Goal: Task Accomplishment & Management: Complete application form

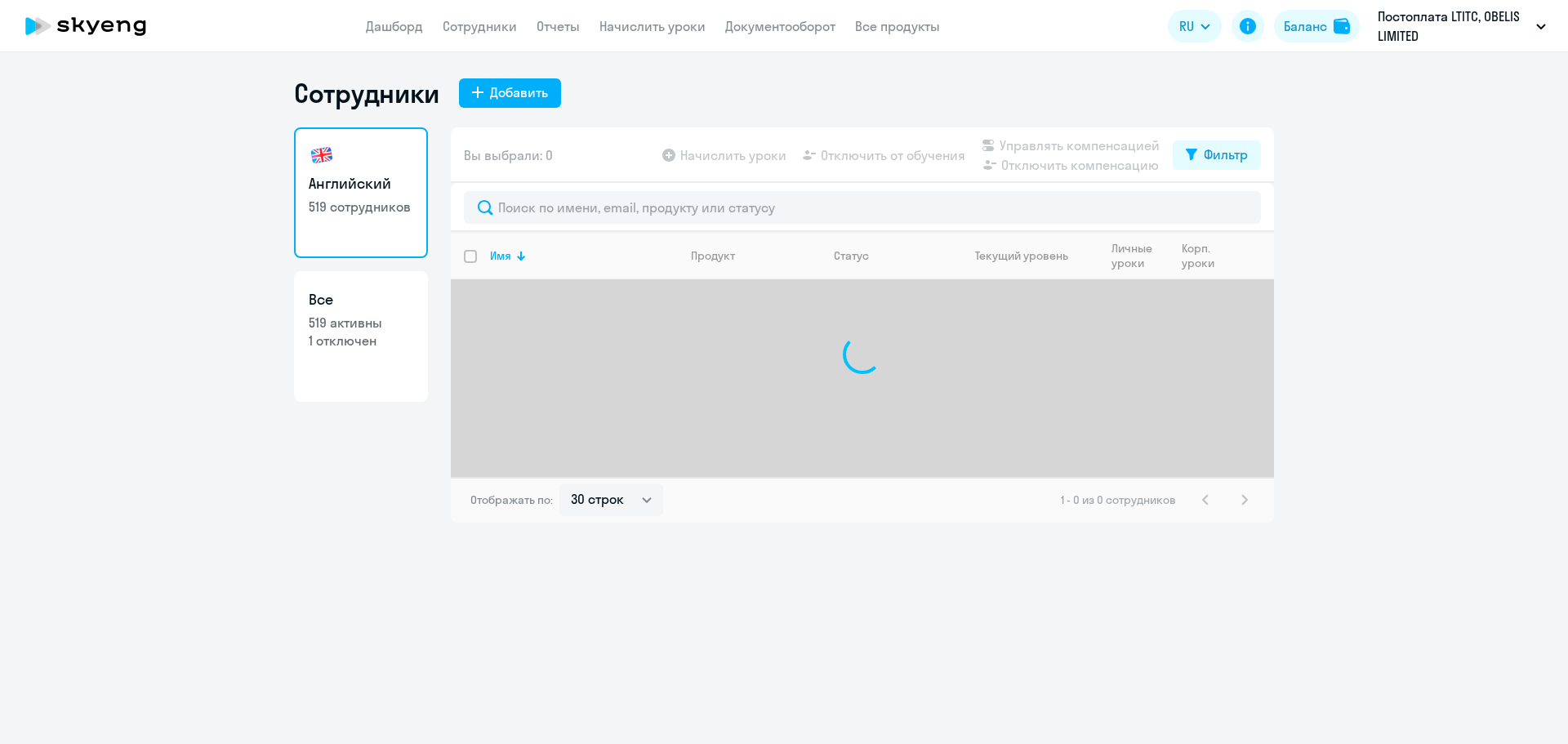
select select "30"
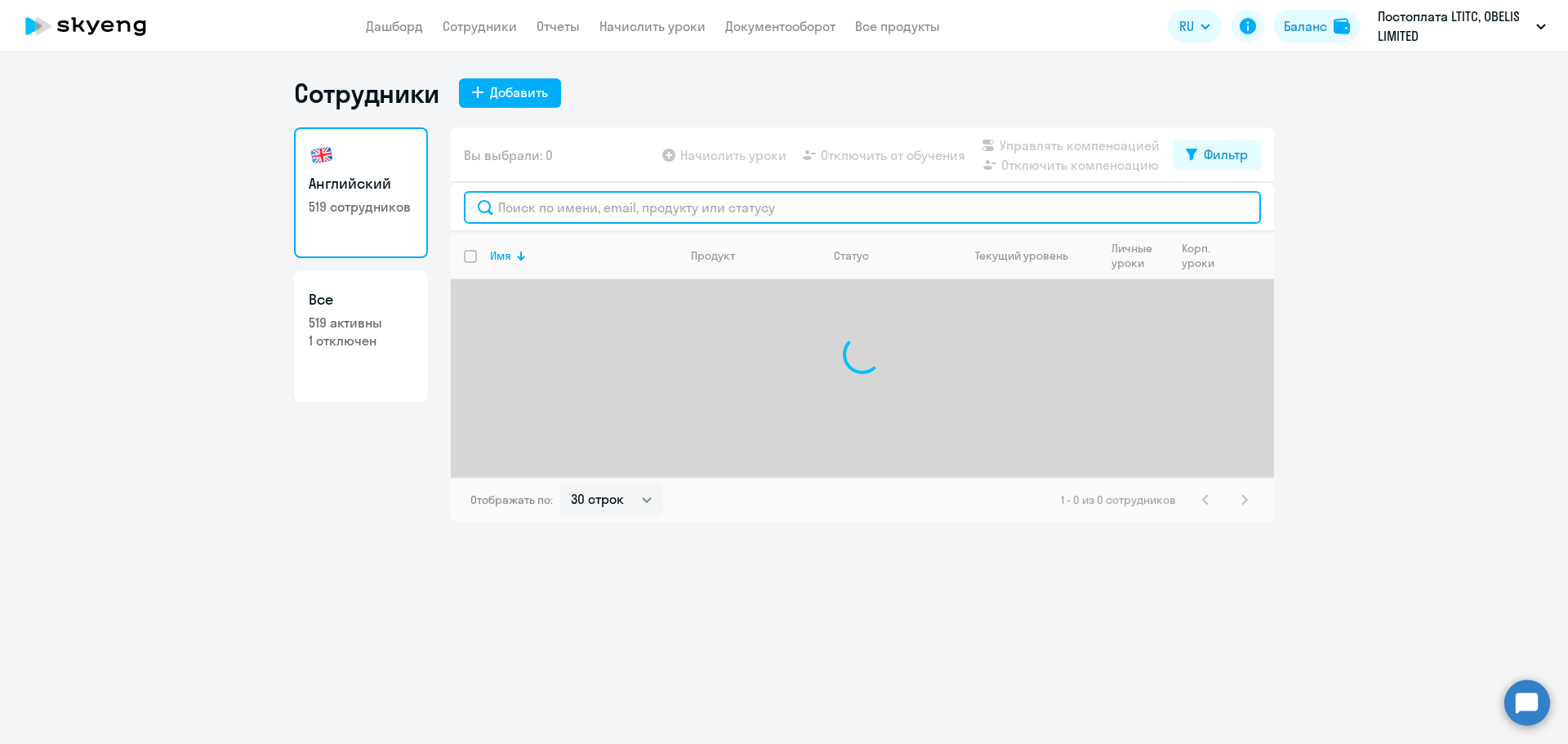
click at [794, 212] on input "text" at bounding box center [862, 207] width 797 height 33
paste input "[PERSON_NAME][EMAIL_ADDRESS][DOMAIN_NAME]"
type input "[PERSON_NAME][EMAIL_ADDRESS][DOMAIN_NAME]"
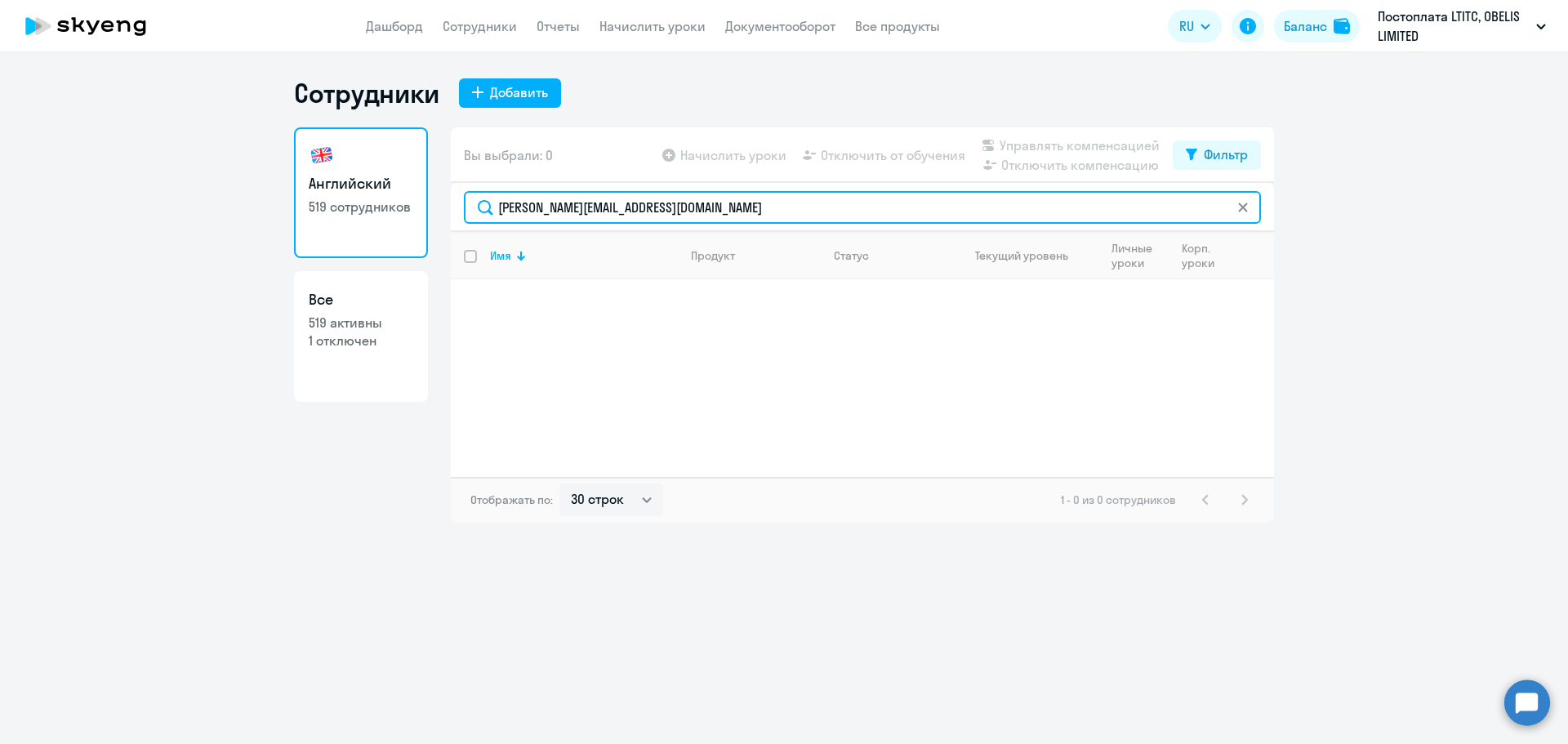
drag, startPoint x: 718, startPoint y: 199, endPoint x: 494, endPoint y: 230, distance: 226.1
click at [494, 230] on div "[PERSON_NAME][EMAIL_ADDRESS][DOMAIN_NAME]" at bounding box center [862, 207] width 823 height 49
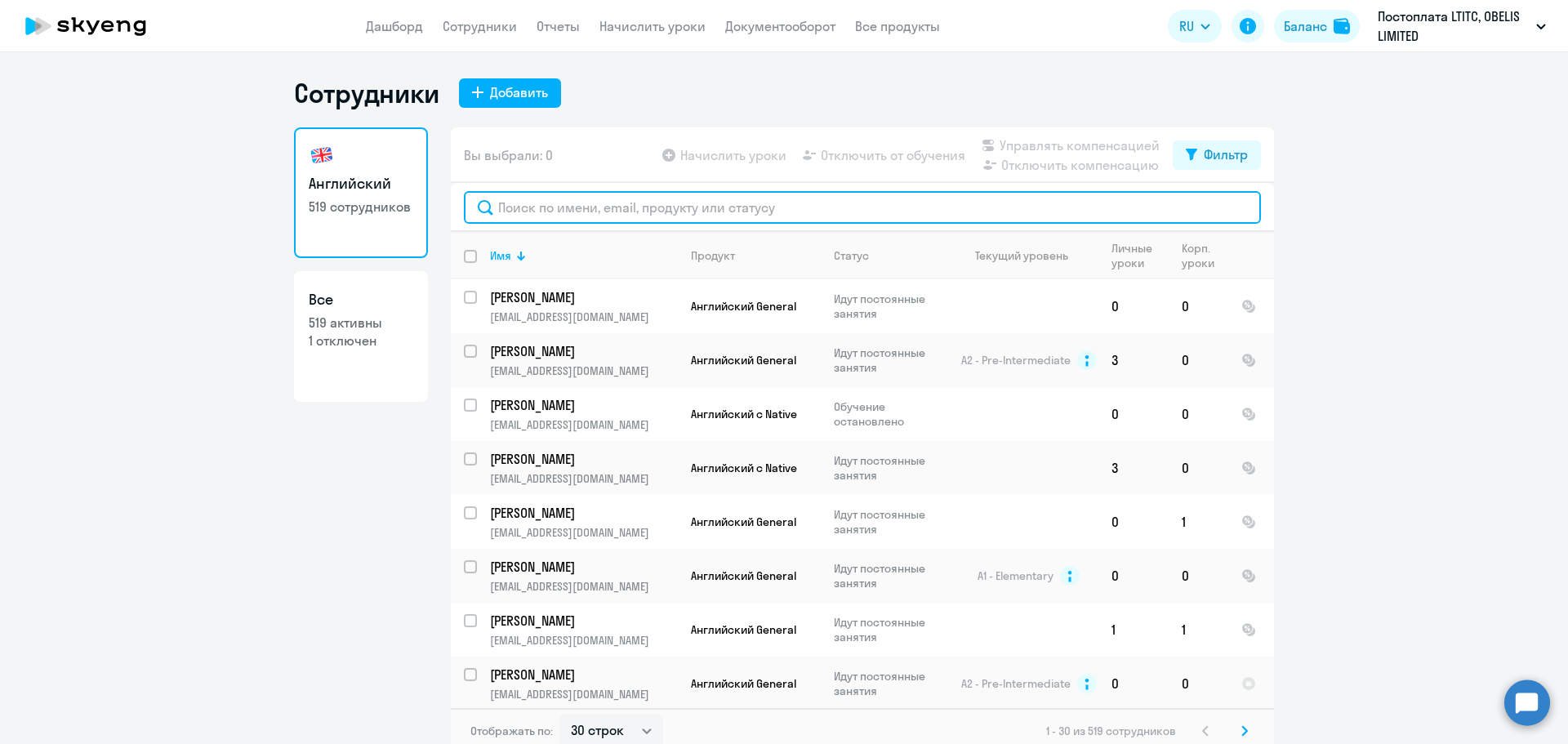
click at [582, 202] on input "text" at bounding box center [862, 207] width 797 height 33
paste input "[PERSON_NAME][EMAIL_ADDRESS][DOMAIN_NAME]"
type input "[PERSON_NAME][EMAIL_ADDRESS][DOMAIN_NAME]"
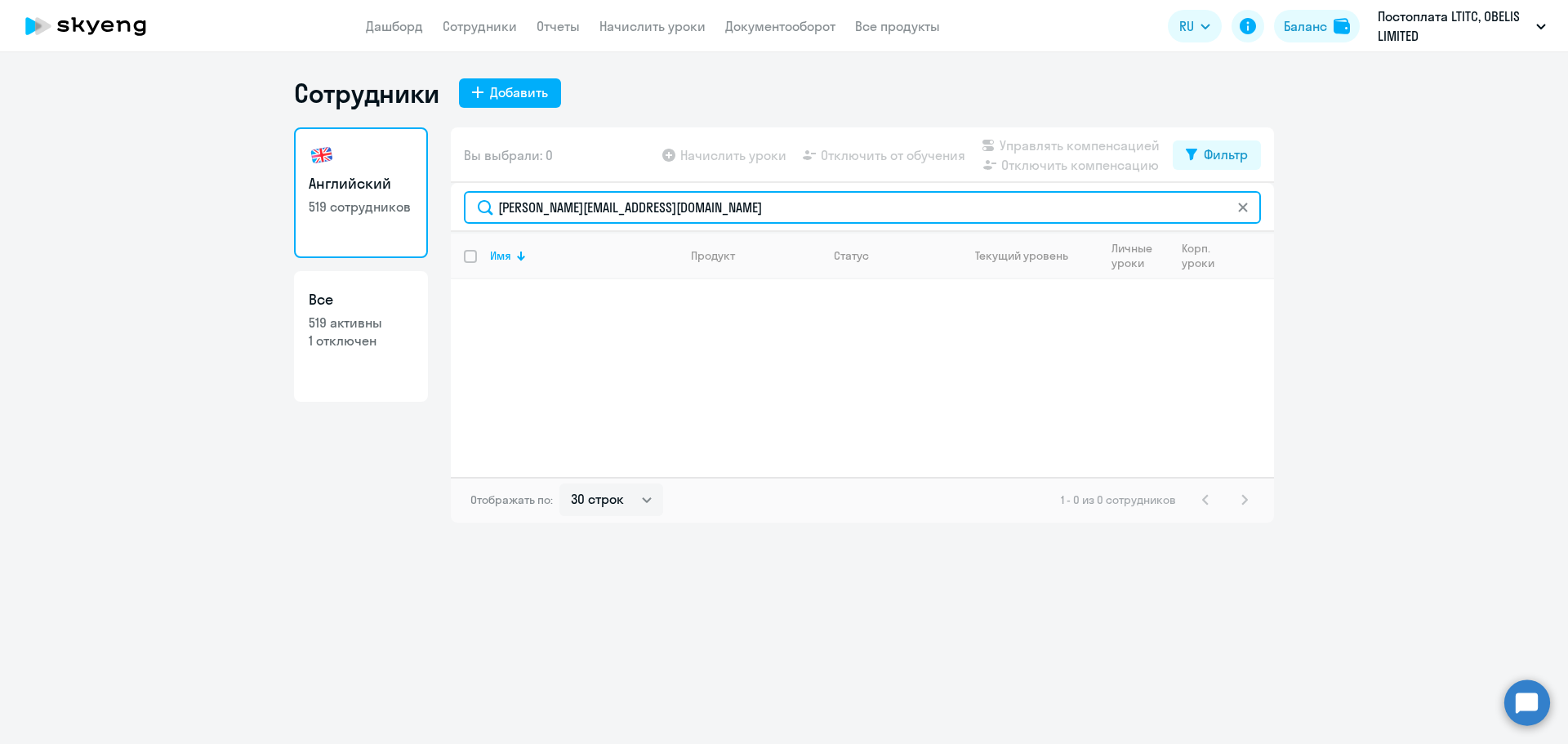
drag, startPoint x: 673, startPoint y: 212, endPoint x: 433, endPoint y: 209, distance: 240.0
click at [433, 209] on div "Английский 519 сотрудников Все 519 активны 1 отключен Вы выбрали: 0 Начислить у…" at bounding box center [784, 325] width 981 height 396
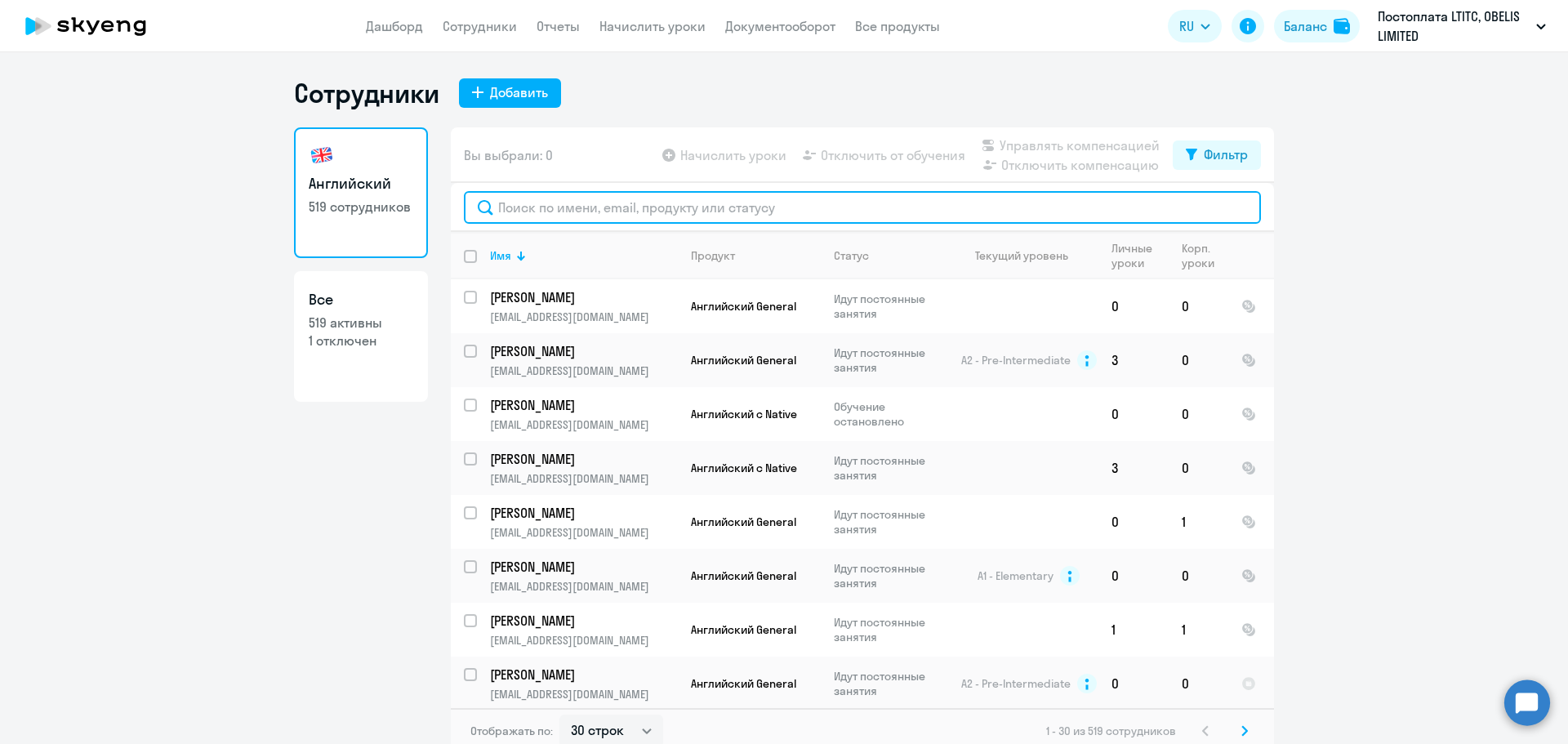
click at [673, 222] on input "text" at bounding box center [862, 207] width 797 height 33
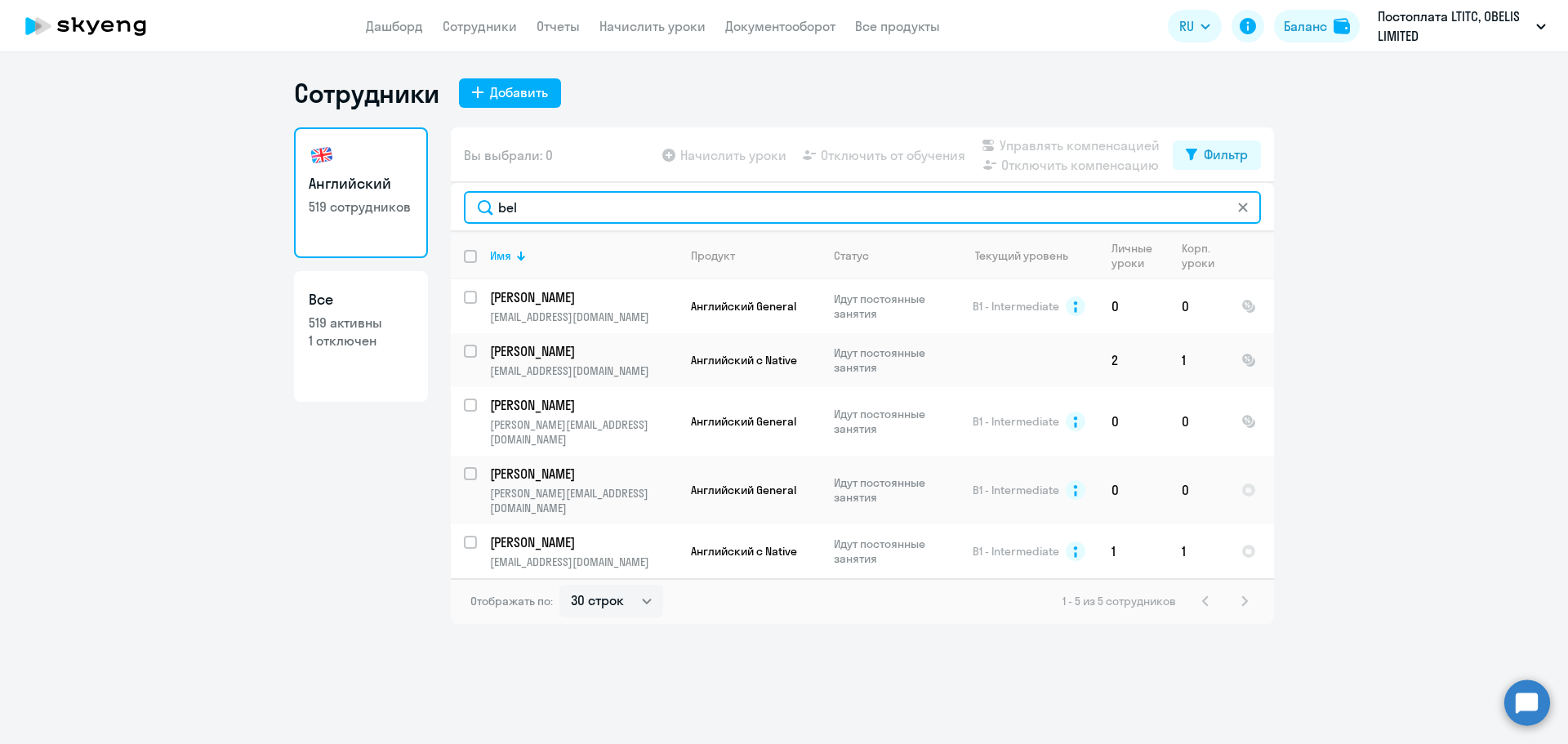
type input "bel"
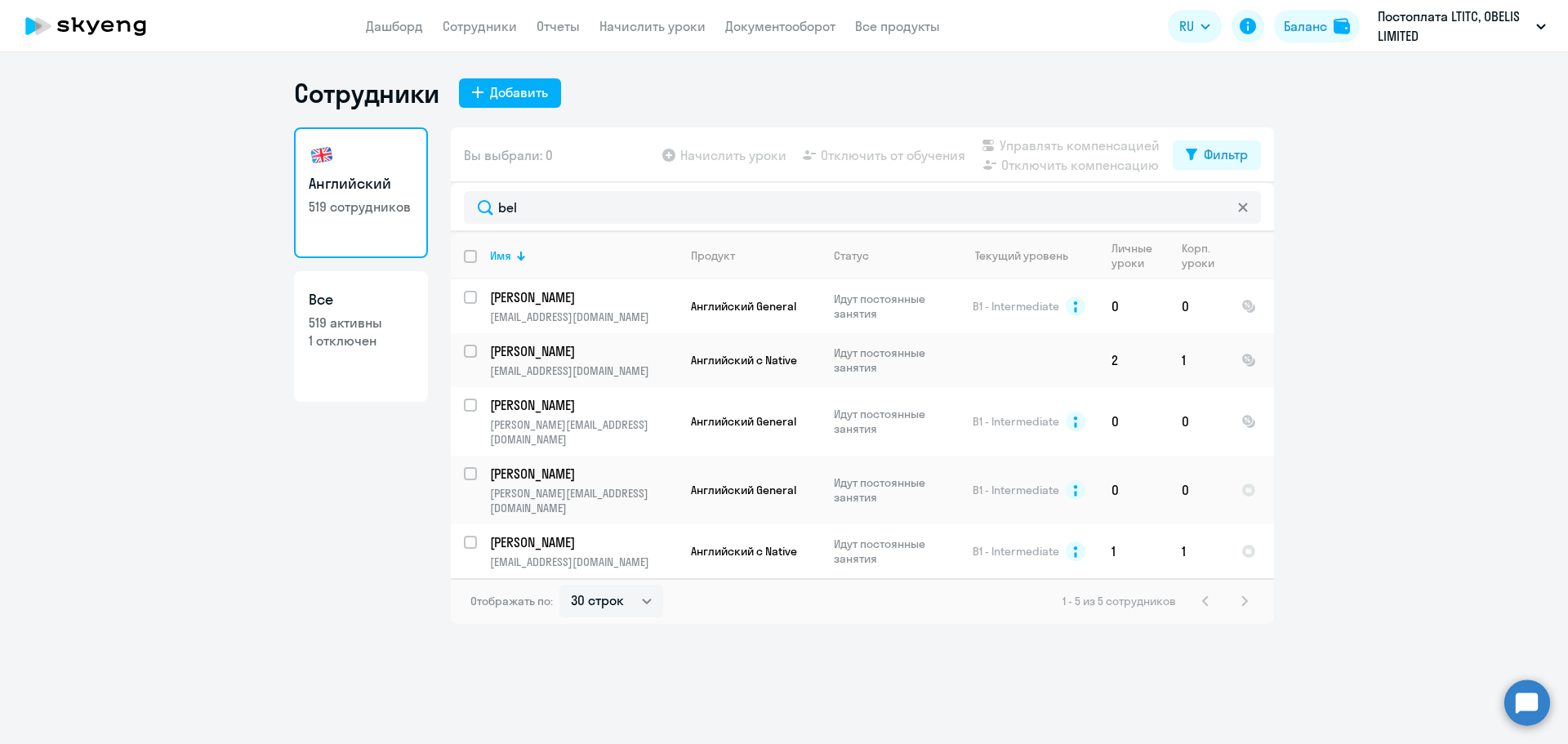
click at [1242, 203] on icon at bounding box center [1243, 207] width 9 height 9
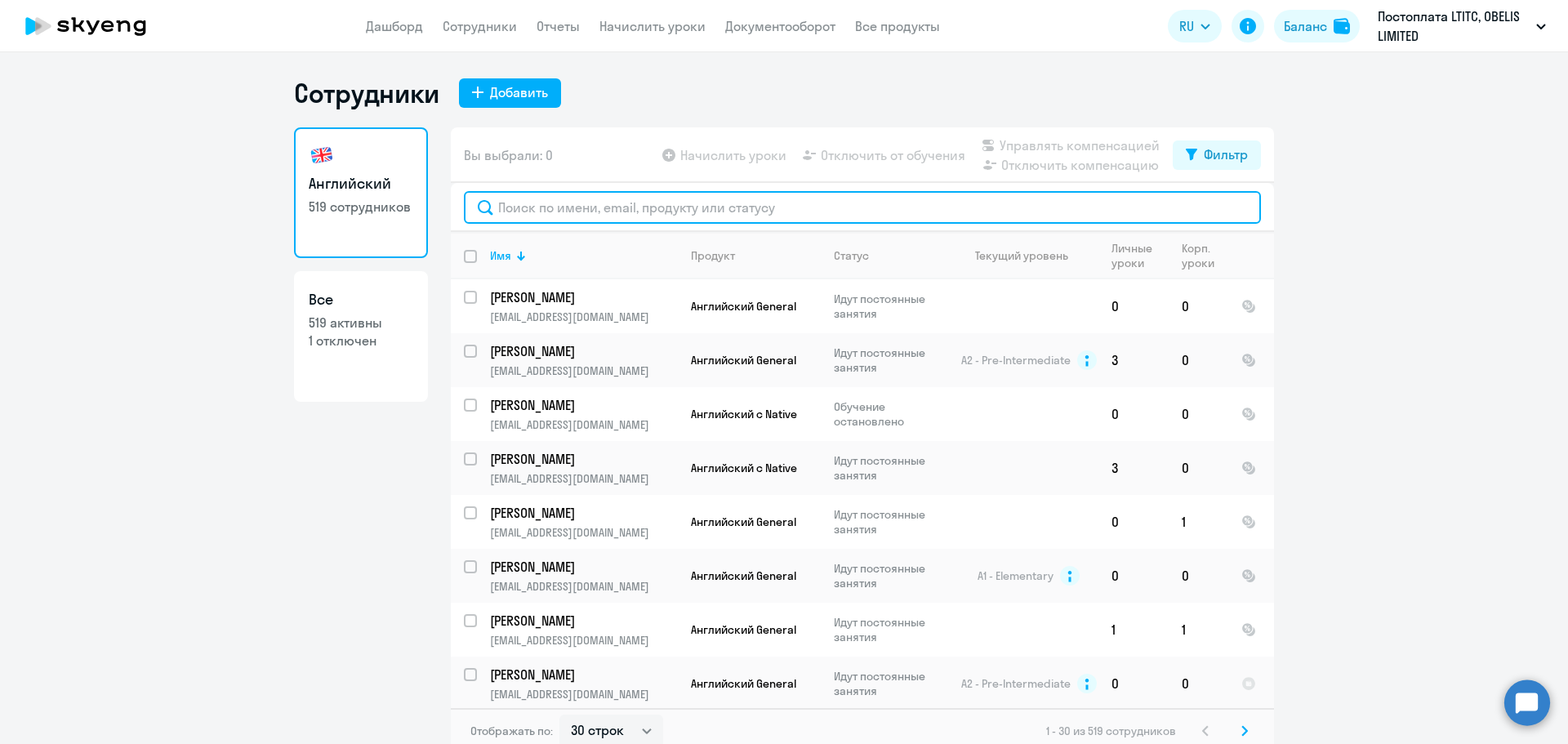
click at [582, 201] on input "text" at bounding box center [862, 207] width 797 height 33
paste input "[EMAIL_ADDRESS][DOMAIN_NAME]"
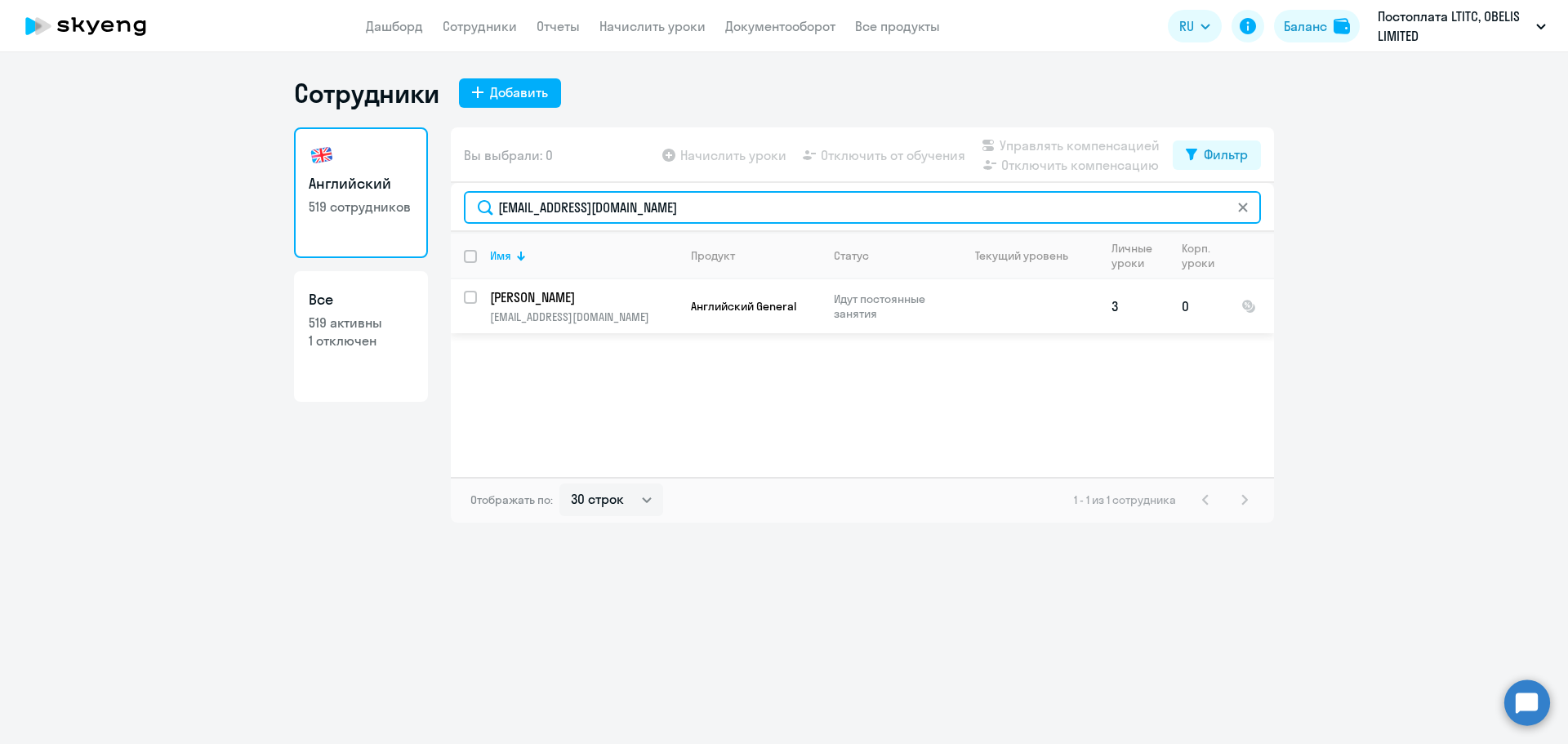
type input "[EMAIL_ADDRESS][DOMAIN_NAME]"
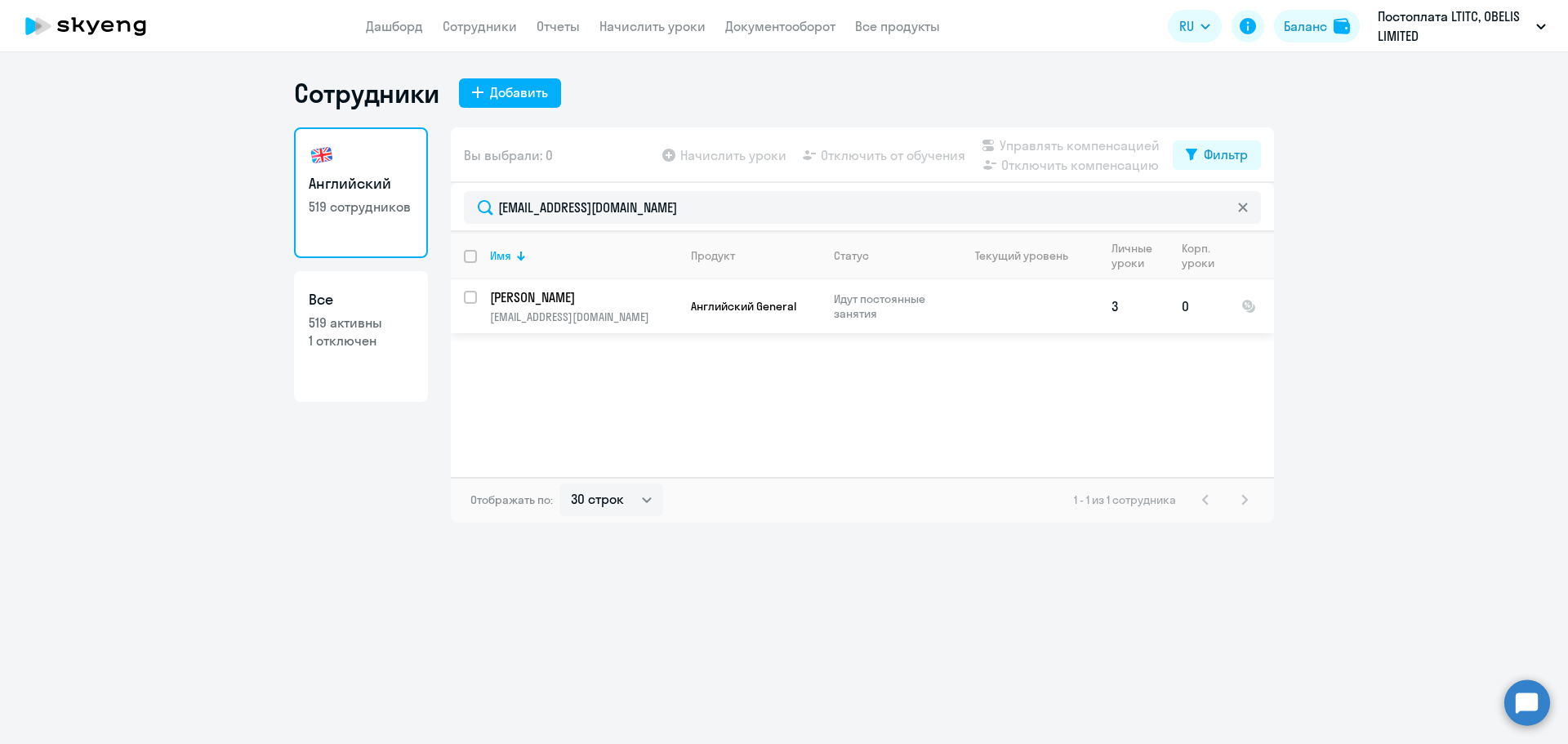
click at [569, 317] on p "[EMAIL_ADDRESS][DOMAIN_NAME]" at bounding box center [583, 317] width 187 height 15
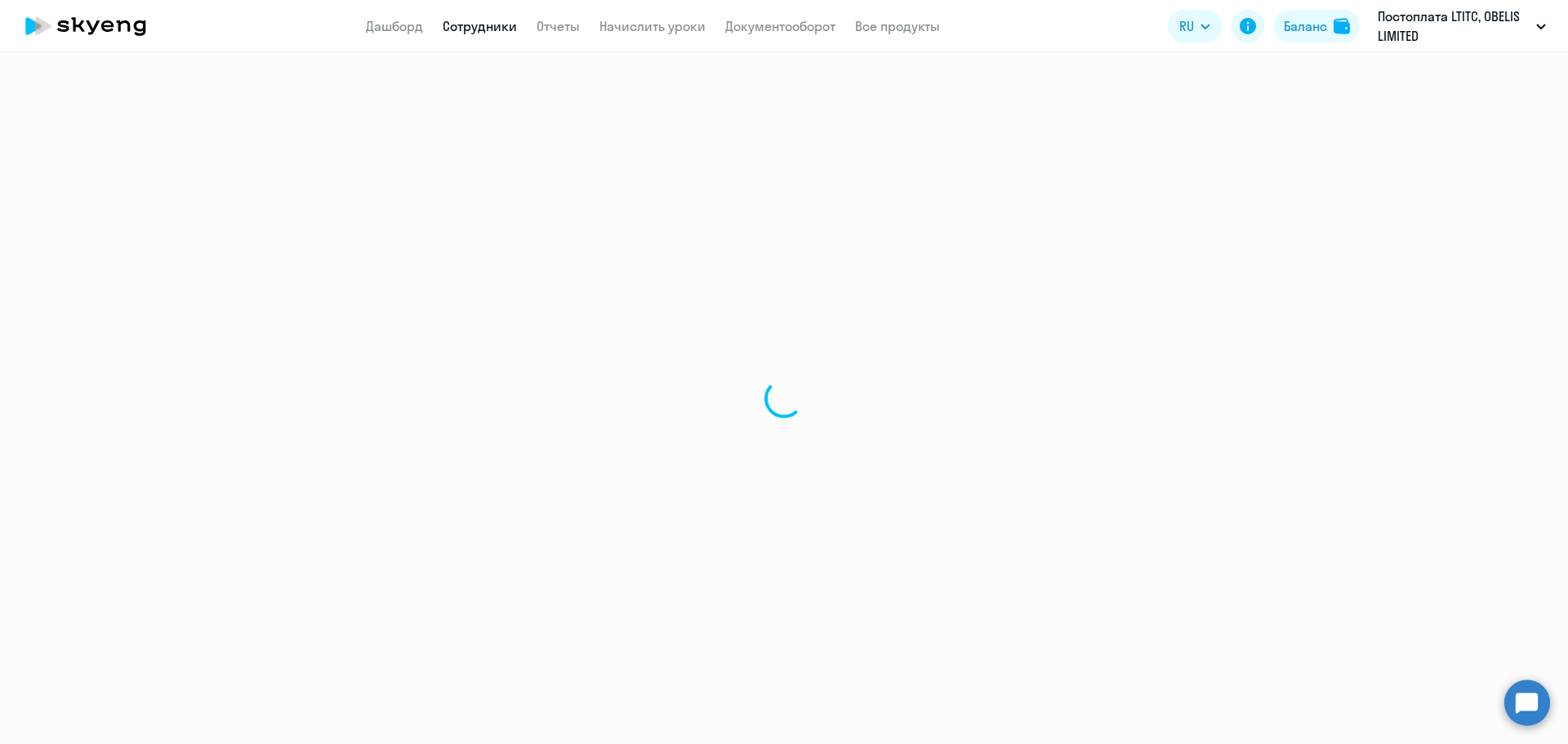
select select "english"
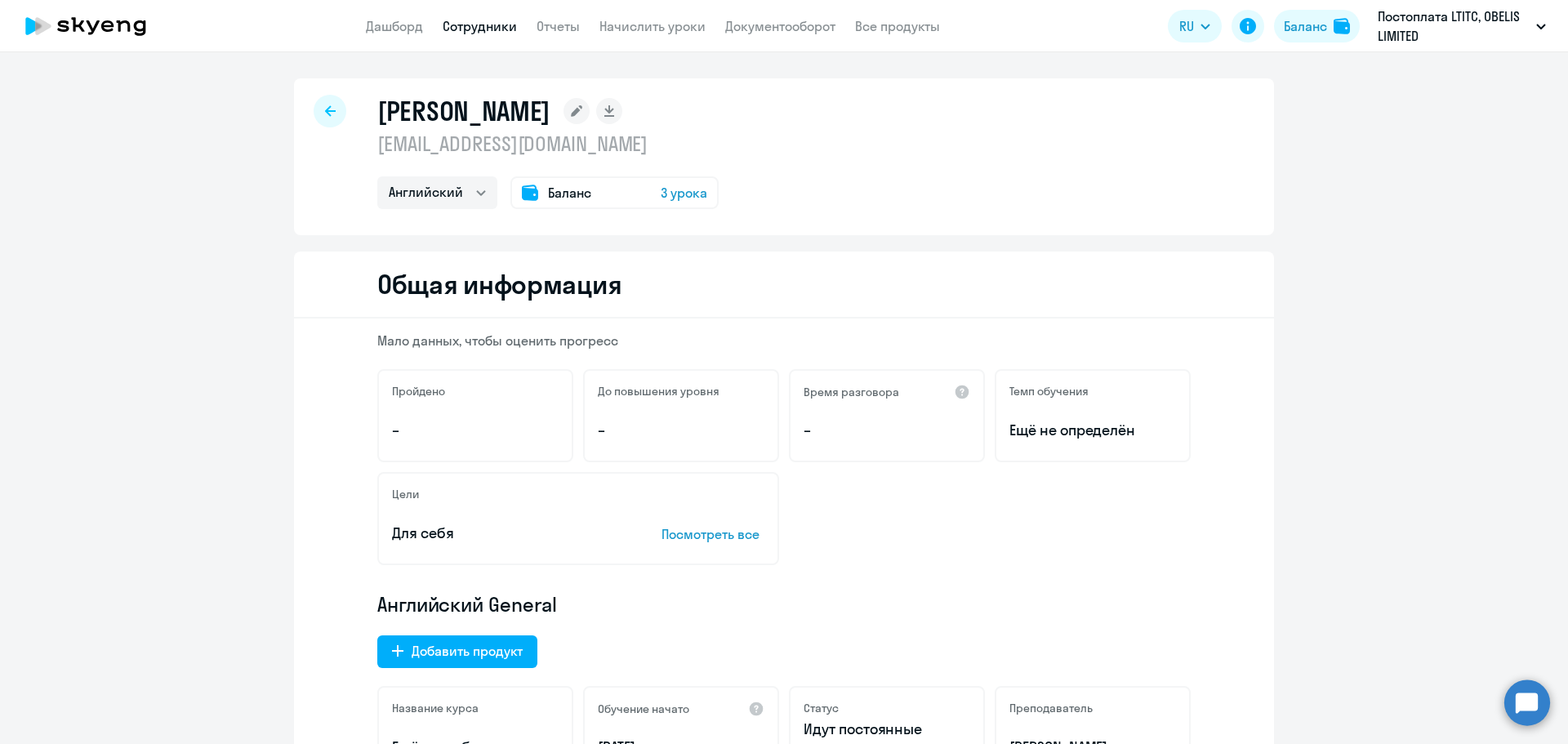
click at [326, 104] on div at bounding box center [330, 111] width 33 height 33
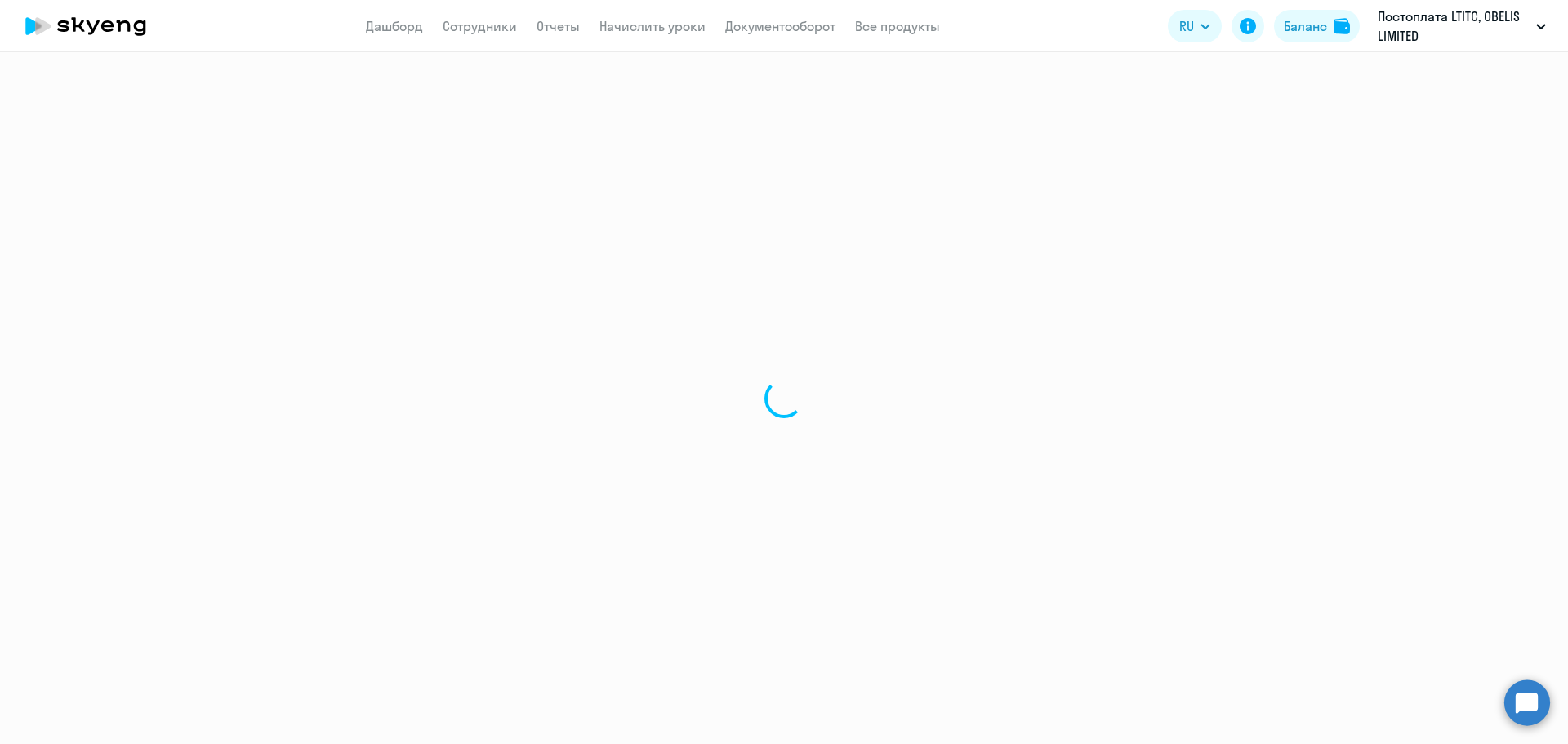
select select "30"
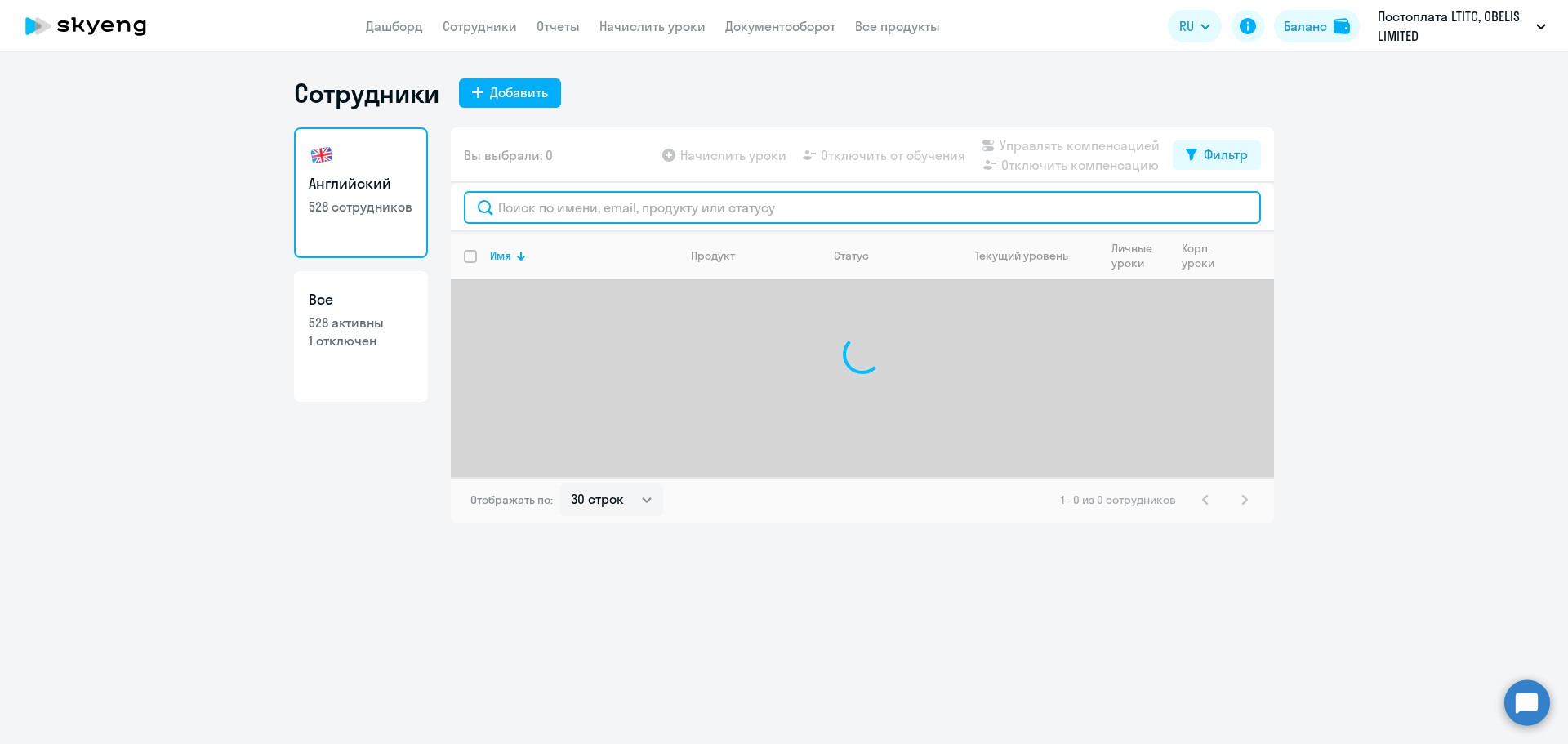
click at [539, 206] on input "text" at bounding box center [862, 207] width 797 height 33
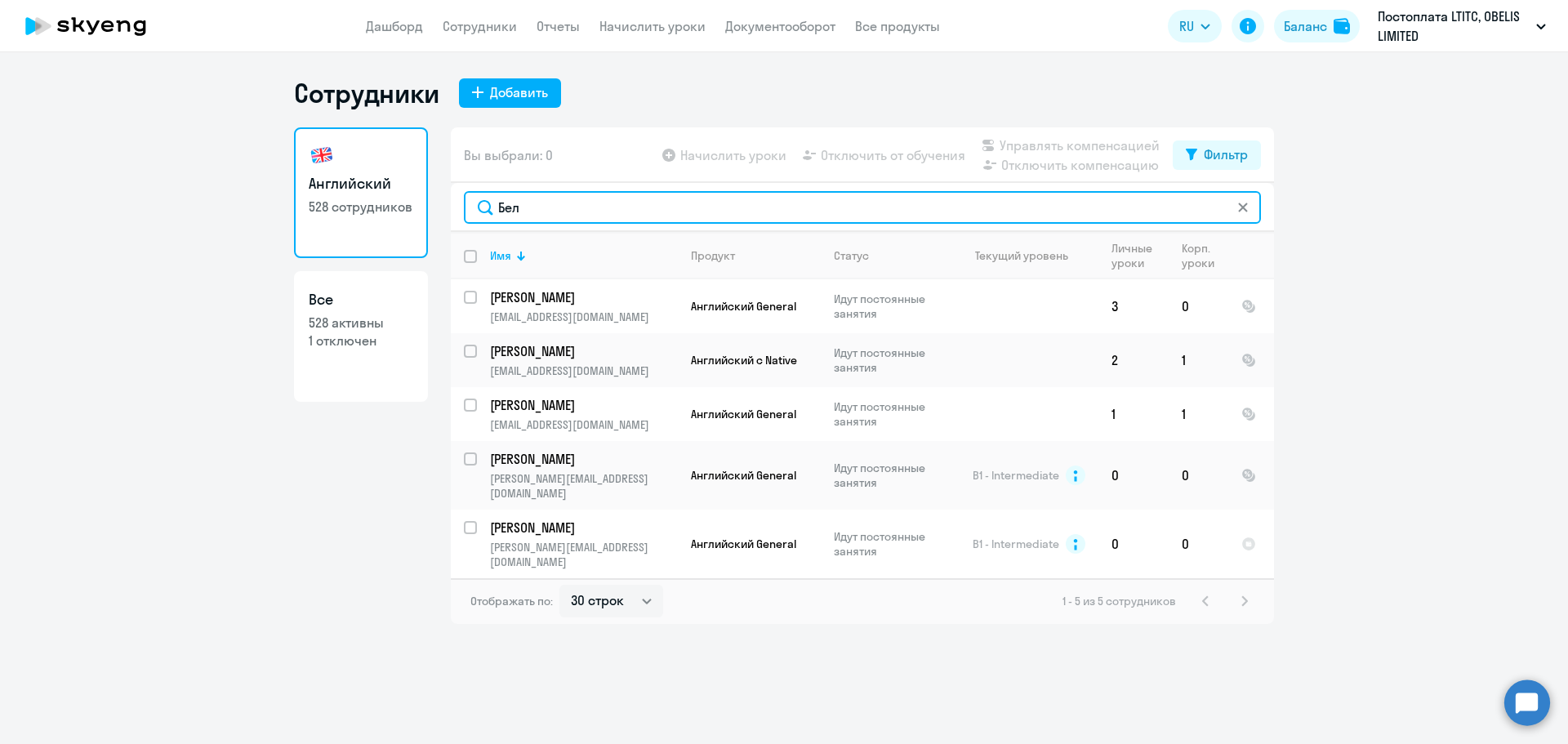
type input "Бел"
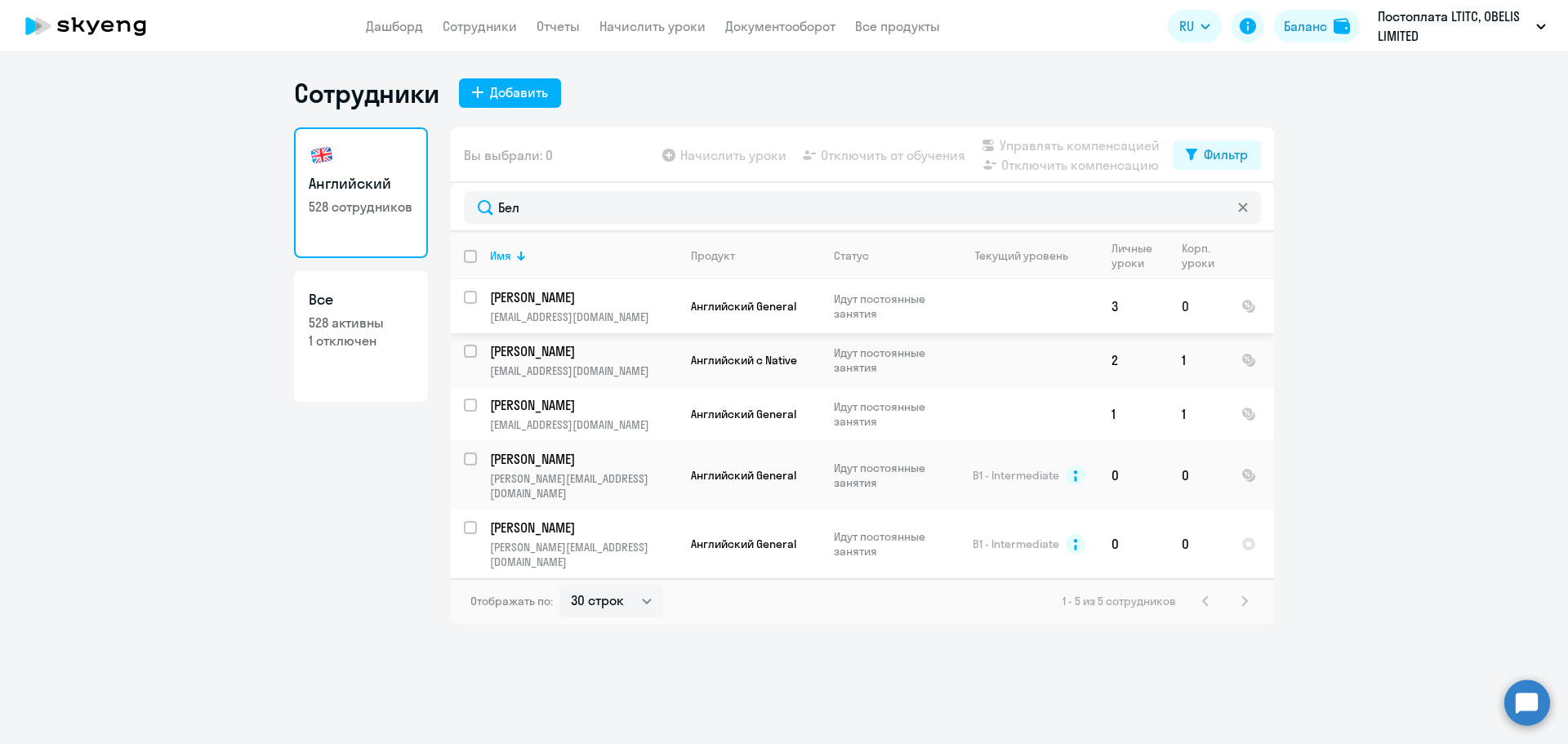
click at [739, 319] on td "Английский General" at bounding box center [749, 306] width 143 height 54
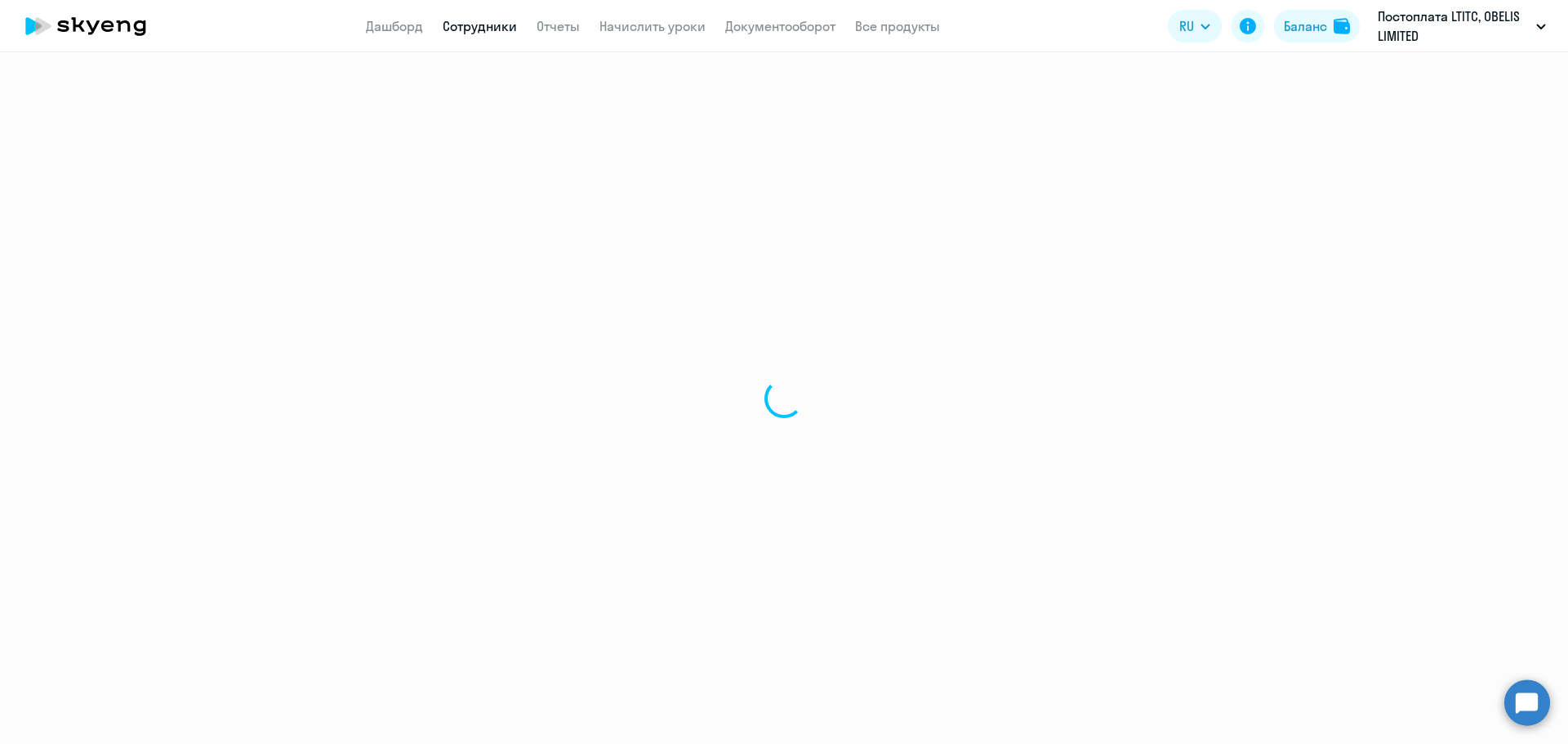
select select "english"
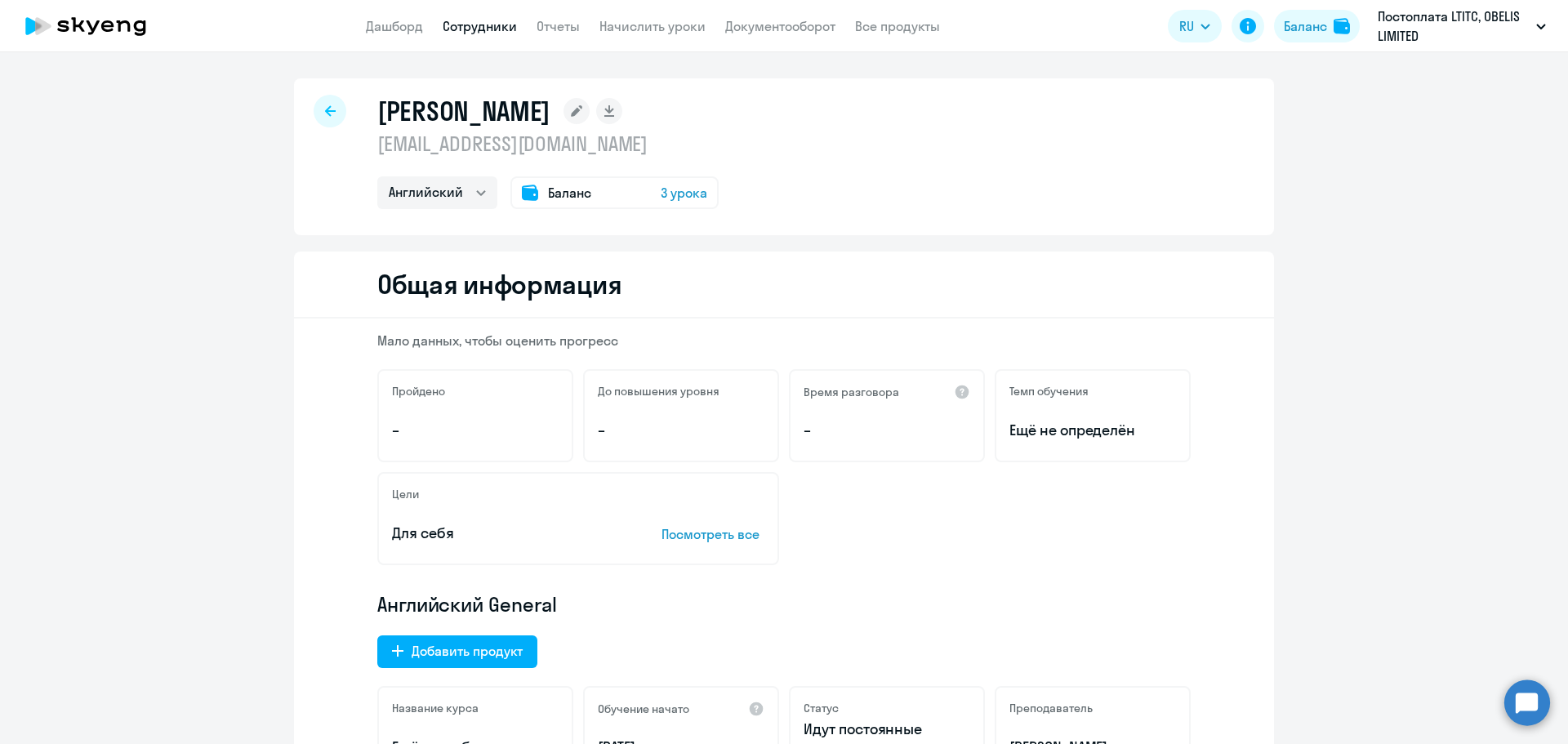
click at [630, 198] on div "Баланс 3 урока" at bounding box center [615, 193] width 208 height 33
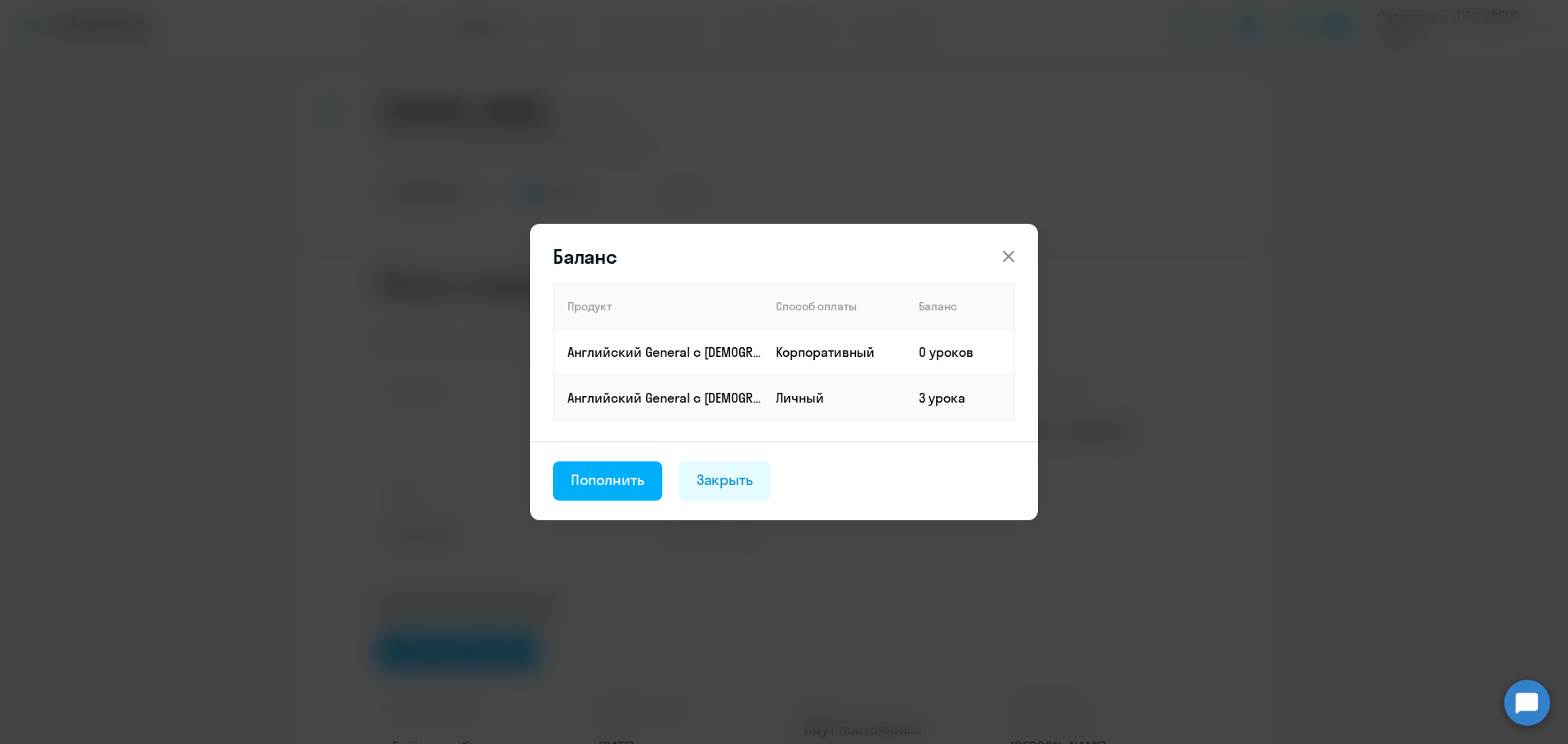
click at [1146, 459] on div "Баланс Продукт Способ оплаты Баланс Английский General с [DEMOGRAPHIC_DATA] пре…" at bounding box center [784, 372] width 790 height 458
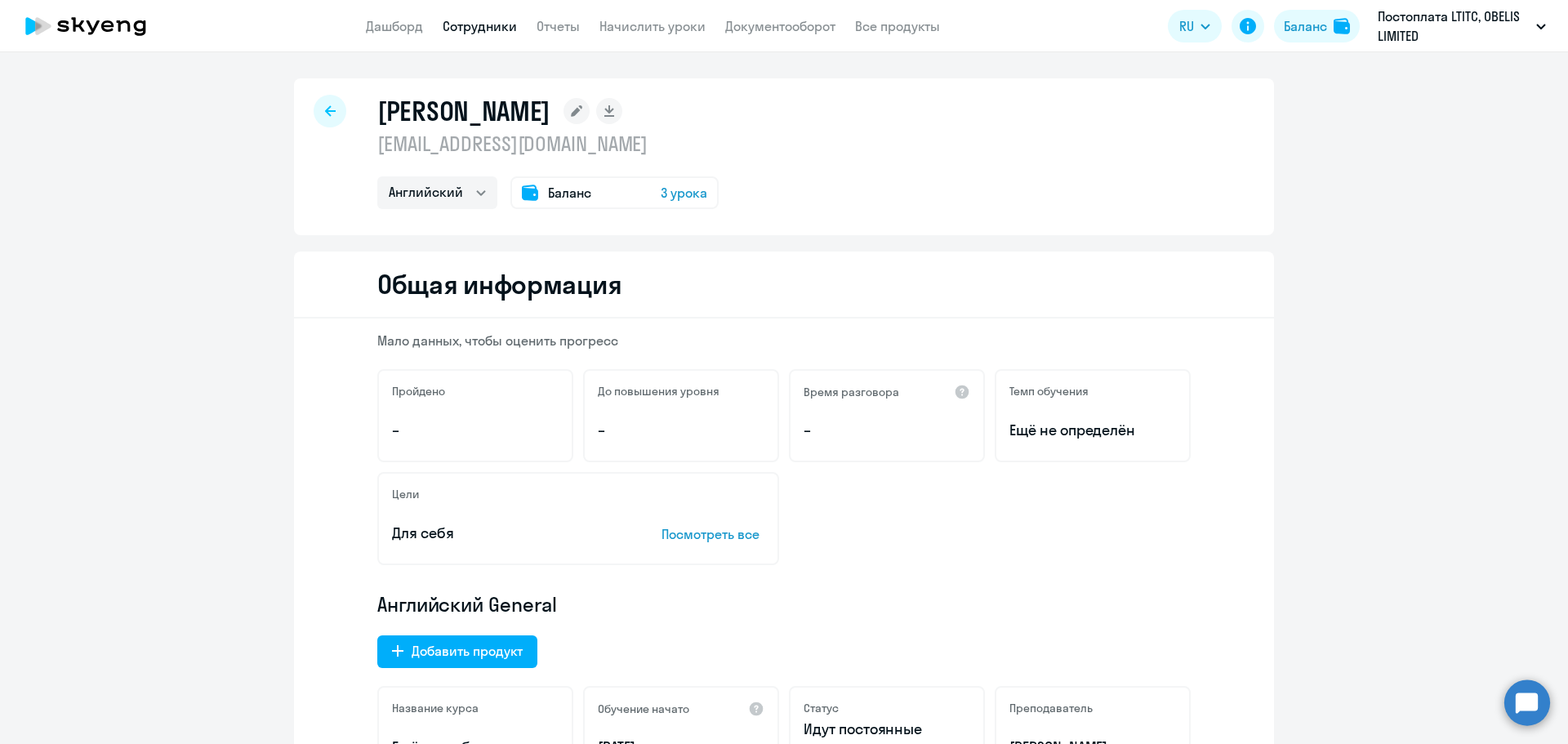
click at [323, 105] on div at bounding box center [330, 111] width 33 height 33
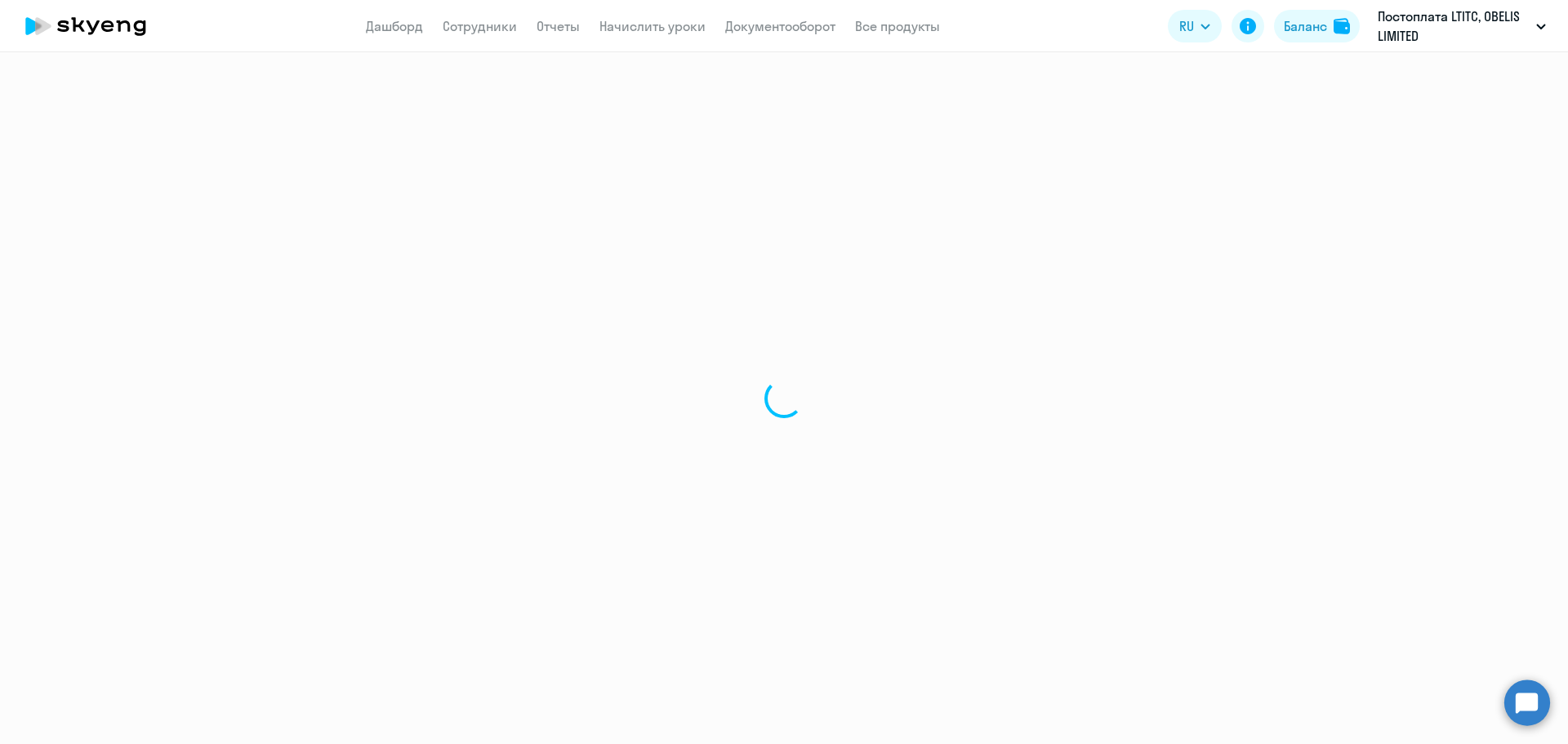
select select "30"
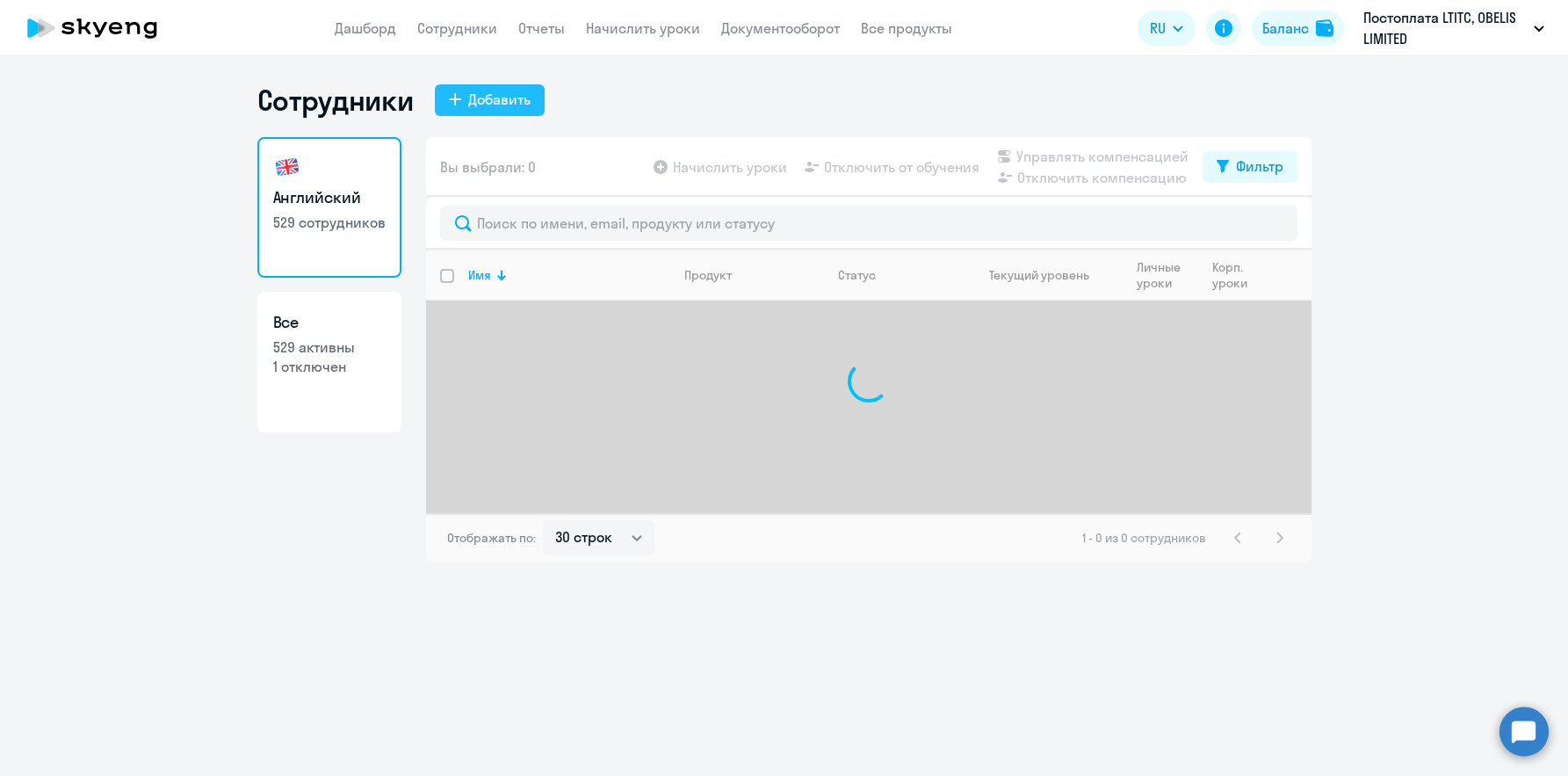
click at [479, 101] on div "Добавить" at bounding box center [499, 99] width 62 height 21
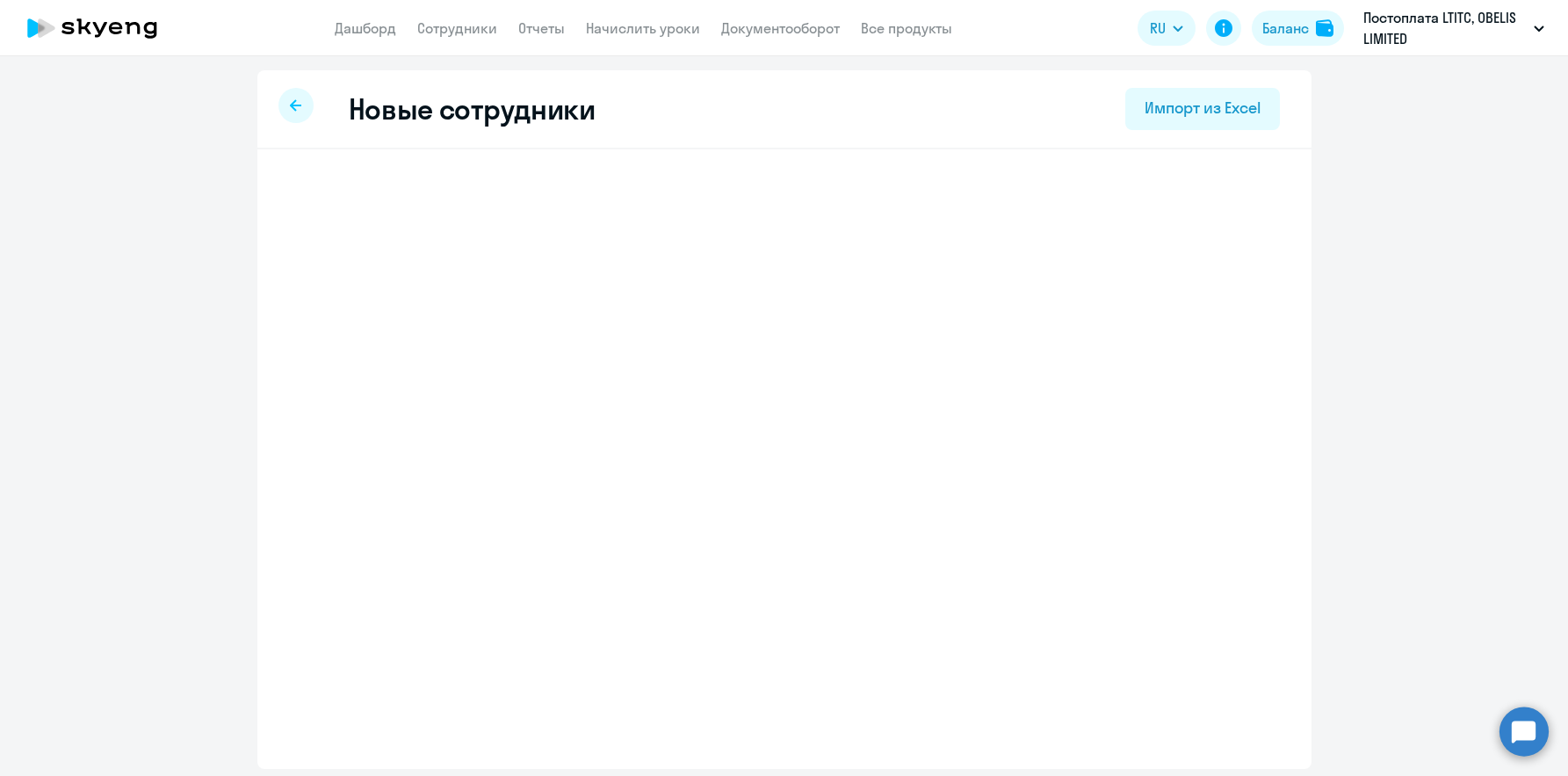
select select "english_adult_not_native_speaker"
select select "3"
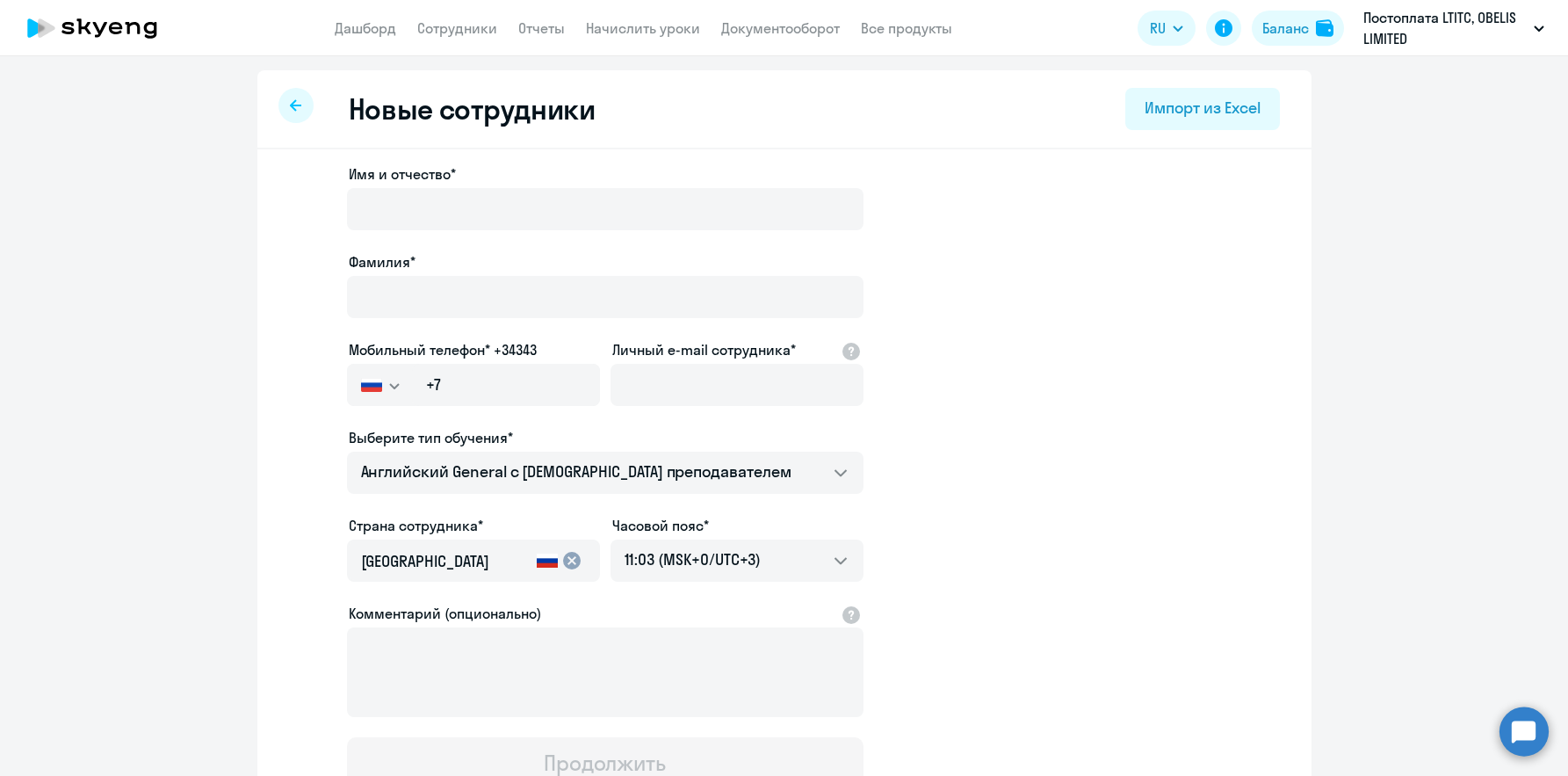
click at [338, 203] on app-new-student-form "Имя и отчество* Фамилия* Мобильный телефон* +34343 [GEOGRAPHIC_DATA] +7 [GEOGRA…" at bounding box center [784, 476] width 998 height 626
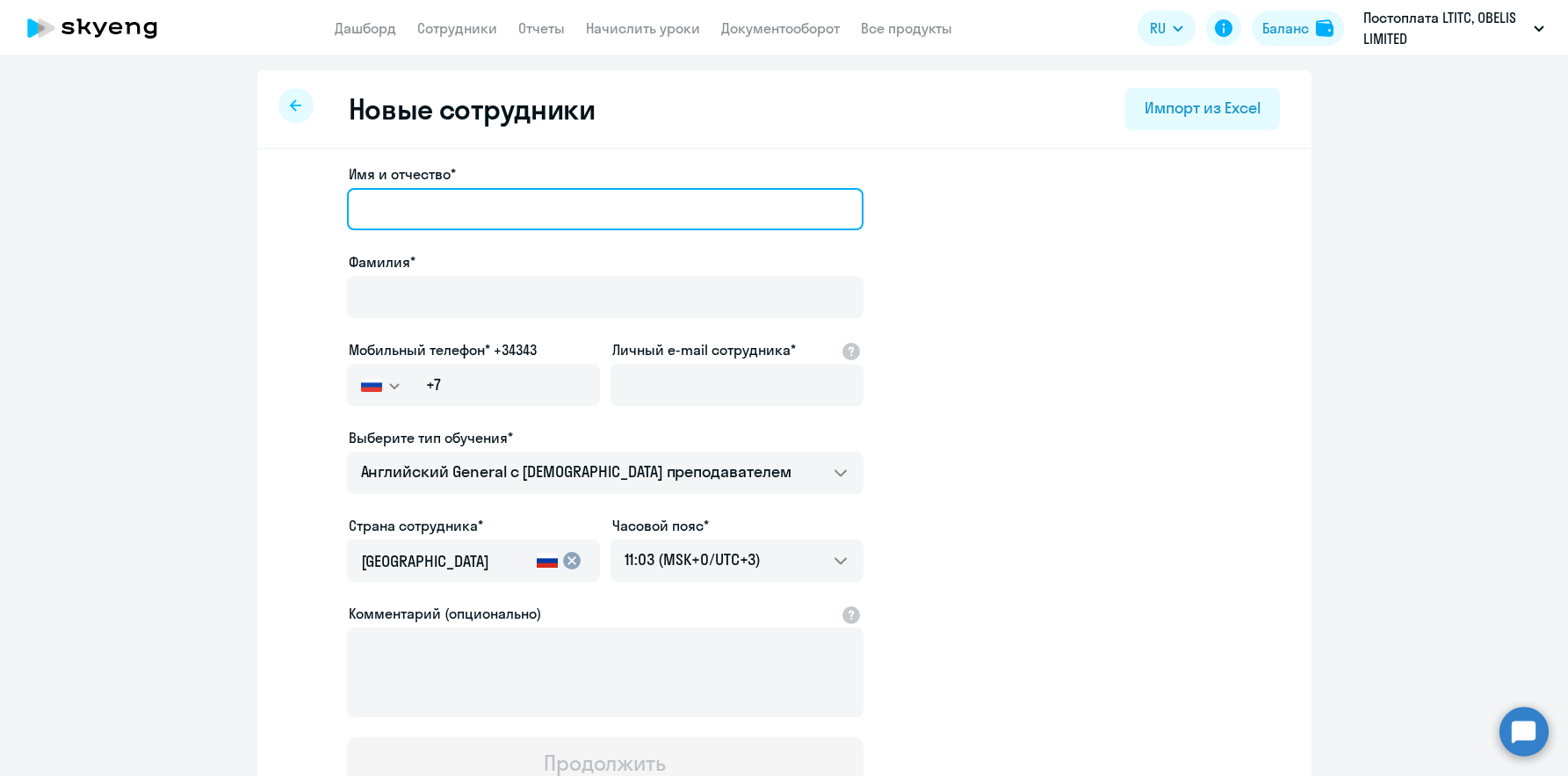
click at [376, 206] on input "Имя и отчество*" at bounding box center [605, 209] width 516 height 43
paste input "[PERSON_NAME]"
type input "[PERSON_NAME]"
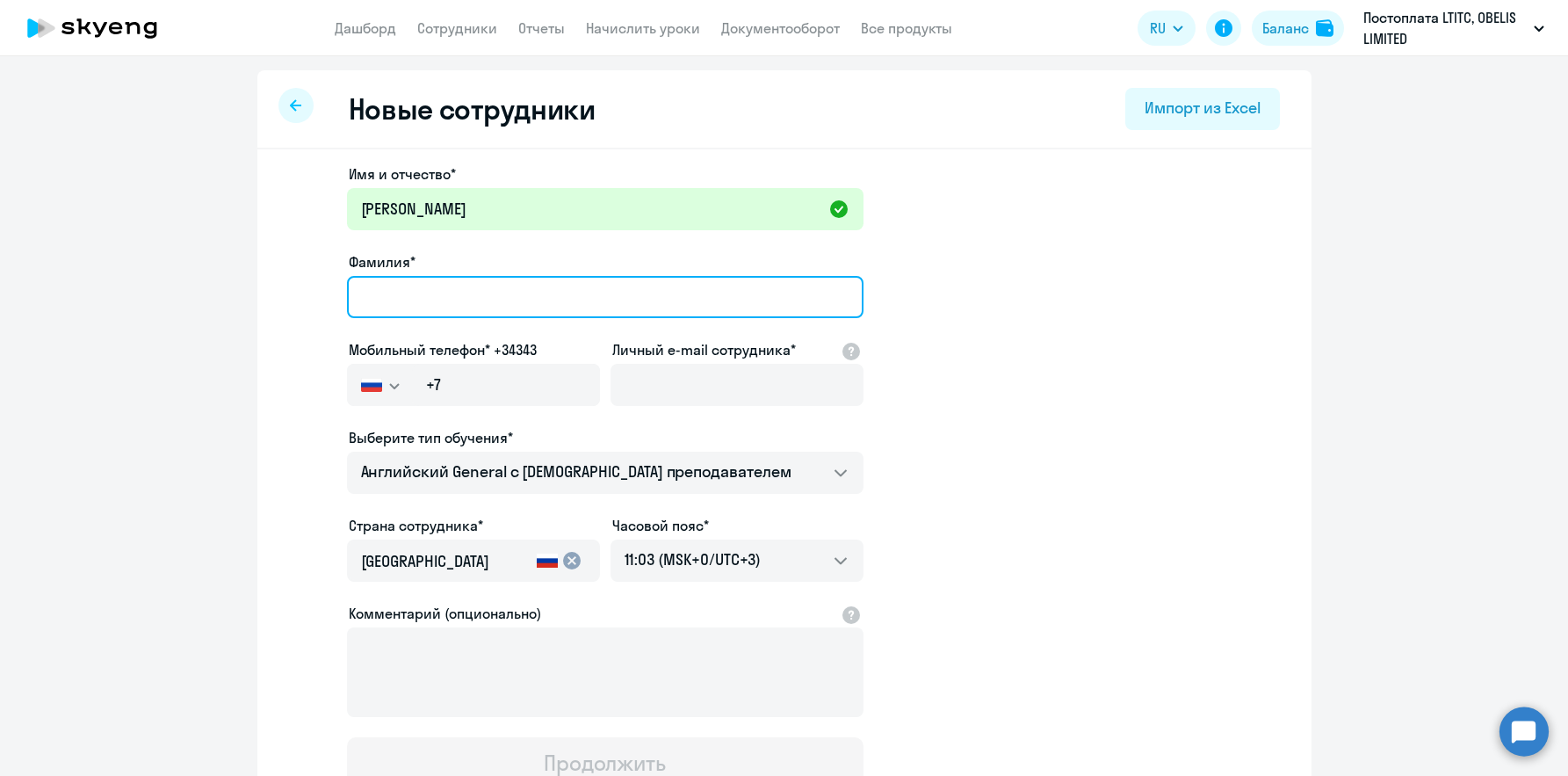
click at [423, 298] on input "Фамилия*" at bounding box center [605, 297] width 516 height 43
paste input "[PERSON_NAME]"
type input "[PERSON_NAME]"
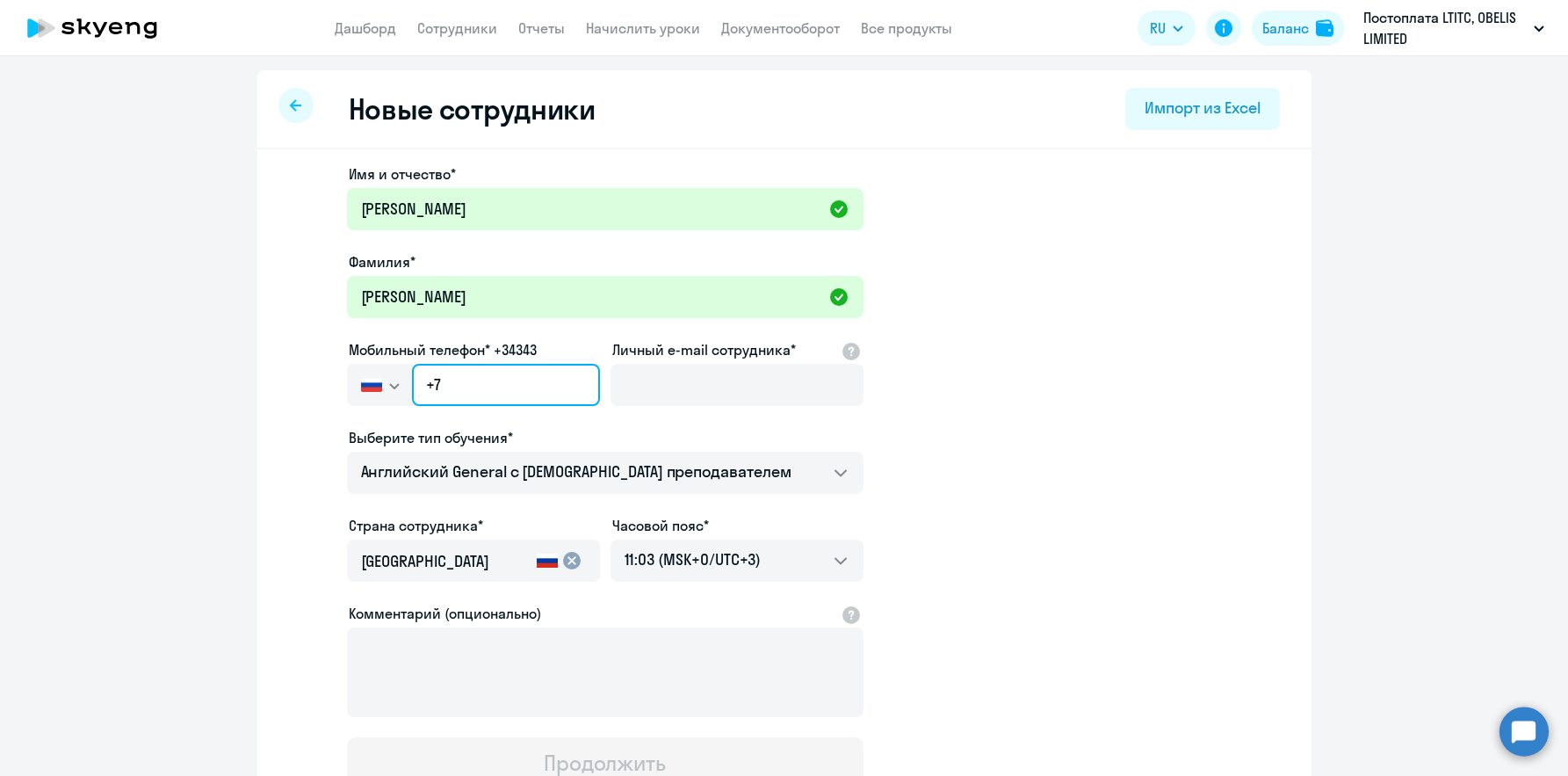
drag, startPoint x: 433, startPoint y: 384, endPoint x: 424, endPoint y: 382, distance: 9.2
click at [426, 384] on input "+7" at bounding box center [505, 385] width 187 height 43
paste input "371 29-509-889"
type input "[PHONE_NUMBER]"
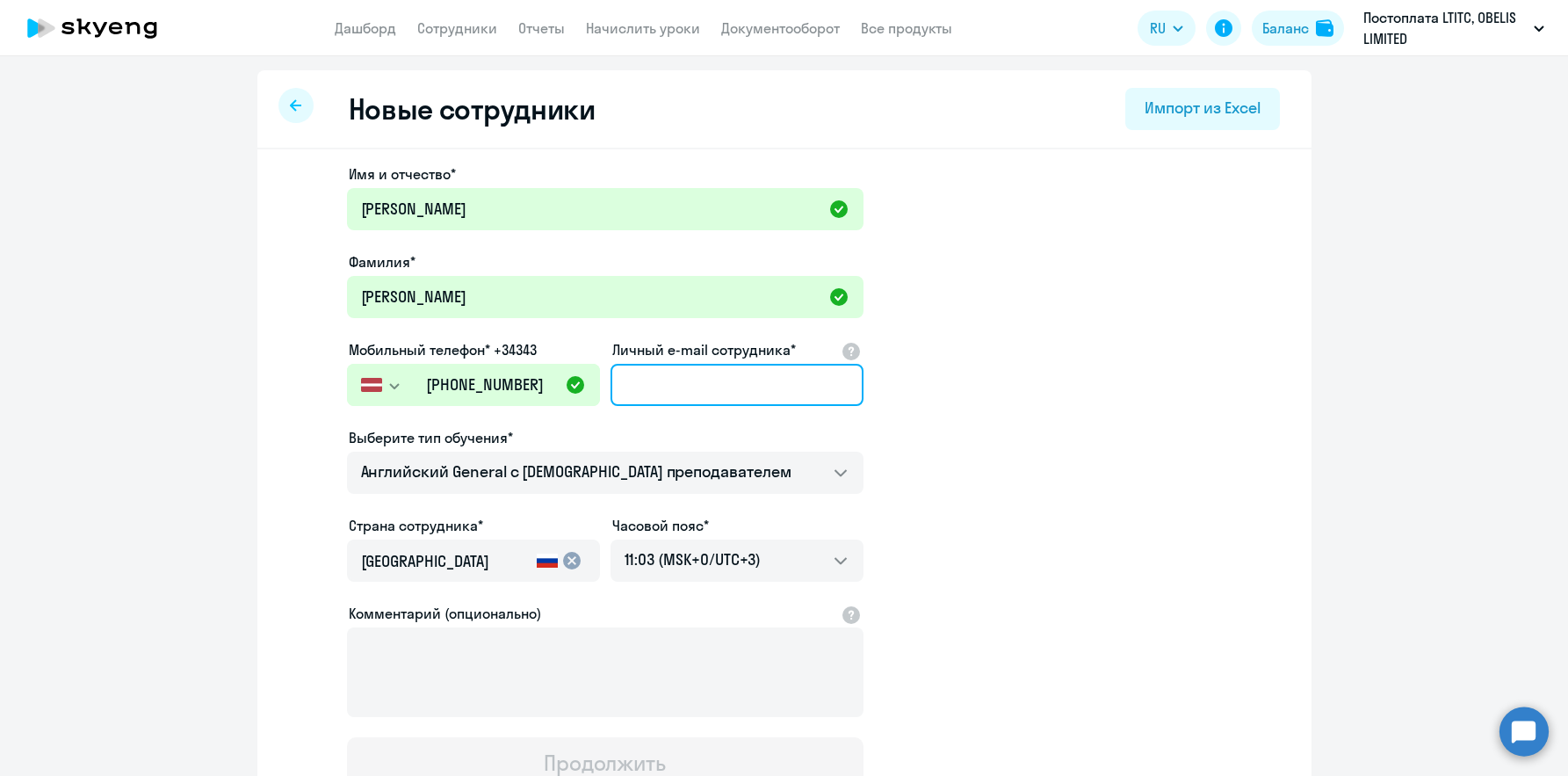
click at [720, 391] on input "Личный e-mail сотрудника*" at bounding box center [737, 385] width 253 height 43
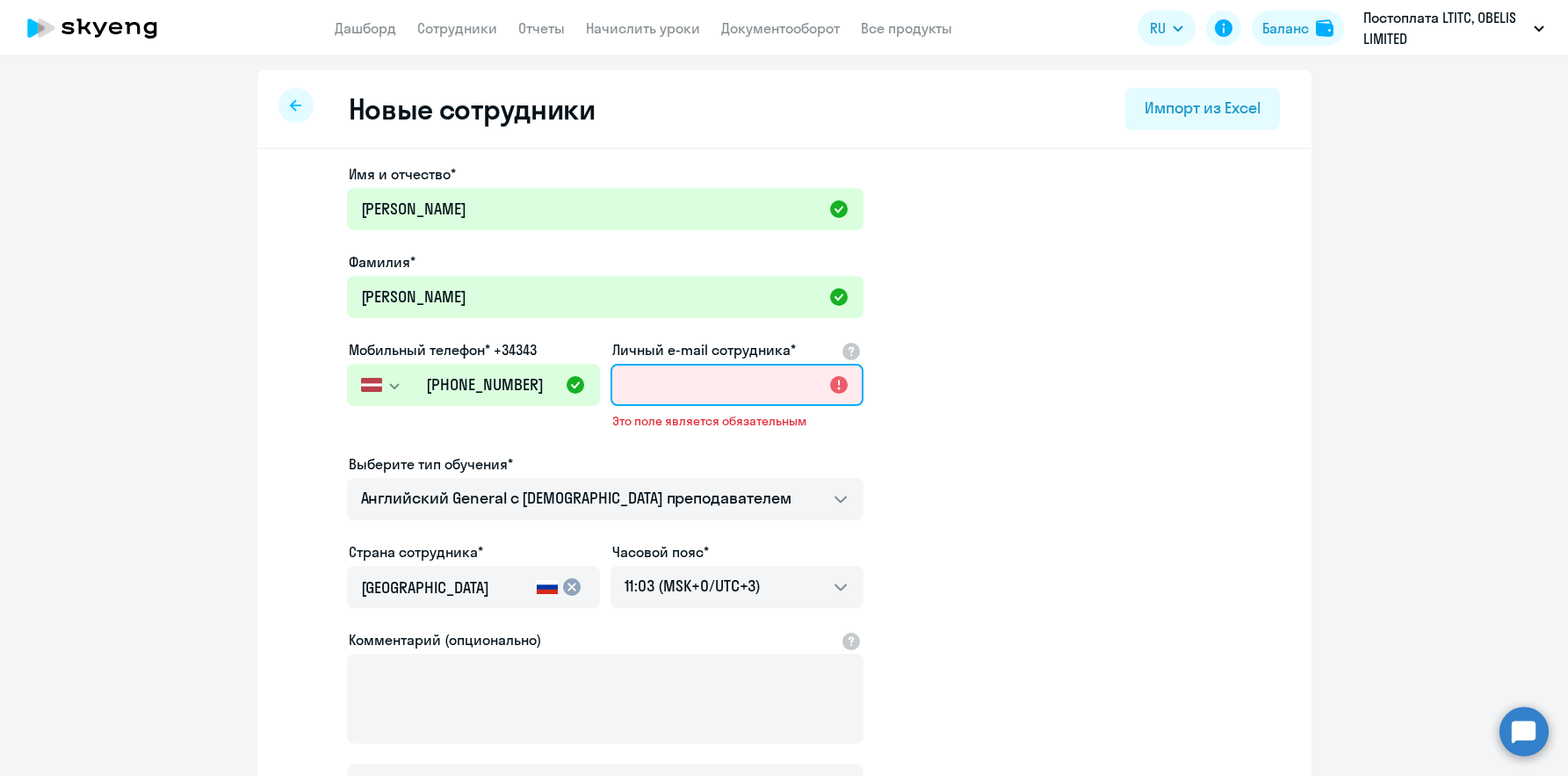
click at [759, 392] on input "Личный e-mail сотрудника*" at bounding box center [737, 385] width 253 height 43
paste input "[EMAIL_ADDRESS][DOMAIN_NAME]"
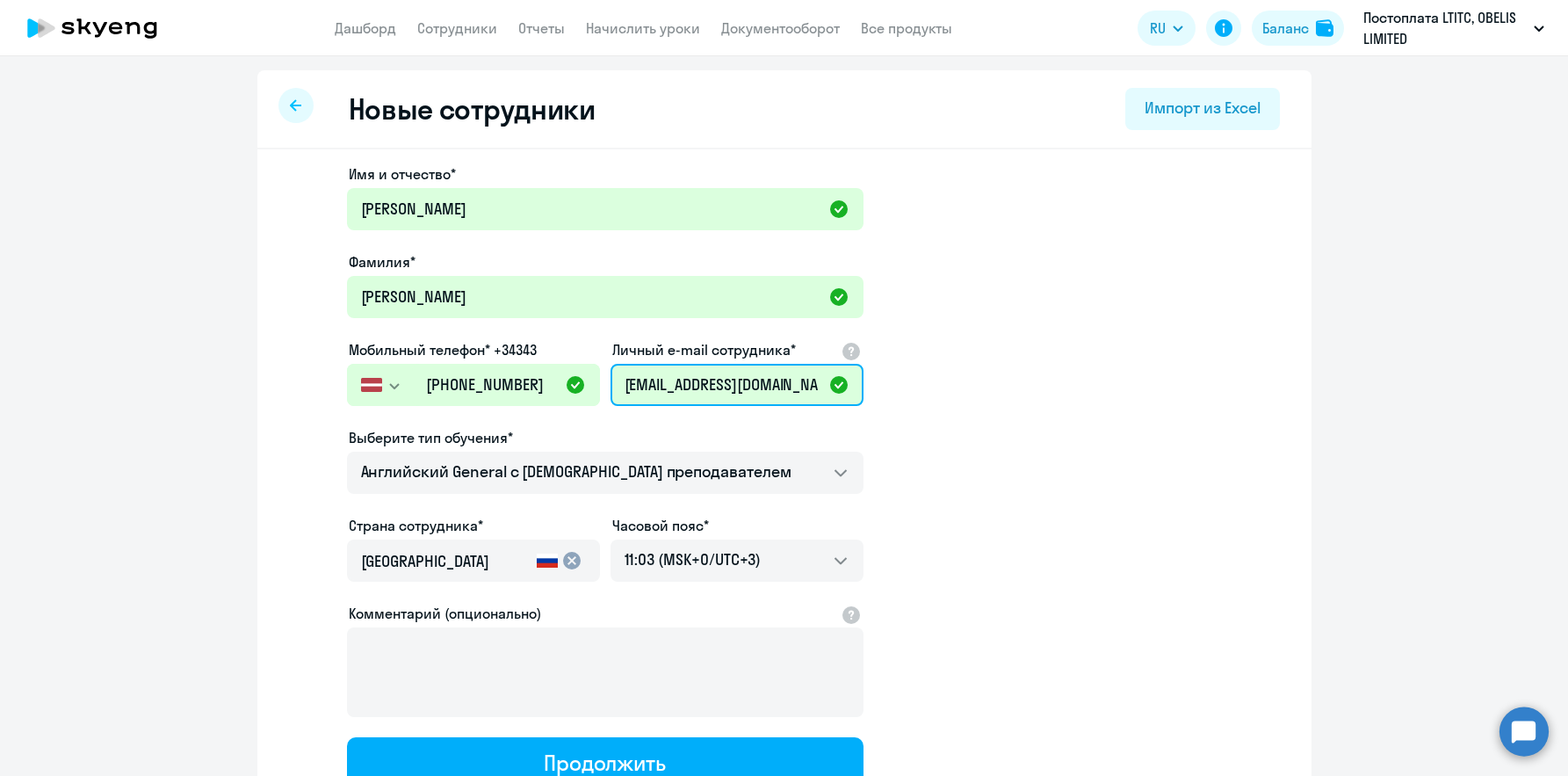
type input "[EMAIL_ADDRESS][DOMAIN_NAME]"
click at [988, 441] on app-new-student-form "Имя и отчество* [PERSON_NAME]* [PERSON_NAME] Мобильный телефон* +34343 [GEOGRAP…" at bounding box center [784, 476] width 998 height 626
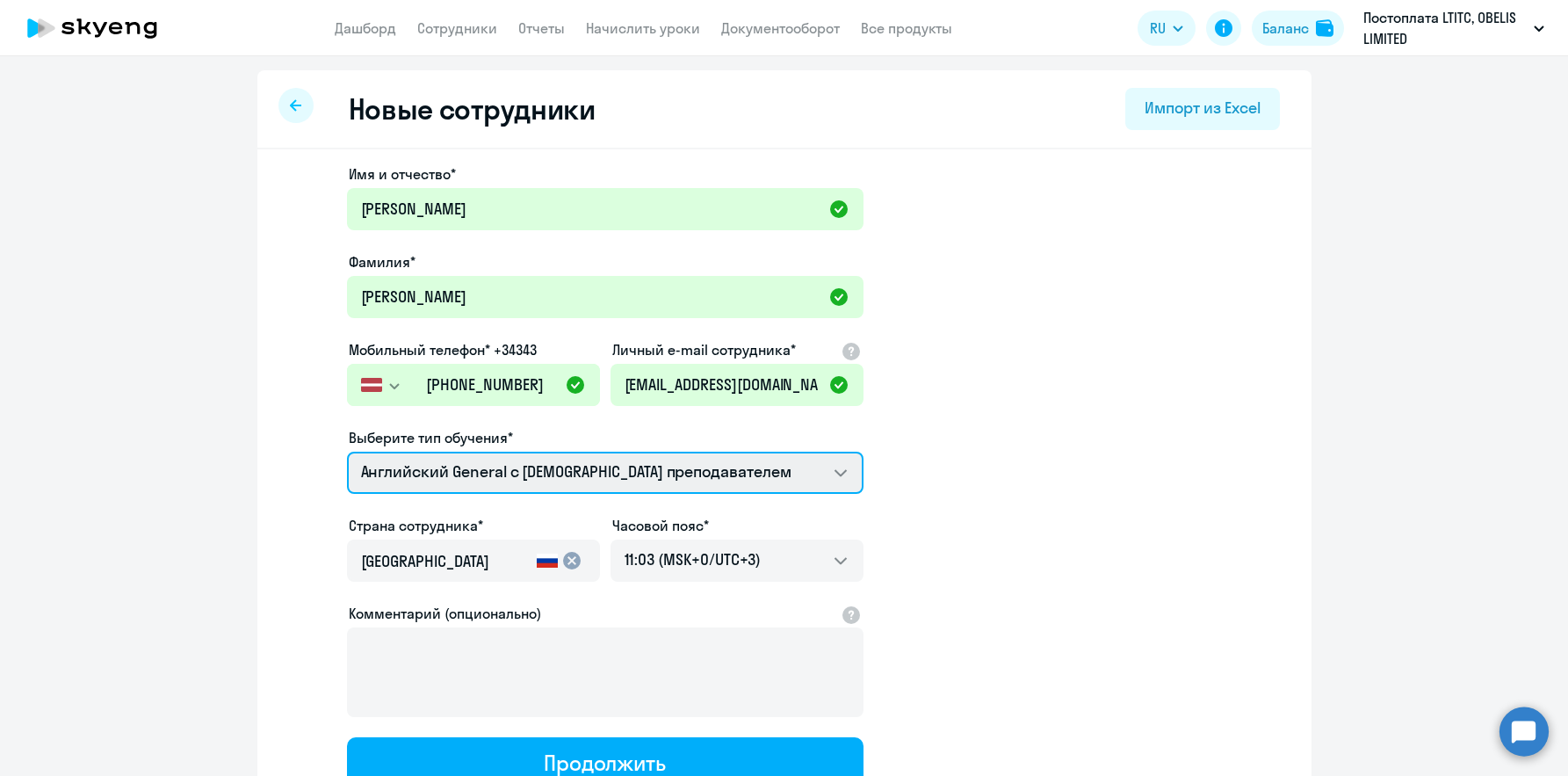
click at [824, 472] on select "Премиум [DEMOGRAPHIC_DATA] с русскоговорящим преподавателем Английский General …" at bounding box center [605, 473] width 516 height 43
select select "english_adult_native_speaker"
click at [347, 451] on select "Премиум [DEMOGRAPHIC_DATA] с русскоговорящим преподавателем Английский General …" at bounding box center [605, 473] width 516 height 43
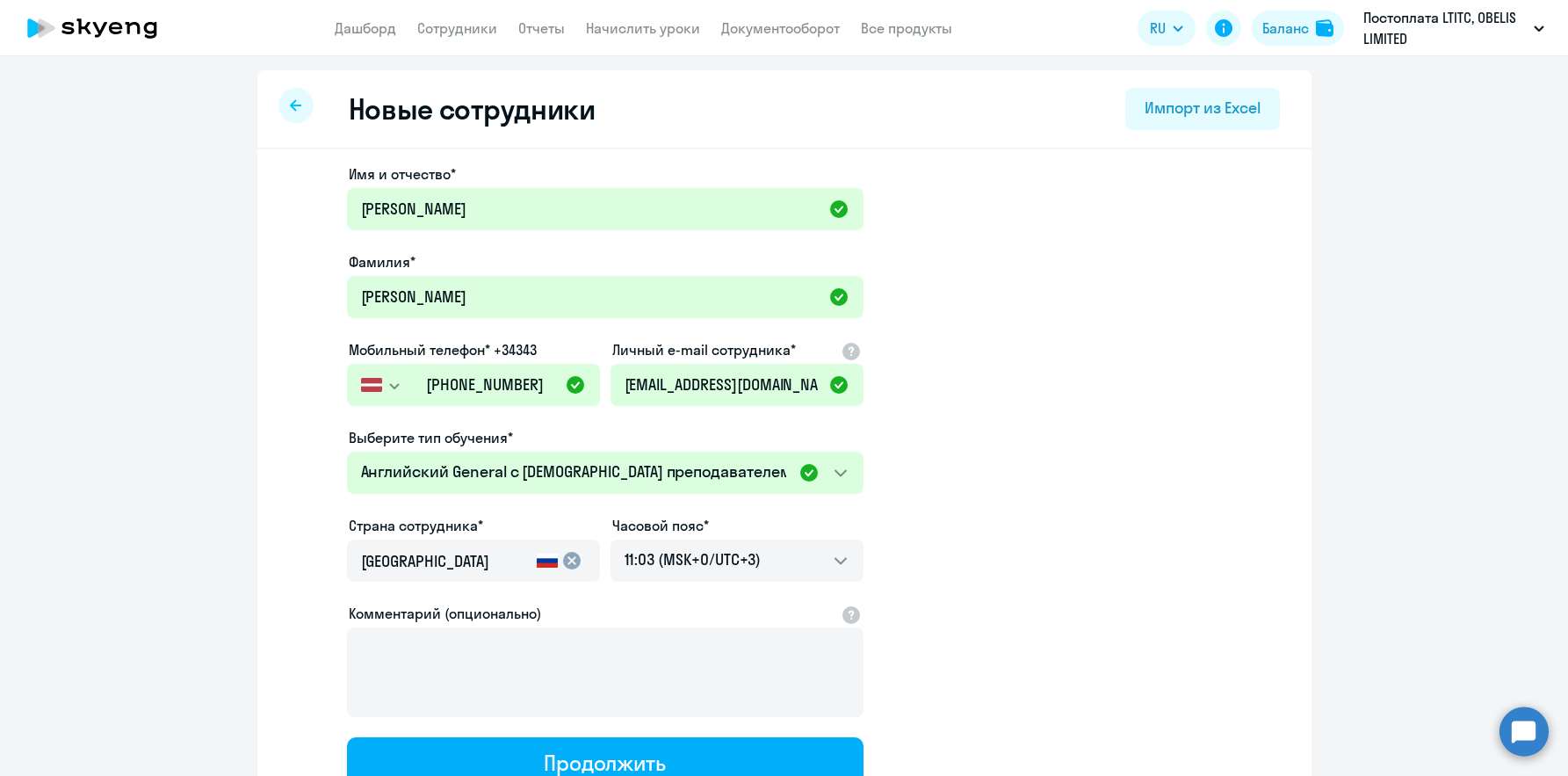
click at [1230, 504] on app-new-student-form "Имя и отчество* [PERSON_NAME]* [PERSON_NAME] Мобильный телефон* +34343 [GEOGRAP…" at bounding box center [784, 476] width 998 height 626
click at [474, 553] on input "[GEOGRAPHIC_DATA]" at bounding box center [445, 560] width 168 height 23
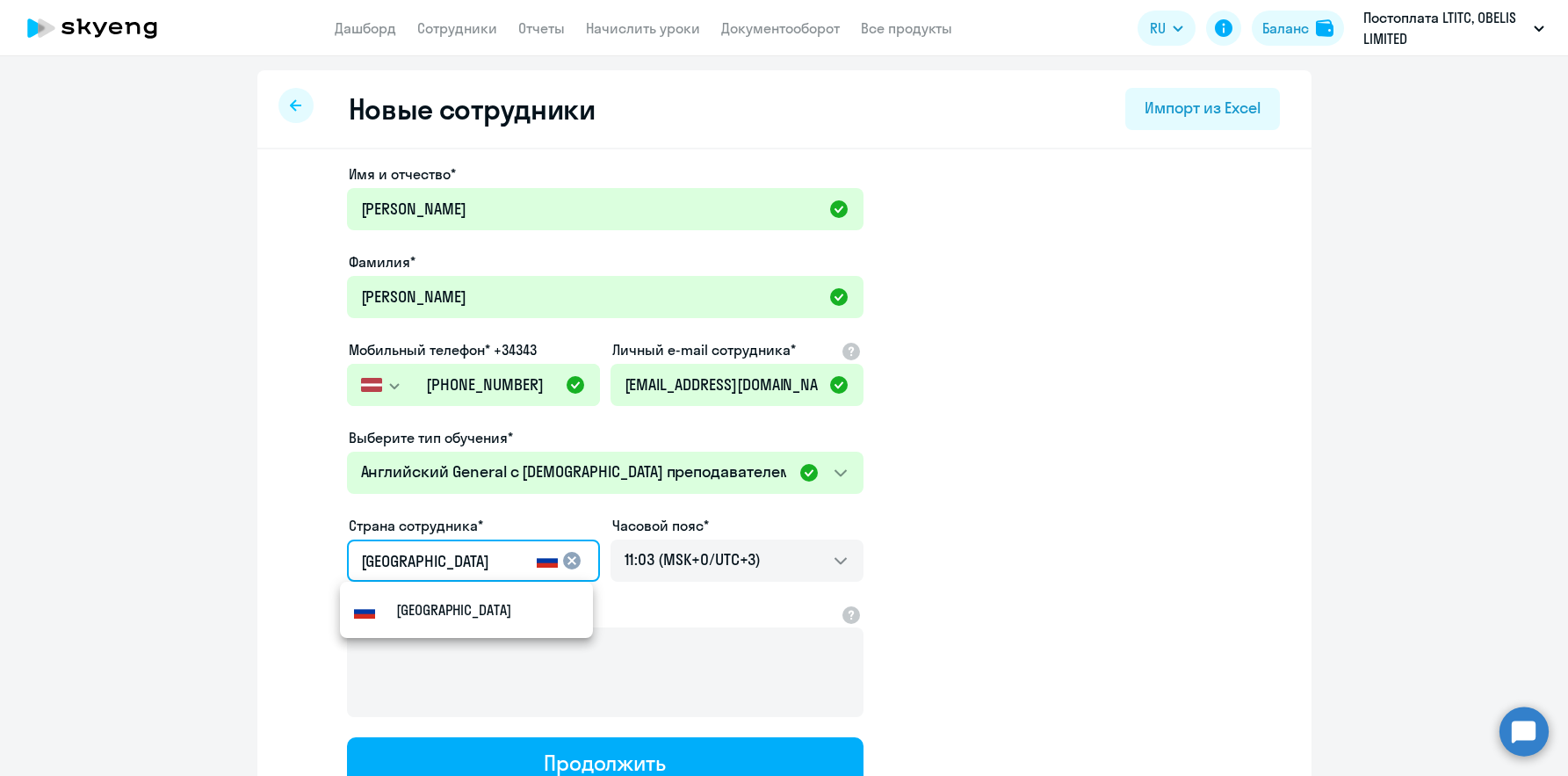
drag, startPoint x: 468, startPoint y: 563, endPoint x: 260, endPoint y: 547, distance: 208.6
click at [260, 547] on div "Имя и отчество* [PERSON_NAME]* [PERSON_NAME] Мобильный телефон* +34343 [GEOGRAP…" at bounding box center [784, 535] width 1055 height 772
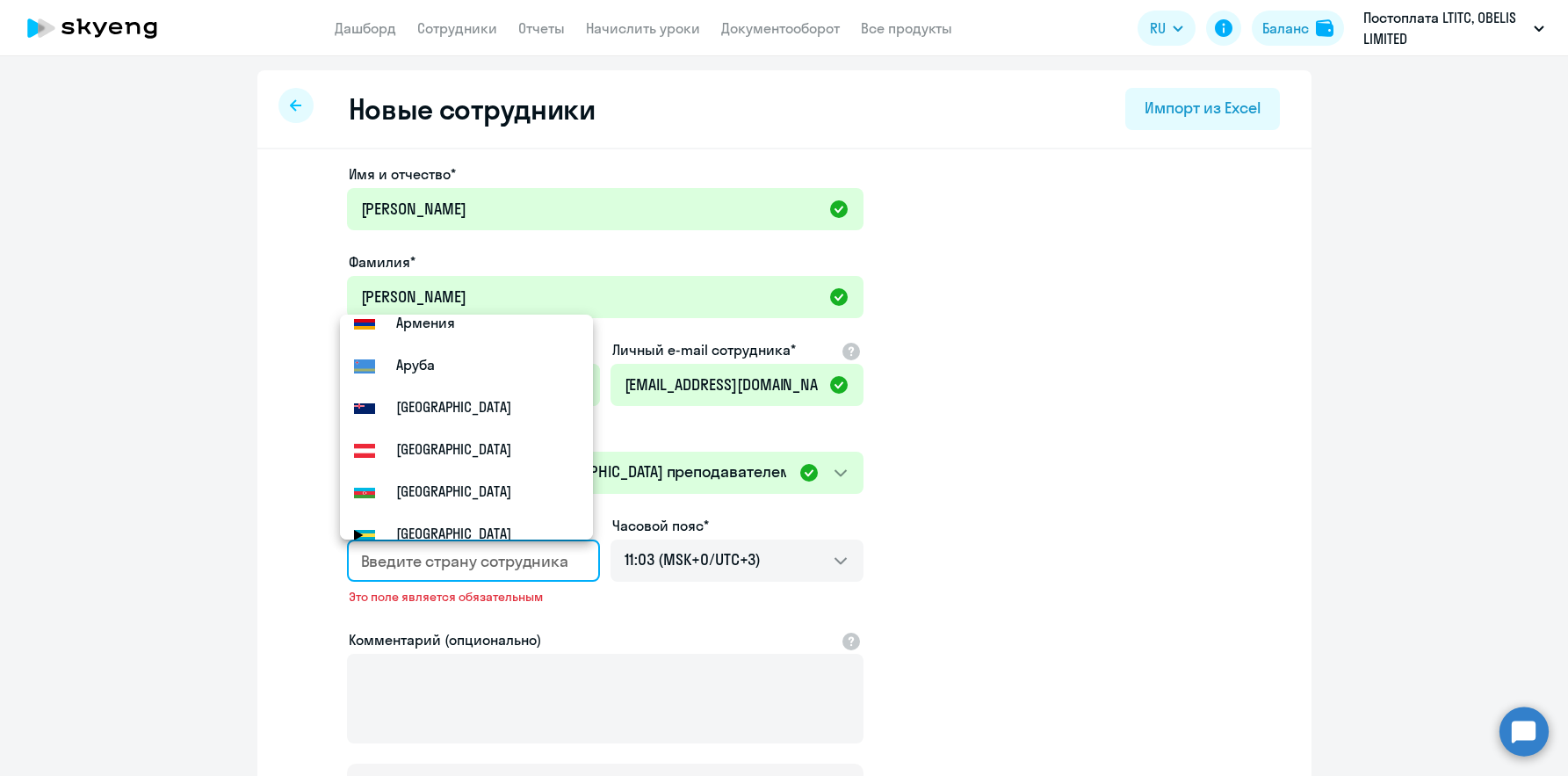
scroll to position [527, 0]
click at [492, 425] on mat-option "[GEOGRAPHIC_DATA]" at bounding box center [467, 406] width 253 height 43
type input "[GEOGRAPHIC_DATA]"
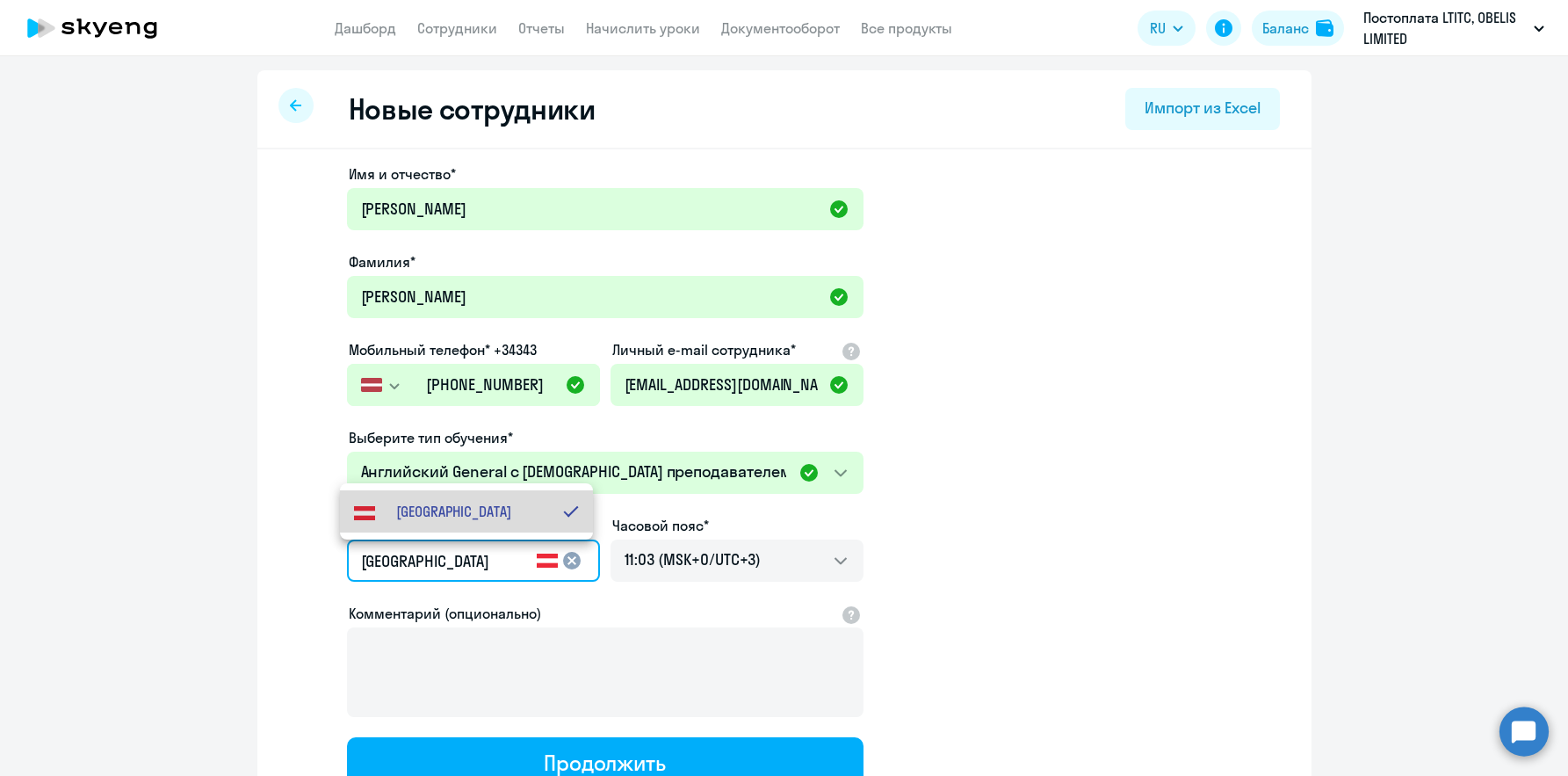
scroll to position [0, 0]
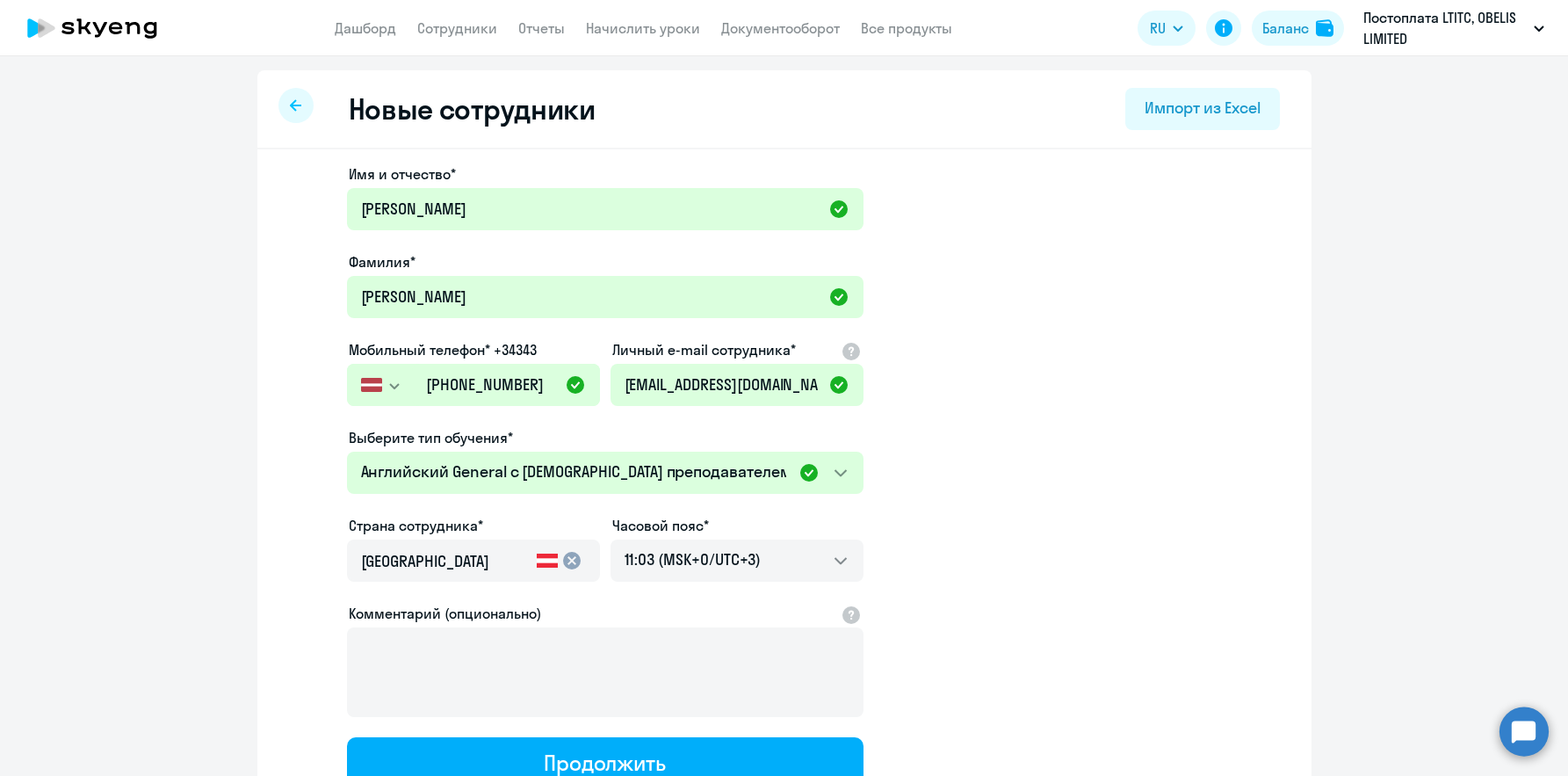
click at [569, 558] on mat-icon "cancel" at bounding box center [572, 560] width 21 height 21
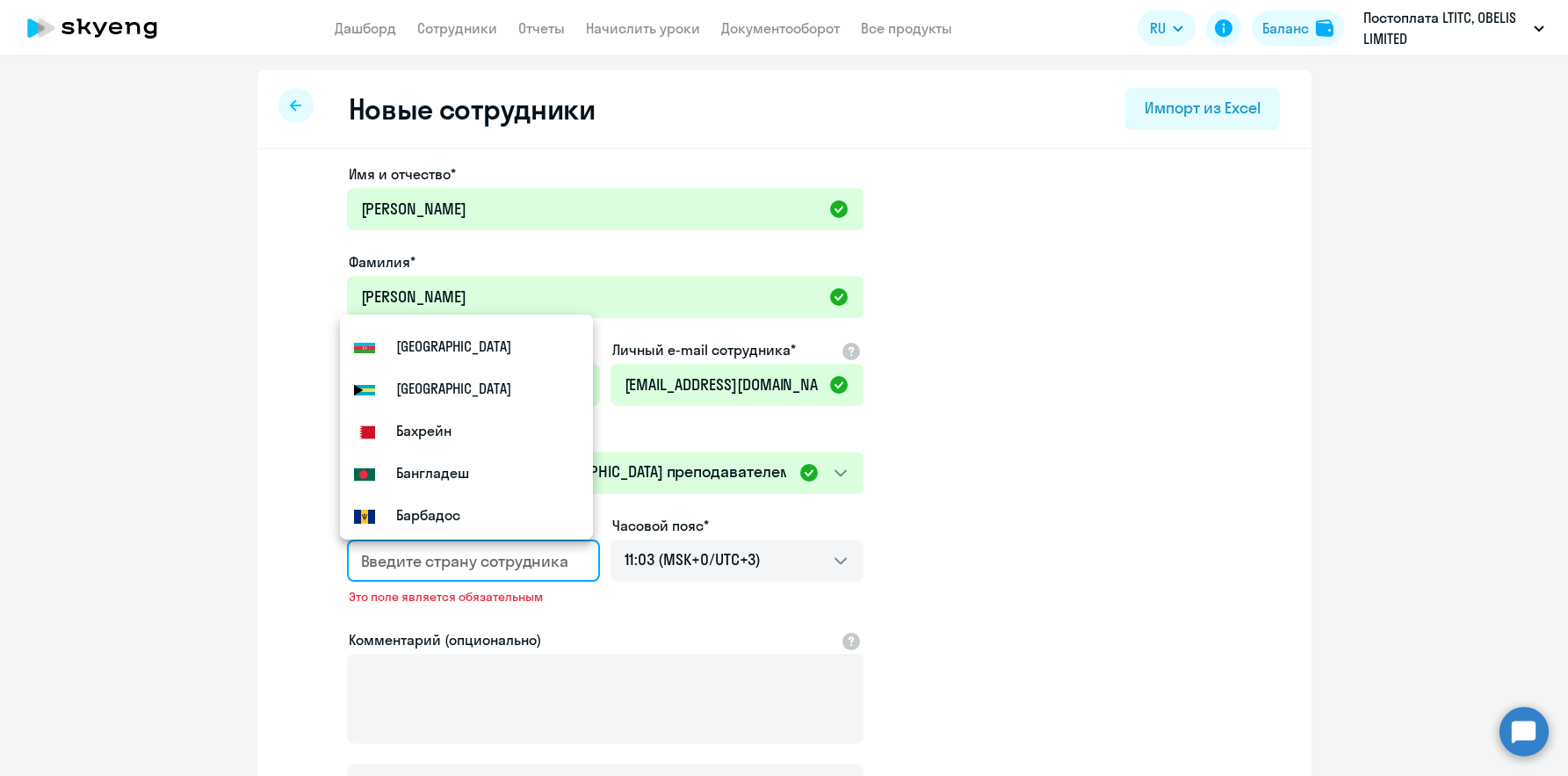
scroll to position [633, 0]
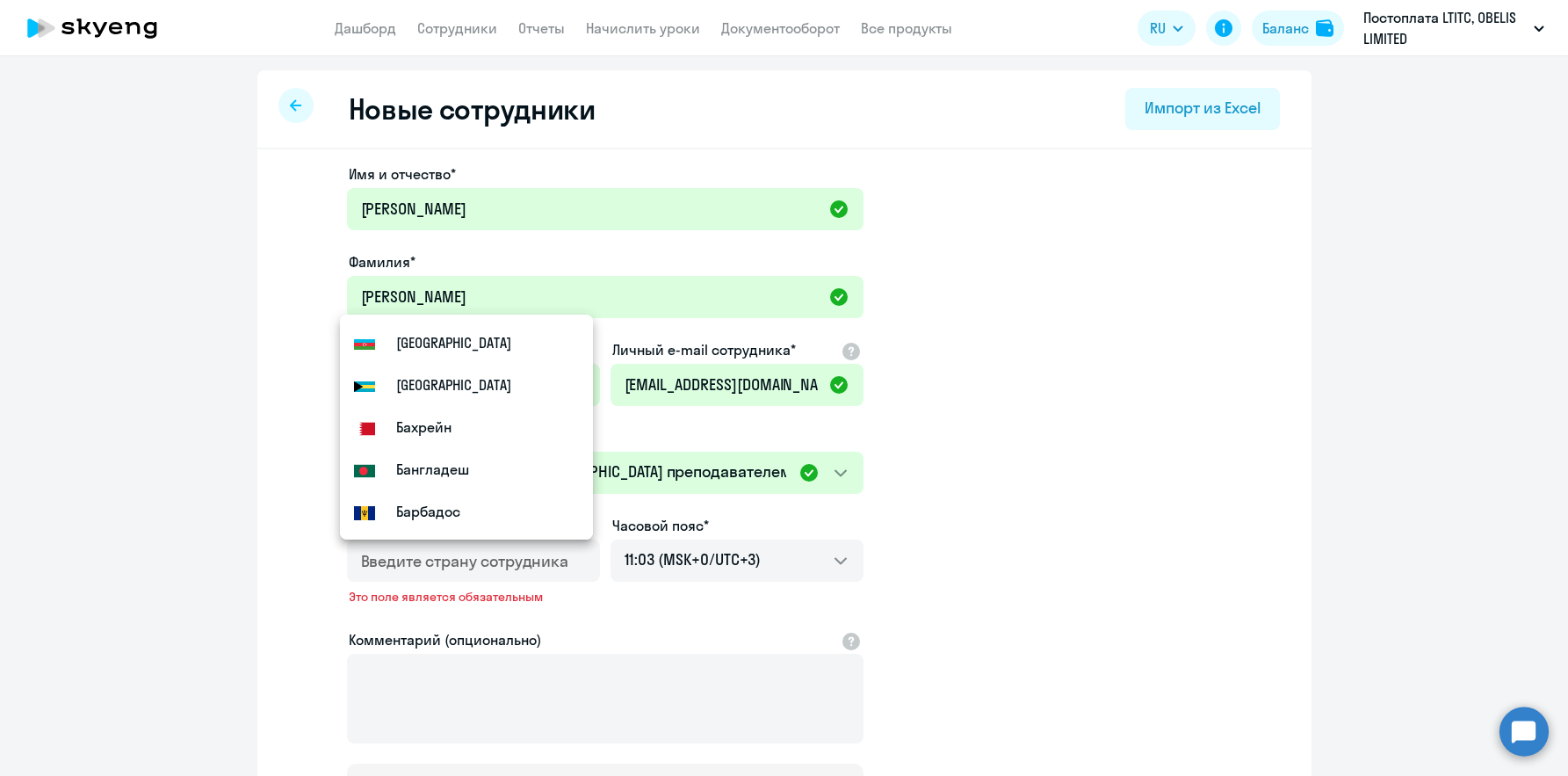
click at [1240, 488] on app-new-student-form "Имя и отчество* [PERSON_NAME]* [PERSON_NAME] Мобильный телефон* +34343 [GEOGRAP…" at bounding box center [784, 490] width 998 height 653
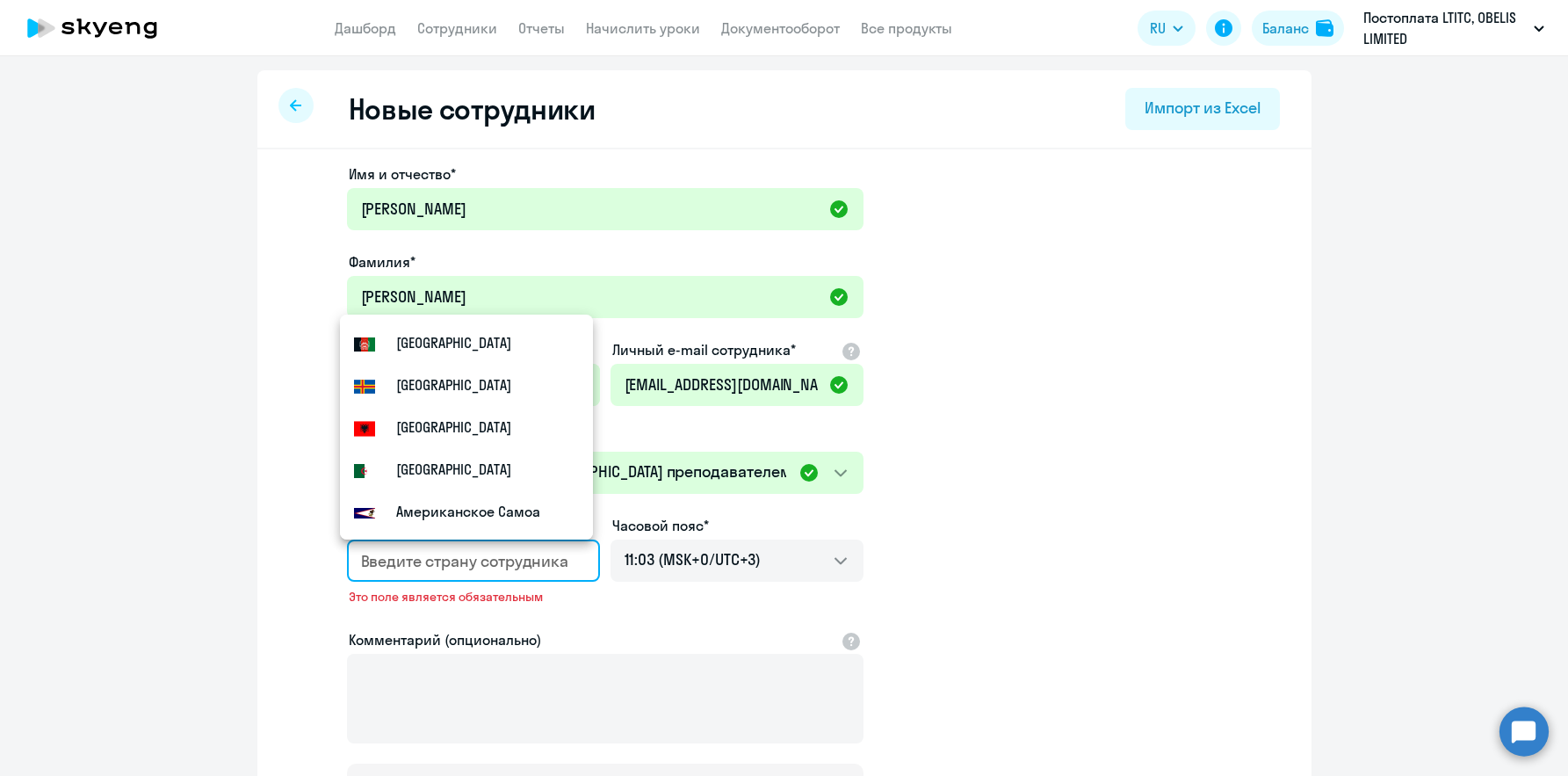
click at [463, 567] on input "country" at bounding box center [470, 560] width 218 height 23
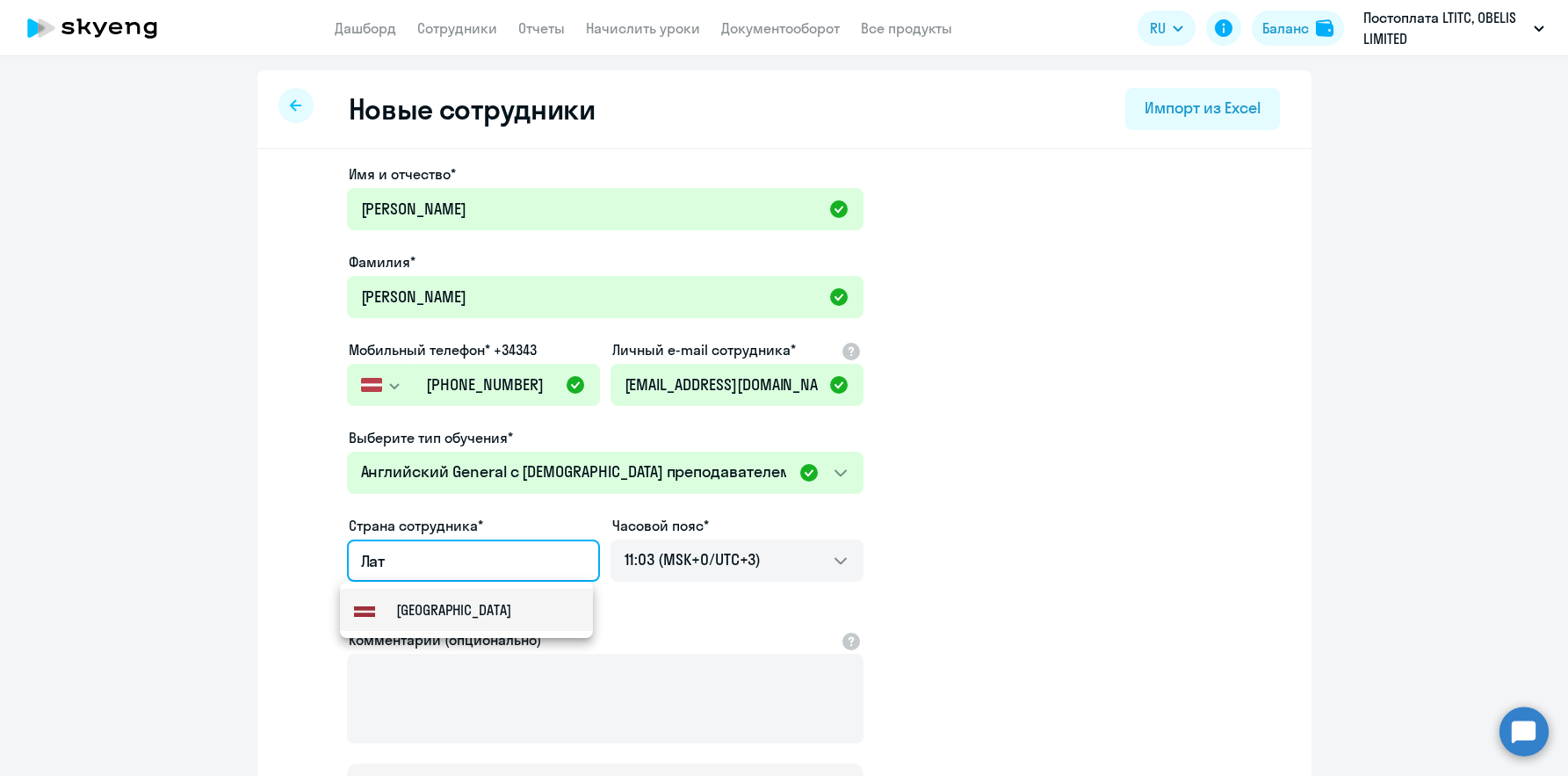
click at [444, 618] on mat-option "[GEOGRAPHIC_DATA]" at bounding box center [467, 610] width 253 height 43
type input "[GEOGRAPHIC_DATA]"
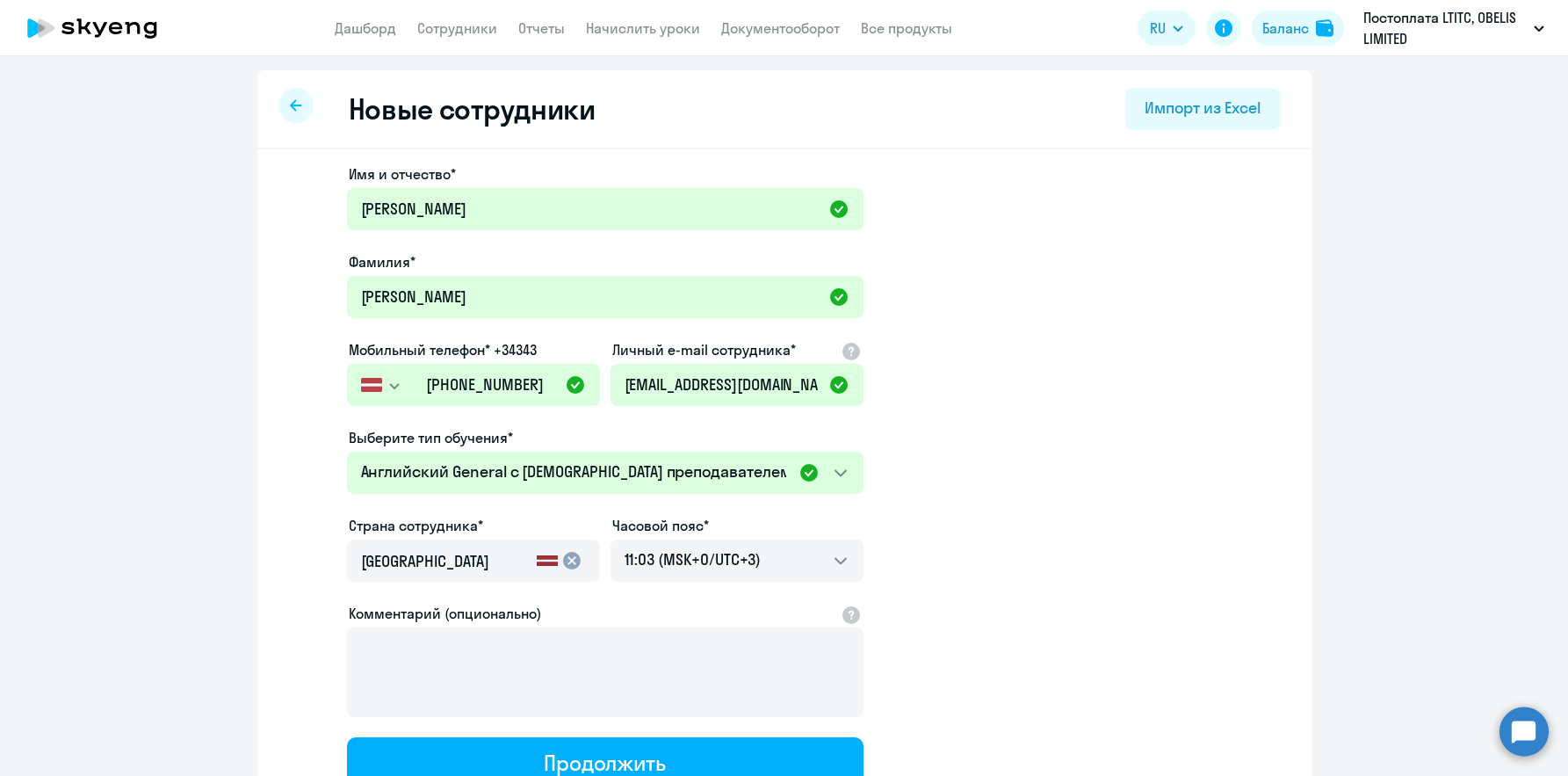
drag, startPoint x: 1025, startPoint y: 474, endPoint x: 1037, endPoint y: 466, distance: 14.4
click at [1025, 474] on app-new-student-form "Имя и отчество* [PERSON_NAME]* [PERSON_NAME] Мобильный телефон* +34343 [GEOGRAP…" at bounding box center [784, 476] width 998 height 626
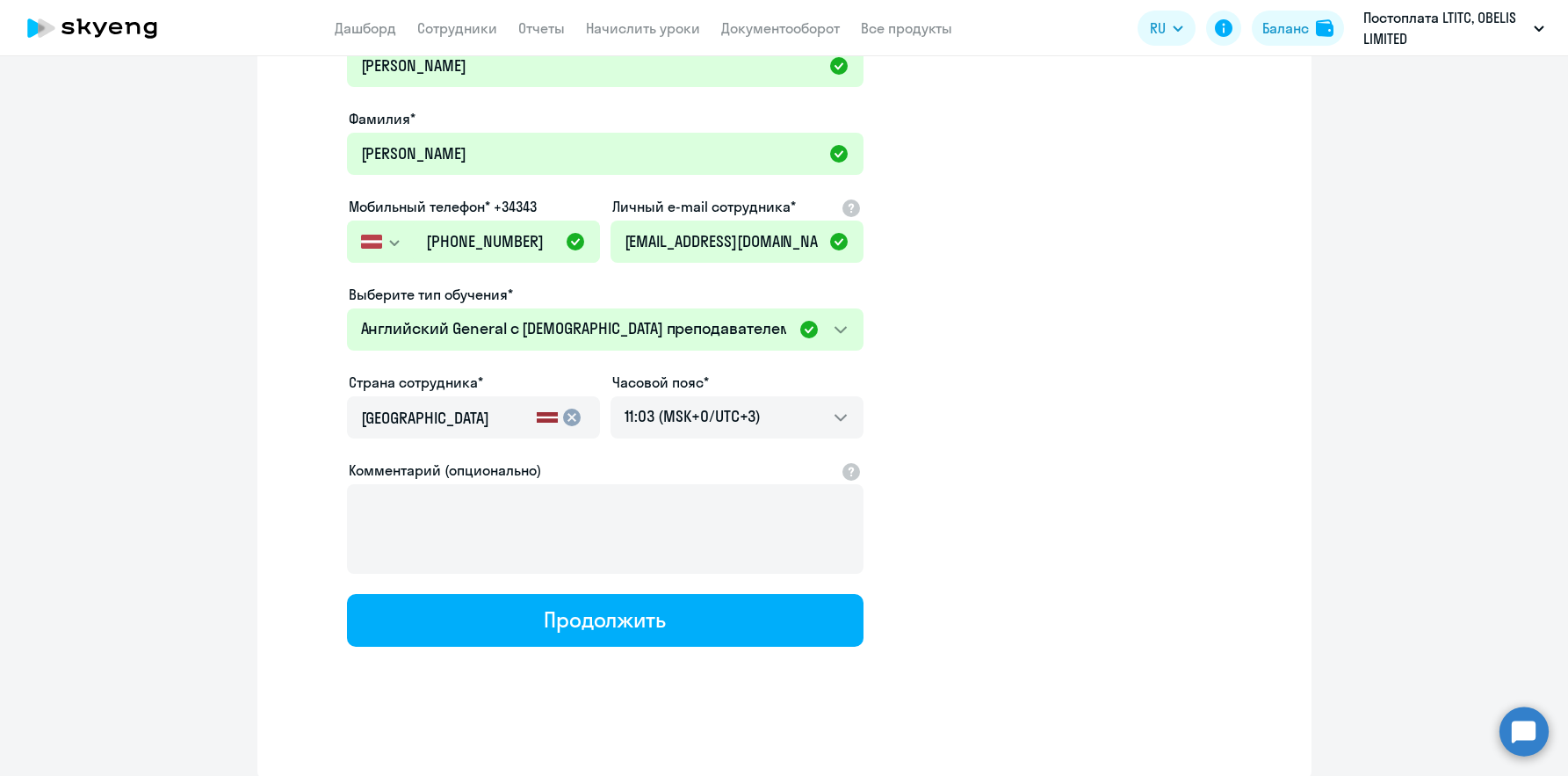
scroll to position [145, 0]
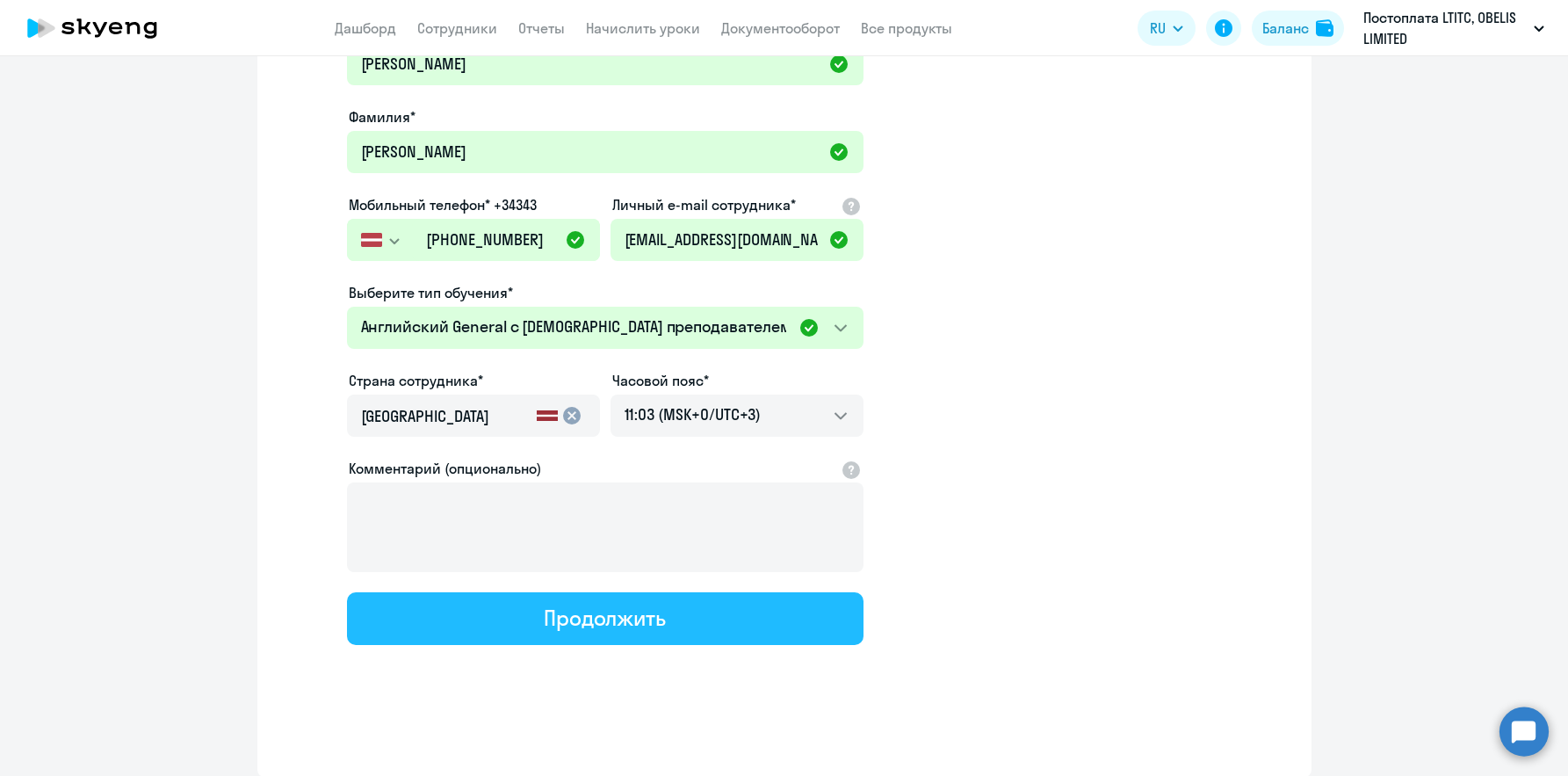
click at [757, 625] on button "Продолжить" at bounding box center [605, 618] width 516 height 53
select select "english_adult_native_speaker"
select select "3"
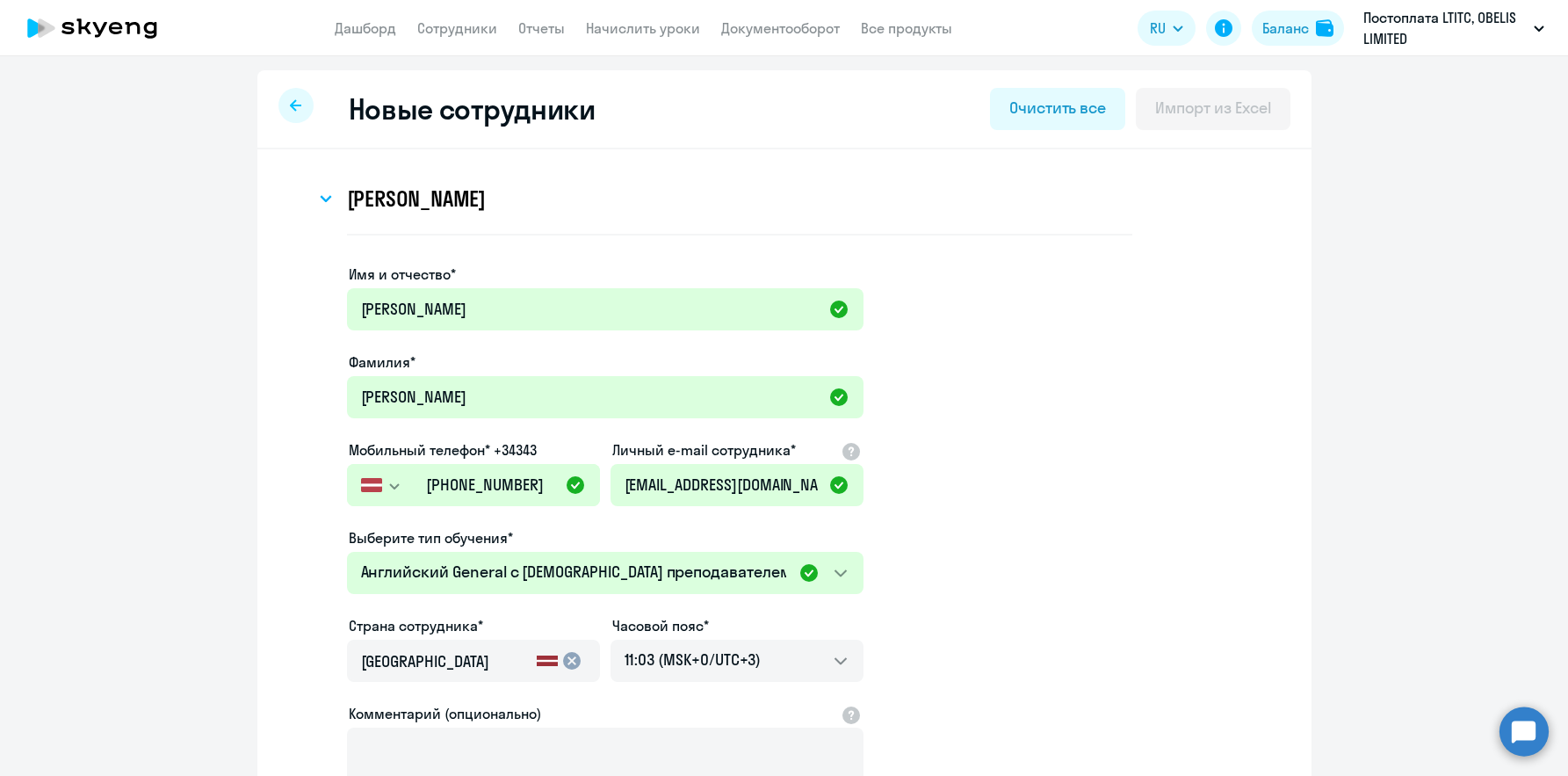
scroll to position [0, 0]
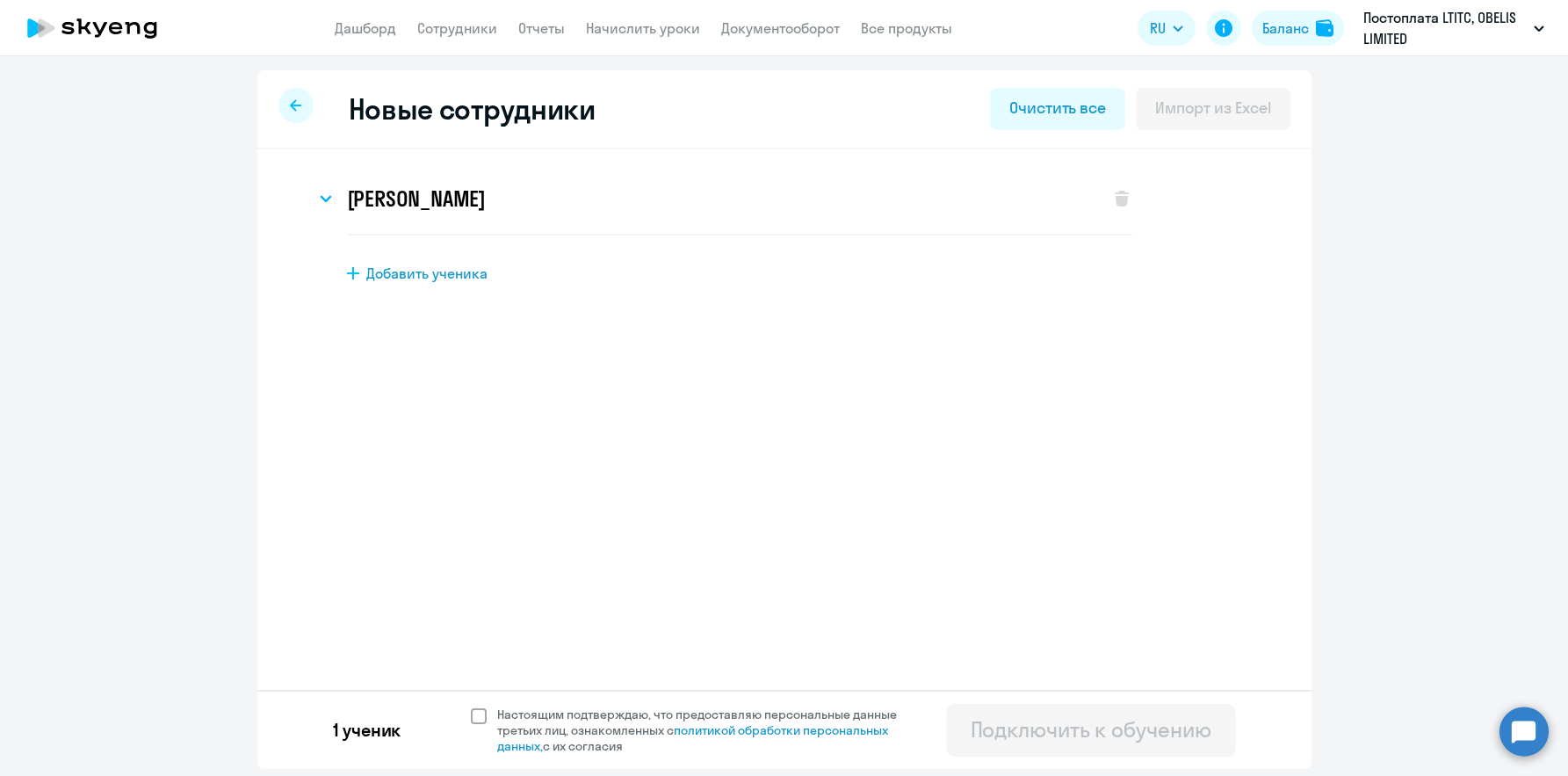
click at [481, 709] on span at bounding box center [478, 715] width 16 height 16
click at [471, 707] on input "Настоящим подтверждаю, что предоставляю персональные данные третьих лиц, ознако…" at bounding box center [470, 706] width 1 height 1
checkbox input "true"
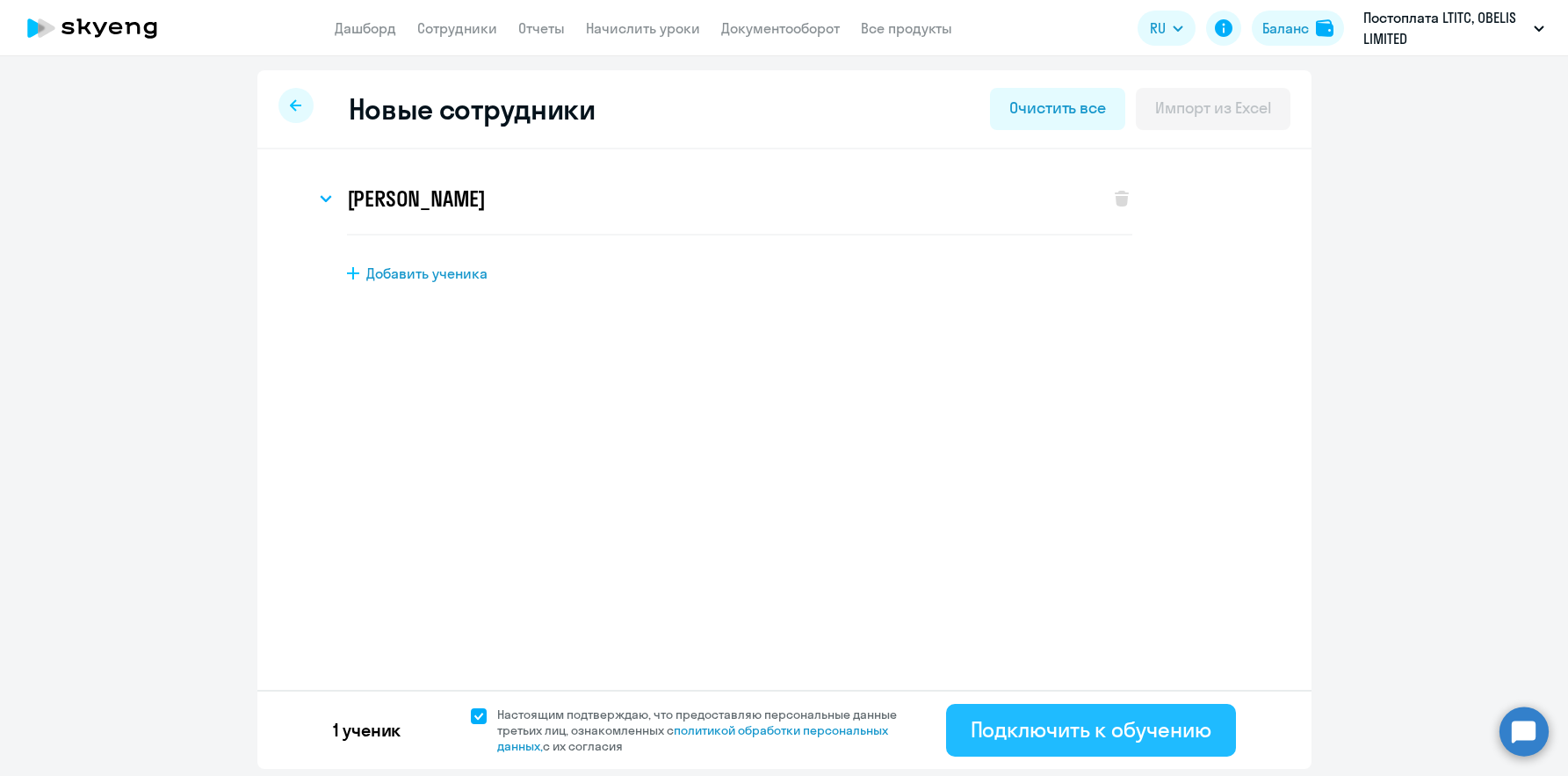
click at [1137, 727] on div "Подключить к обучению" at bounding box center [1091, 729] width 241 height 28
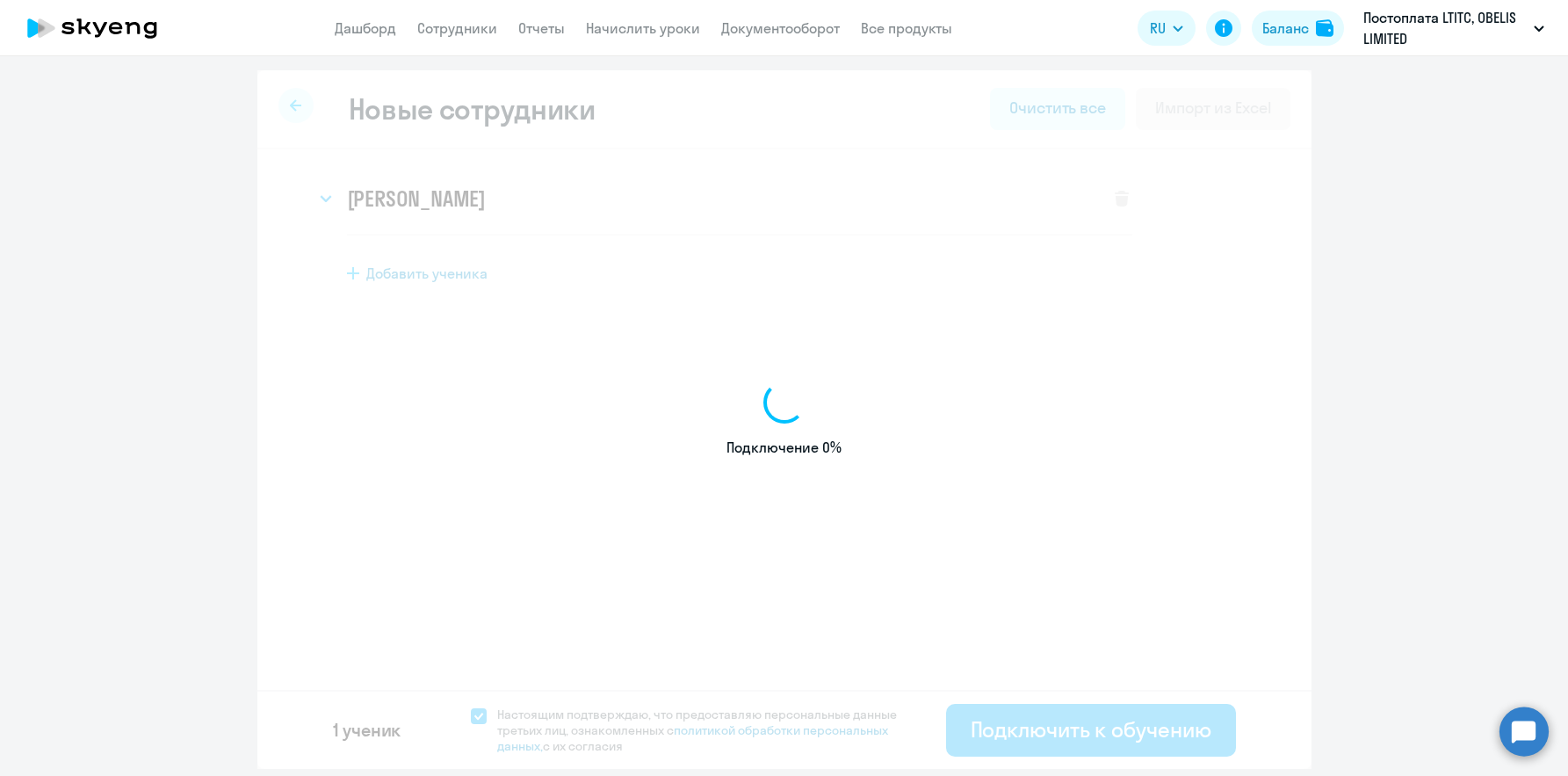
select select "english_adult_not_native_speaker"
select select "3"
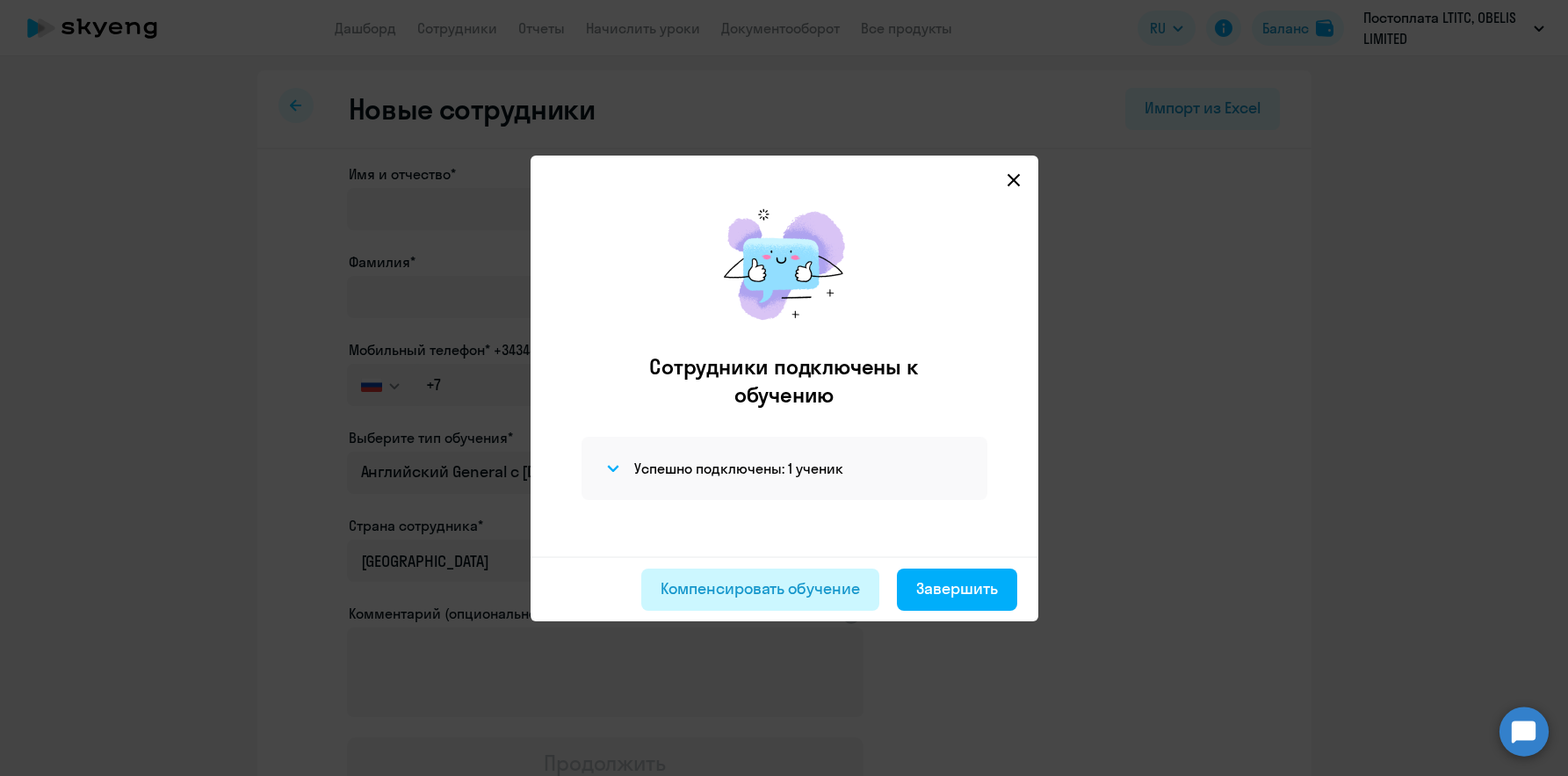
click at [747, 585] on div "Компенсировать обучение" at bounding box center [760, 588] width 200 height 23
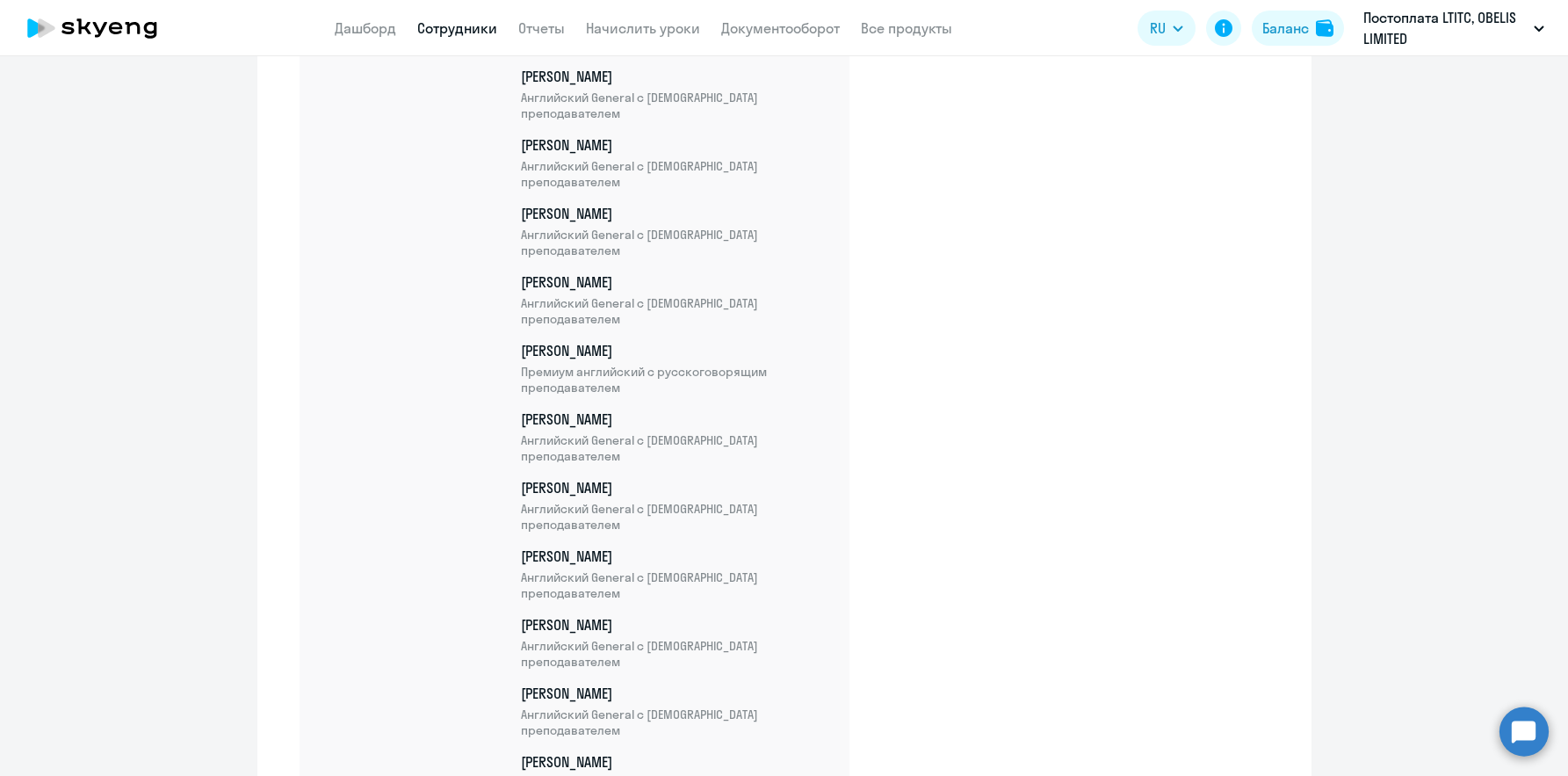
scroll to position [31138, 0]
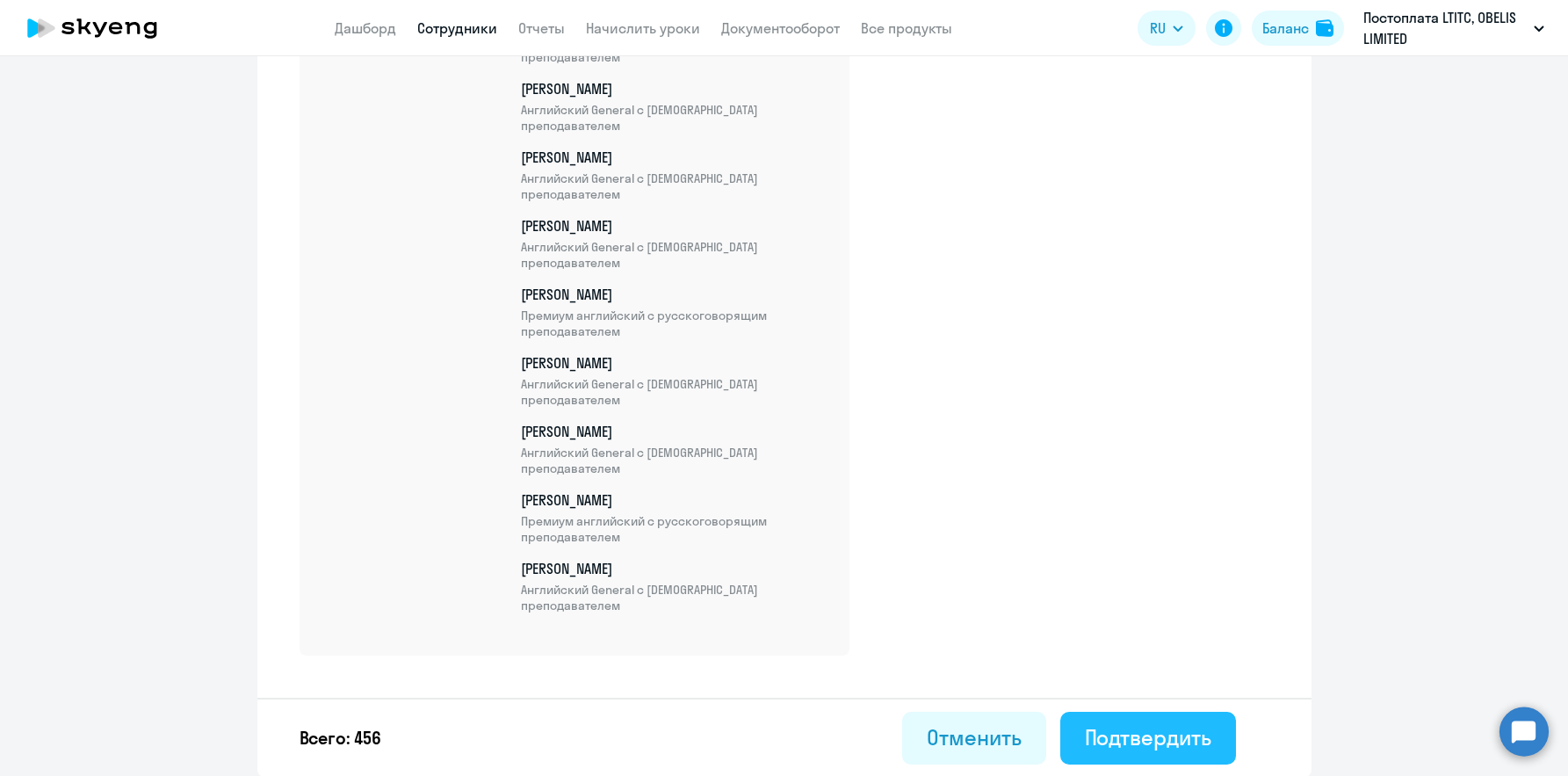
click at [1179, 739] on div "Подтвердить" at bounding box center [1148, 737] width 127 height 28
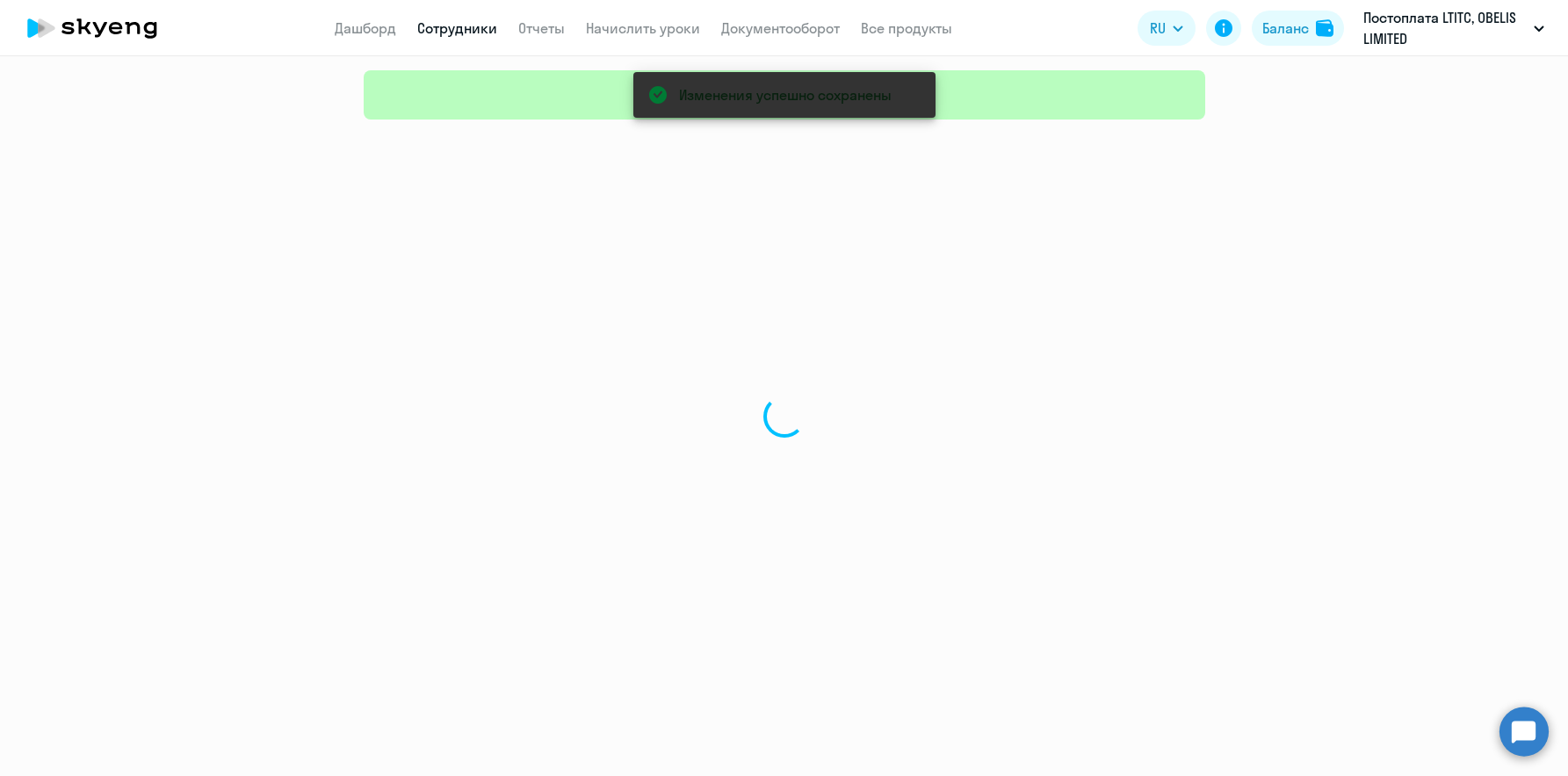
select select "30"
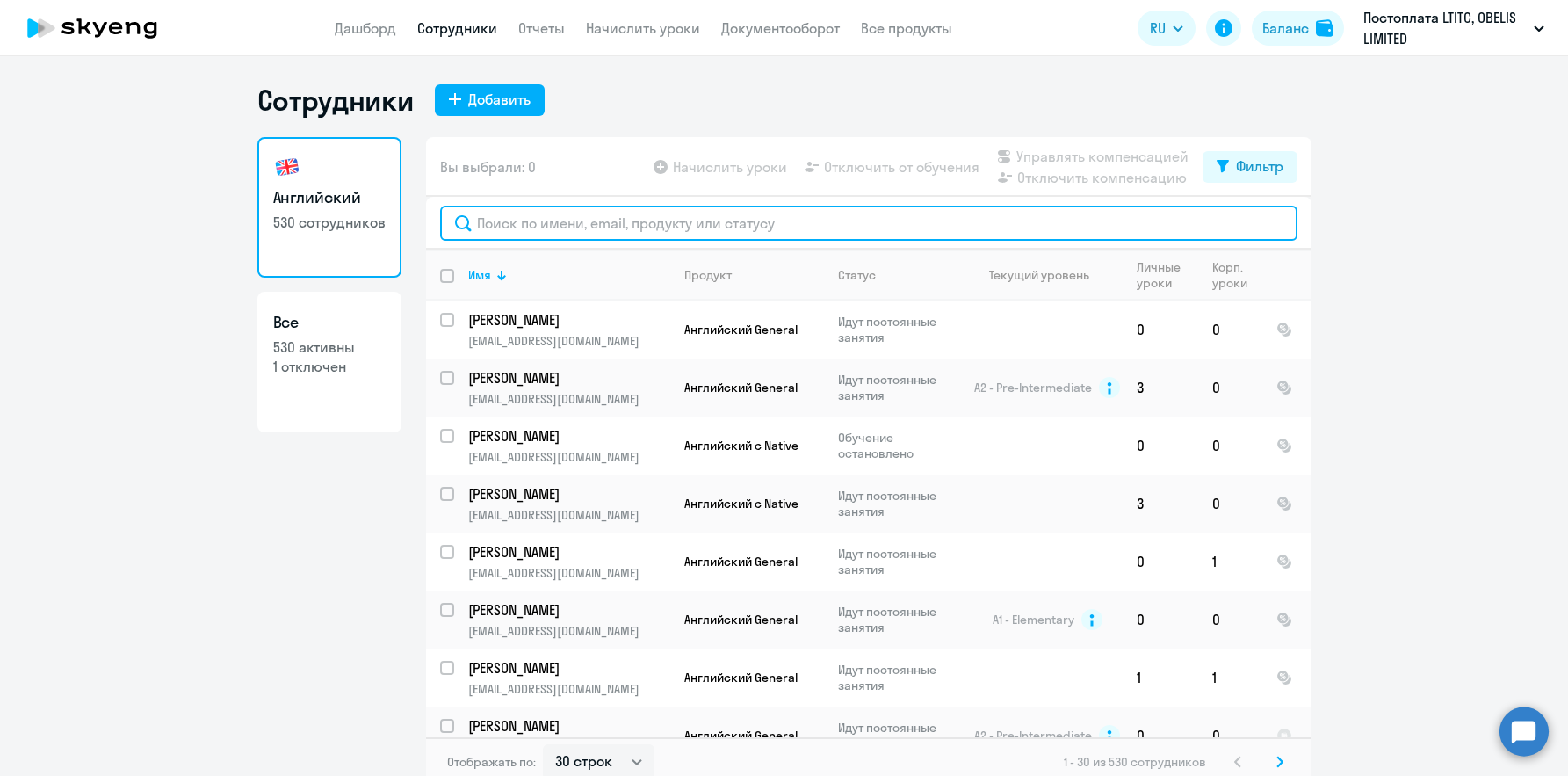
click at [566, 218] on input "text" at bounding box center [869, 223] width 858 height 35
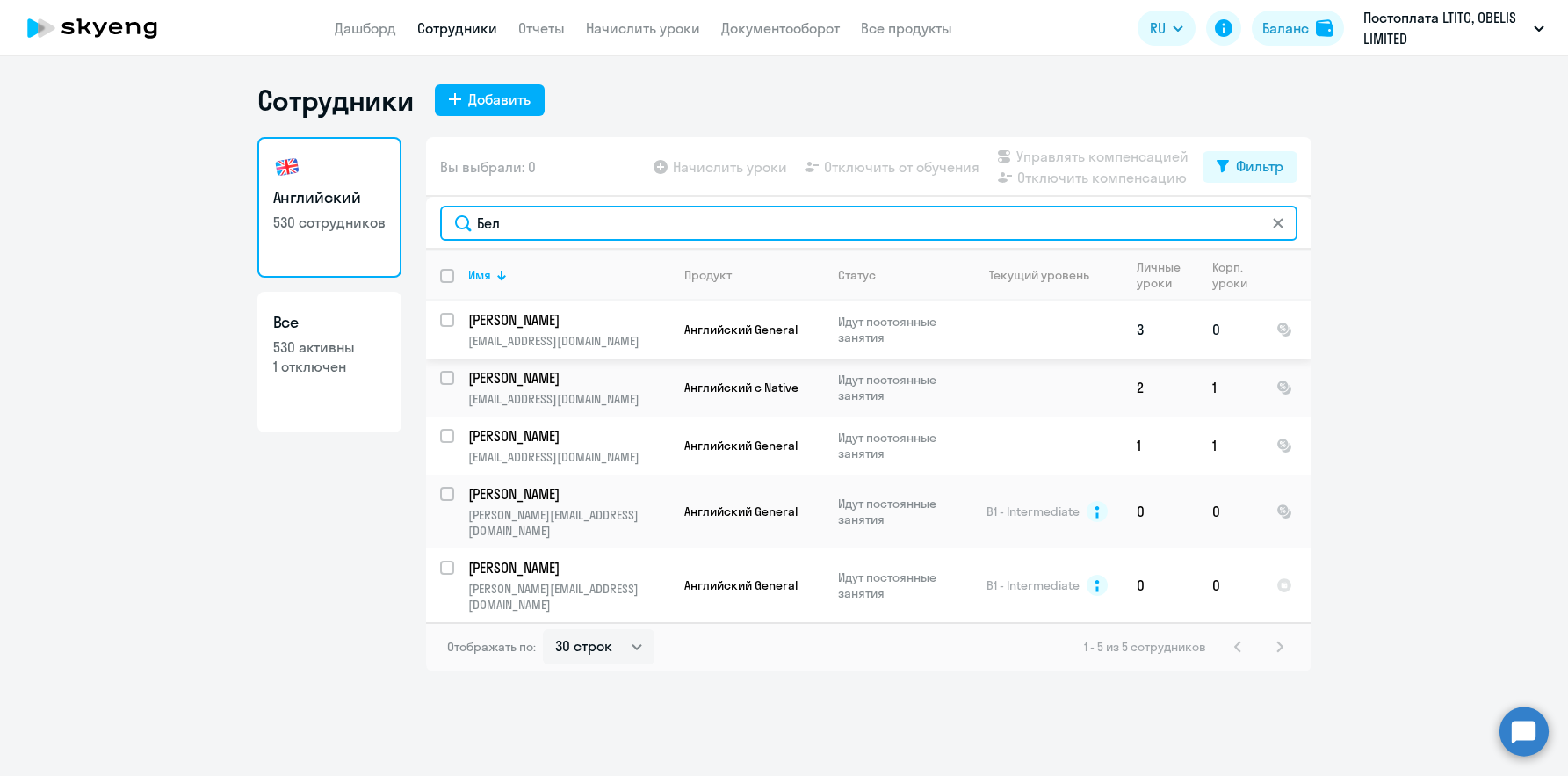
type input "Бел"
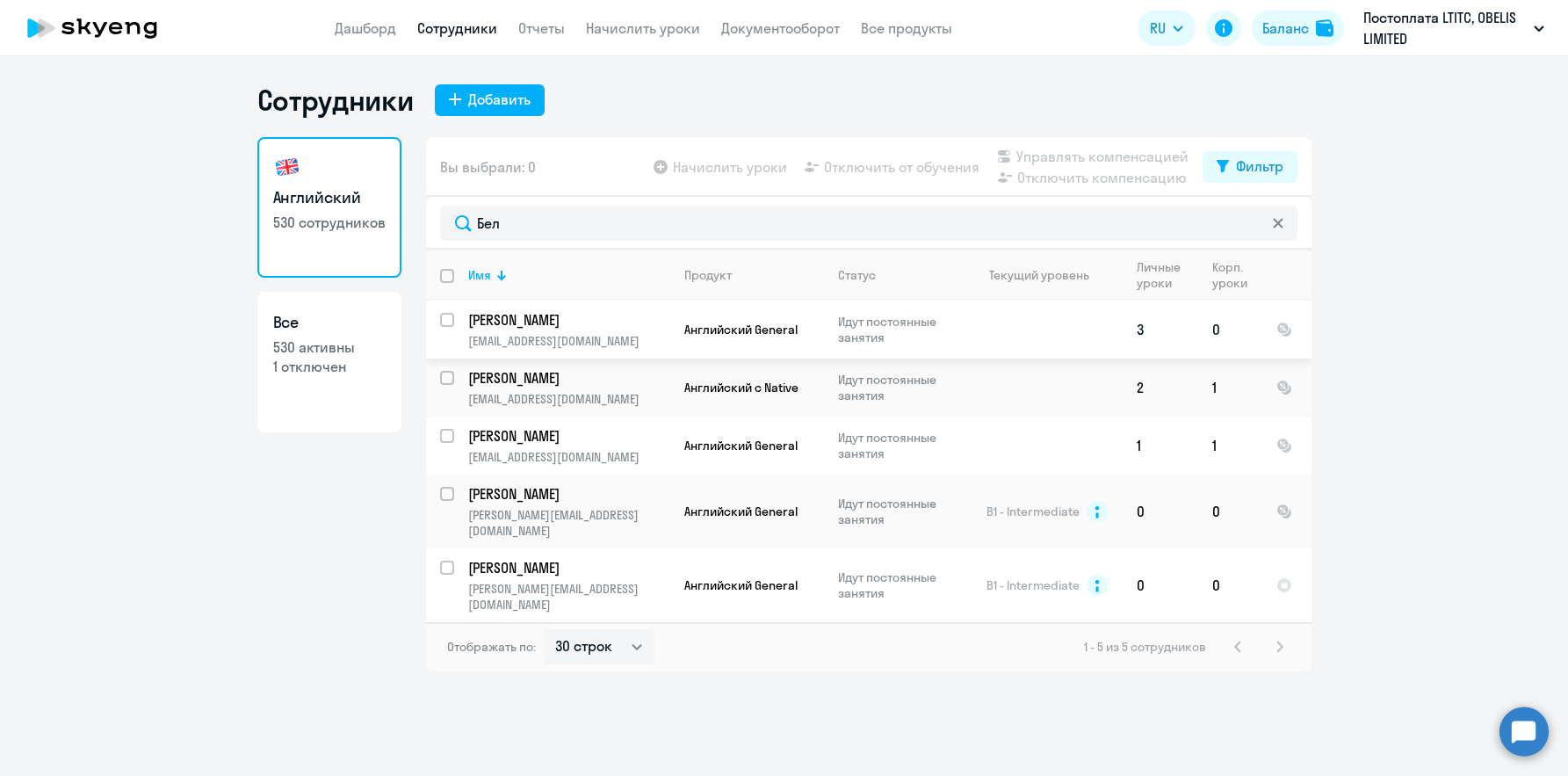
click at [607, 336] on p "[EMAIL_ADDRESS][DOMAIN_NAME]" at bounding box center [568, 340] width 201 height 16
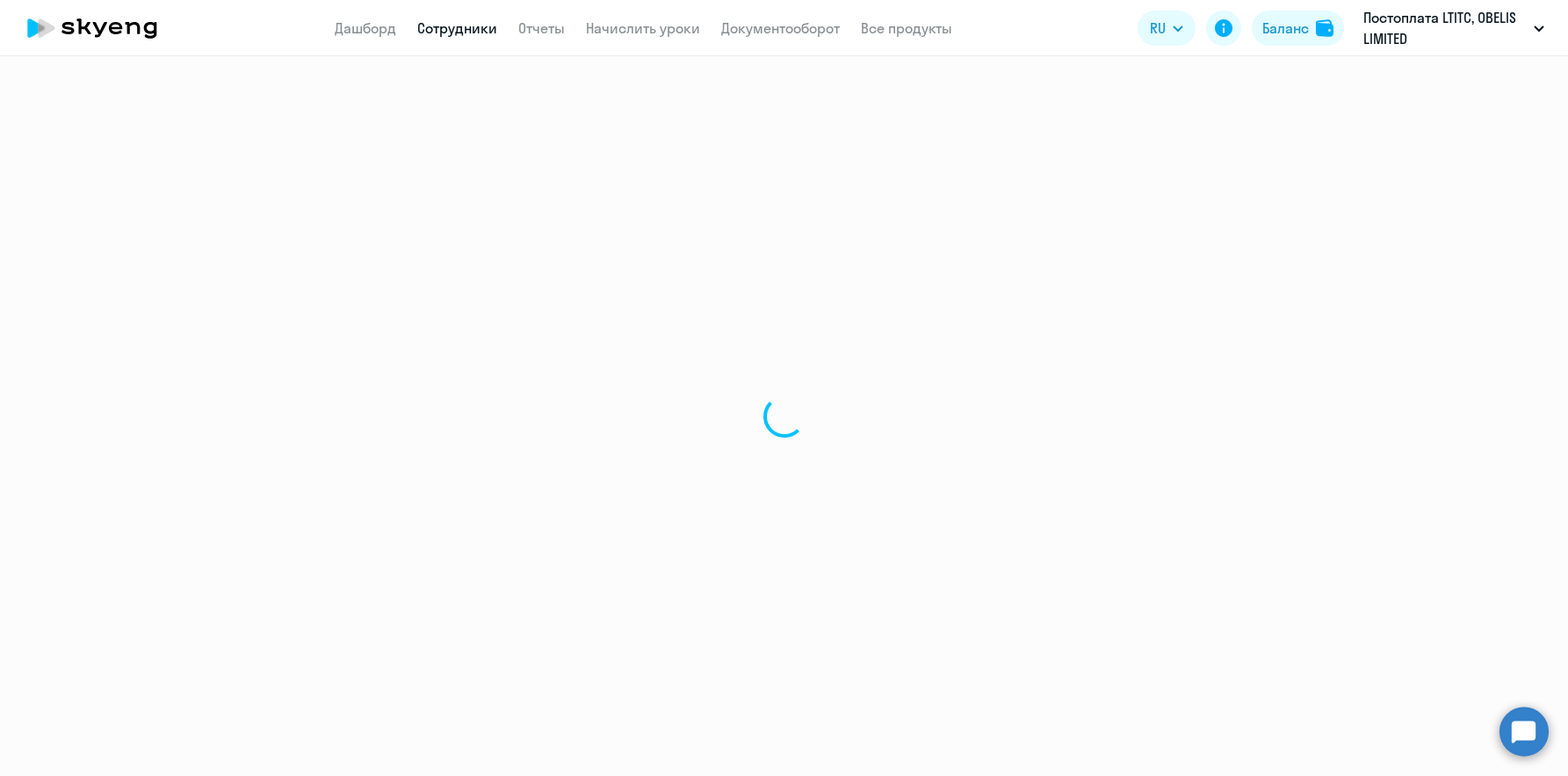
select select "english"
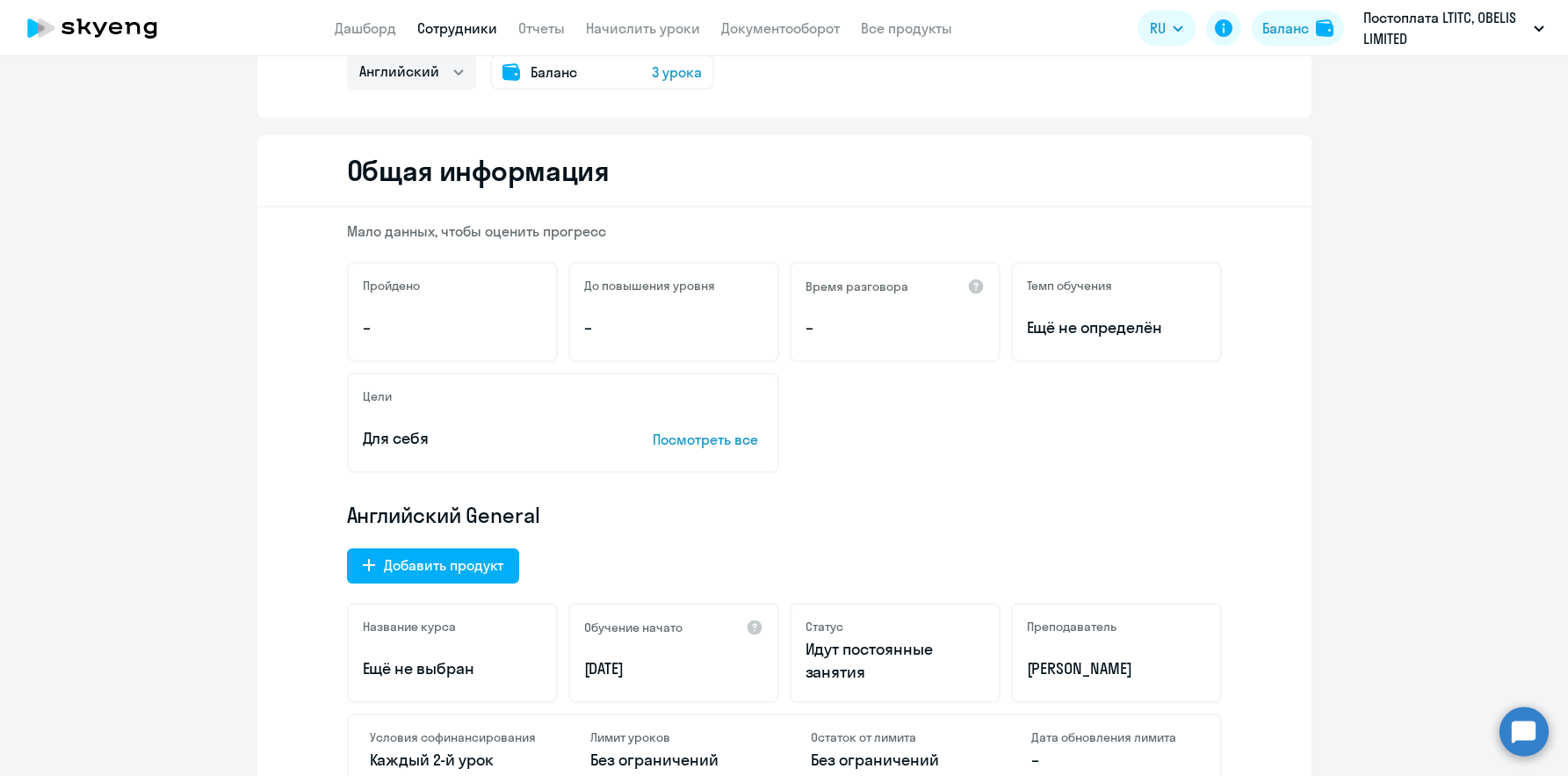
scroll to position [439, 0]
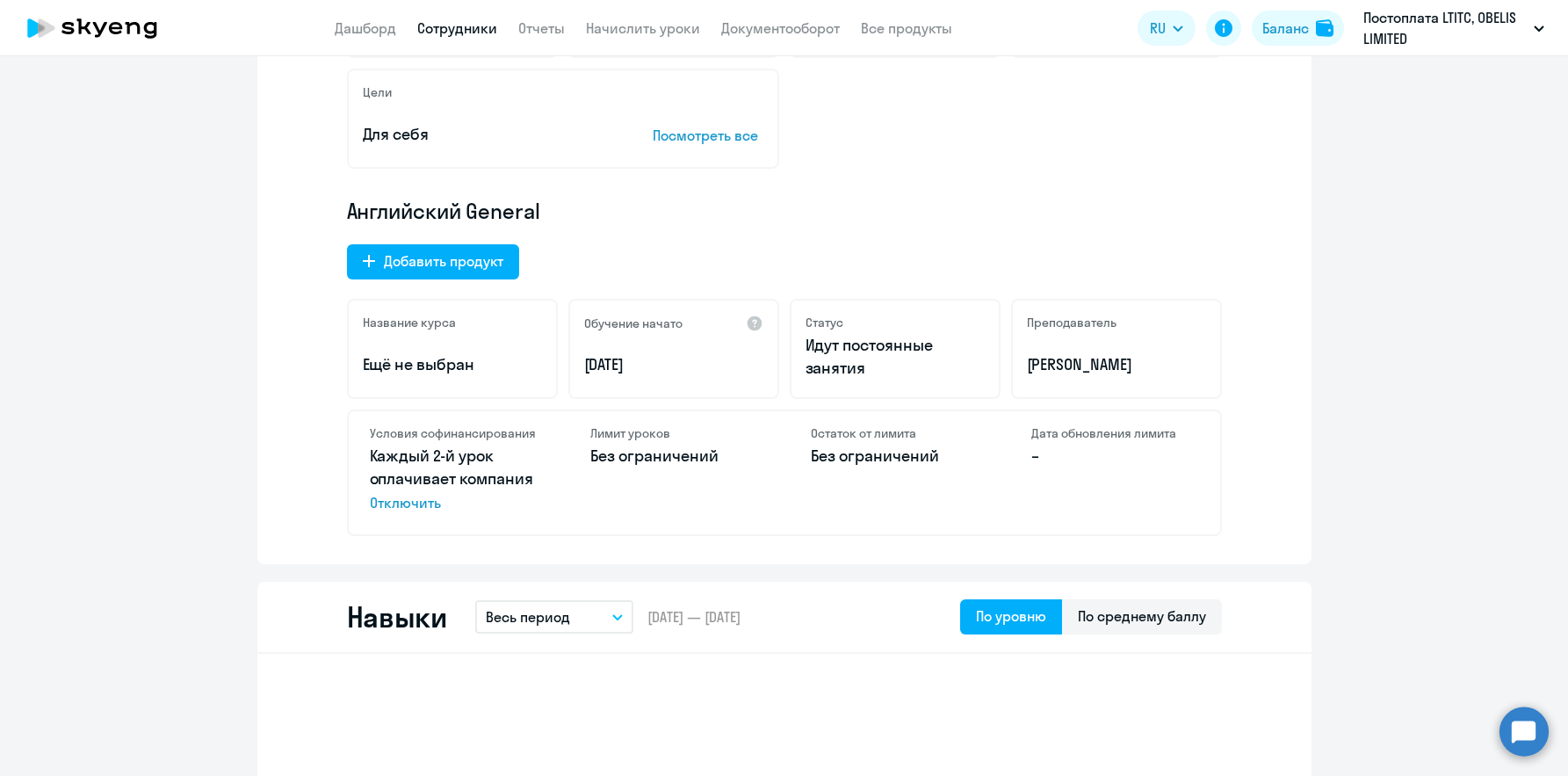
click at [421, 503] on span "Отключить" at bounding box center [453, 502] width 167 height 21
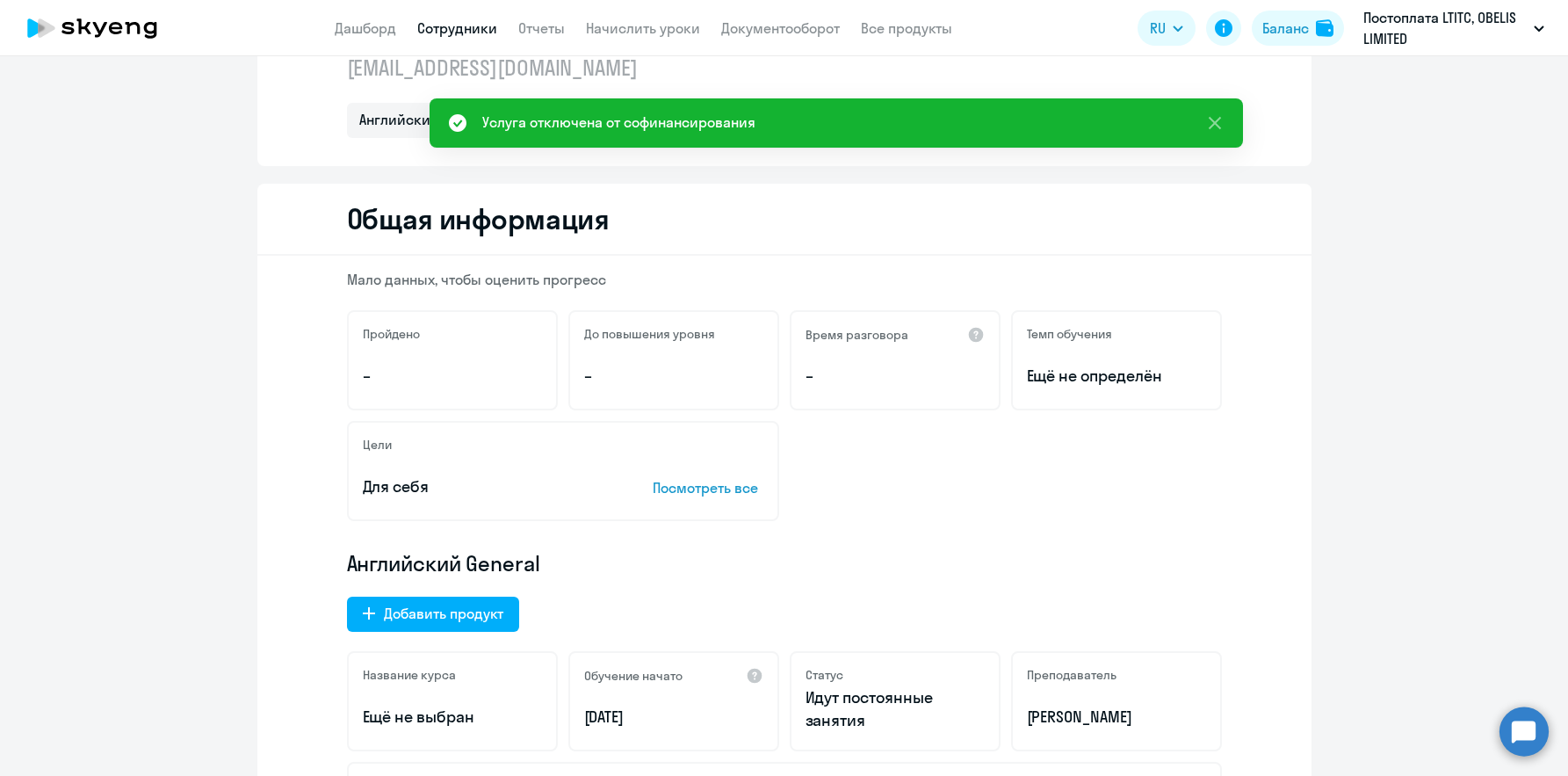
scroll to position [0, 0]
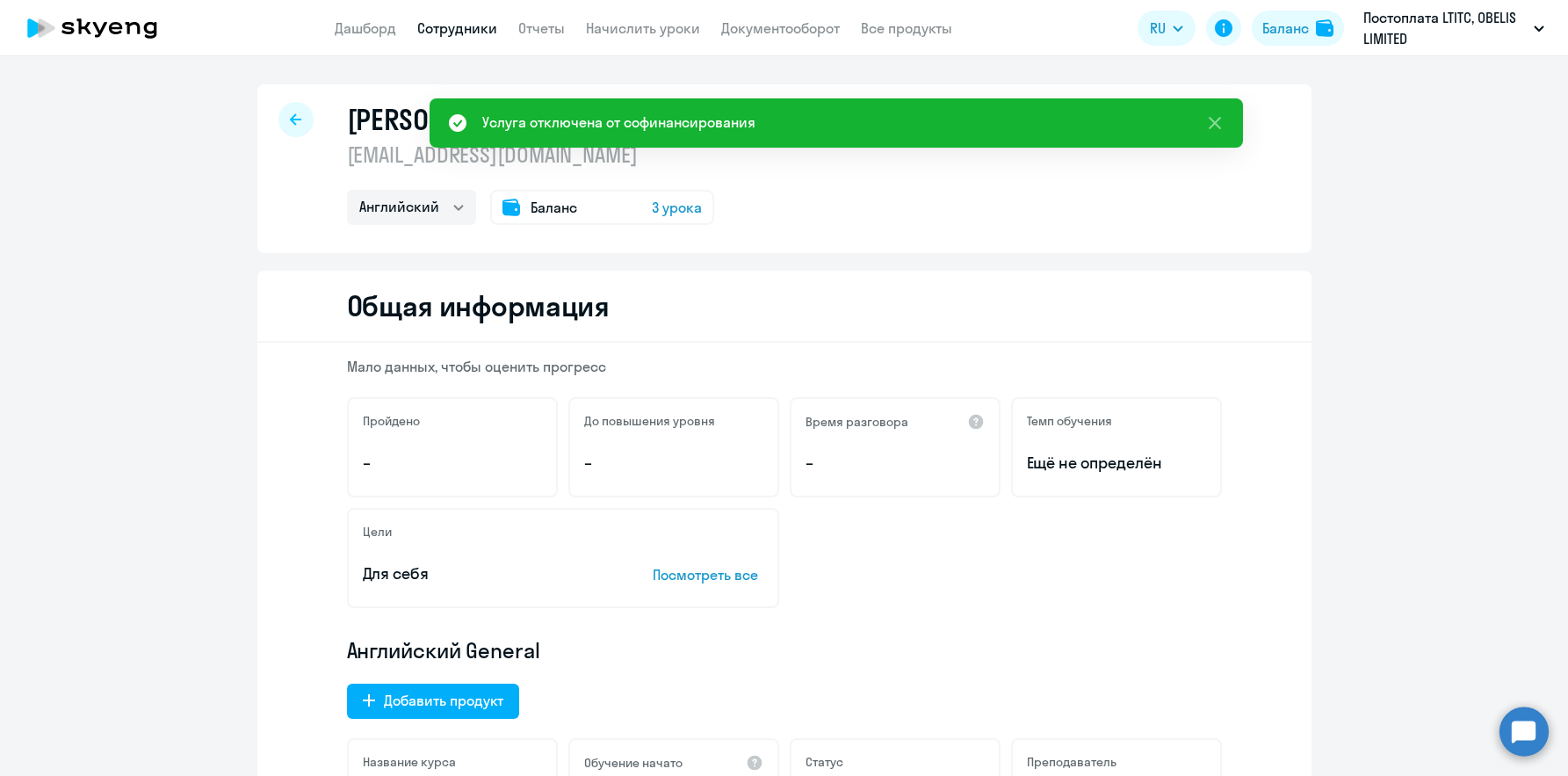
click at [297, 118] on div at bounding box center [296, 119] width 35 height 35
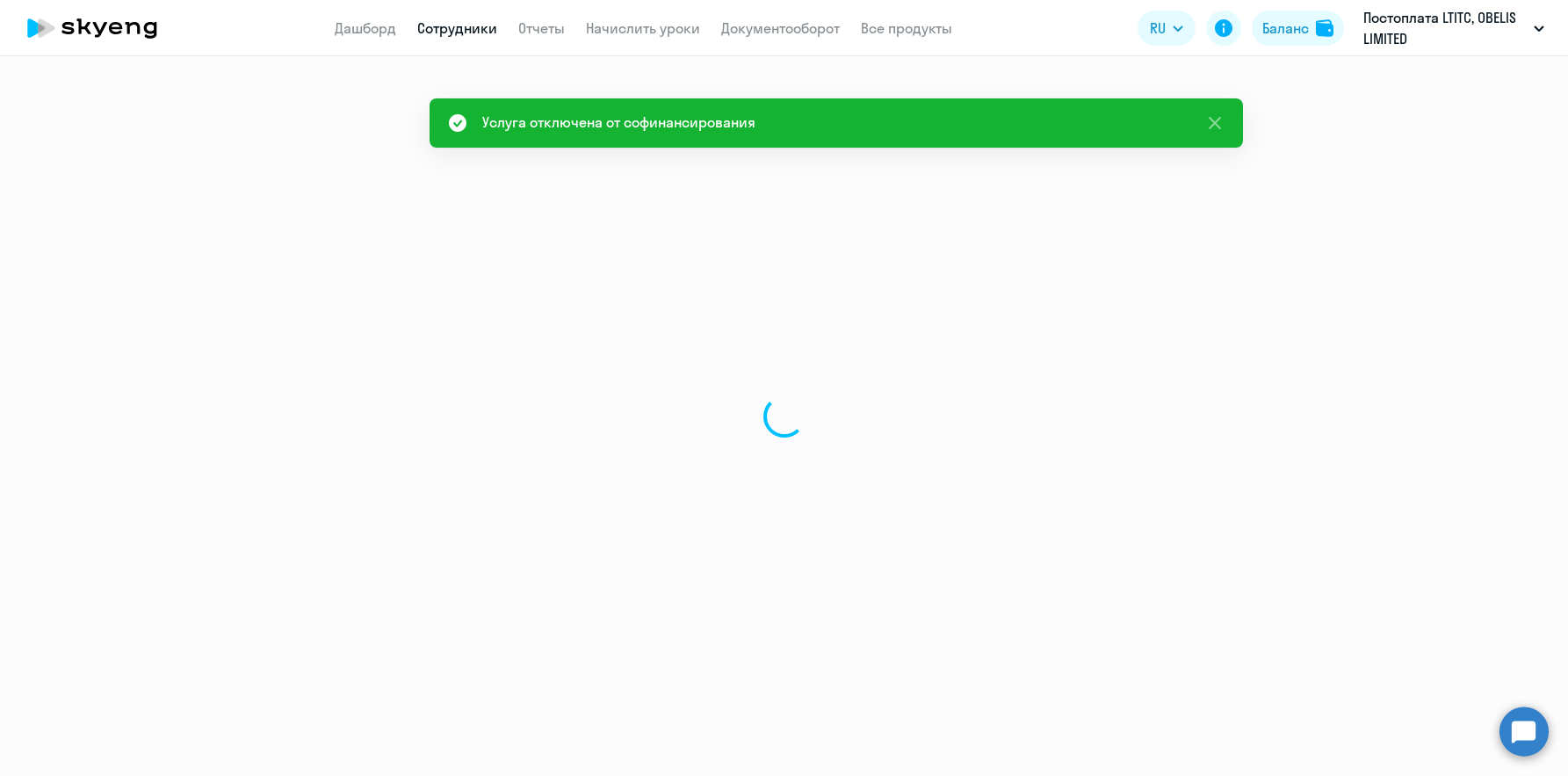
select select "30"
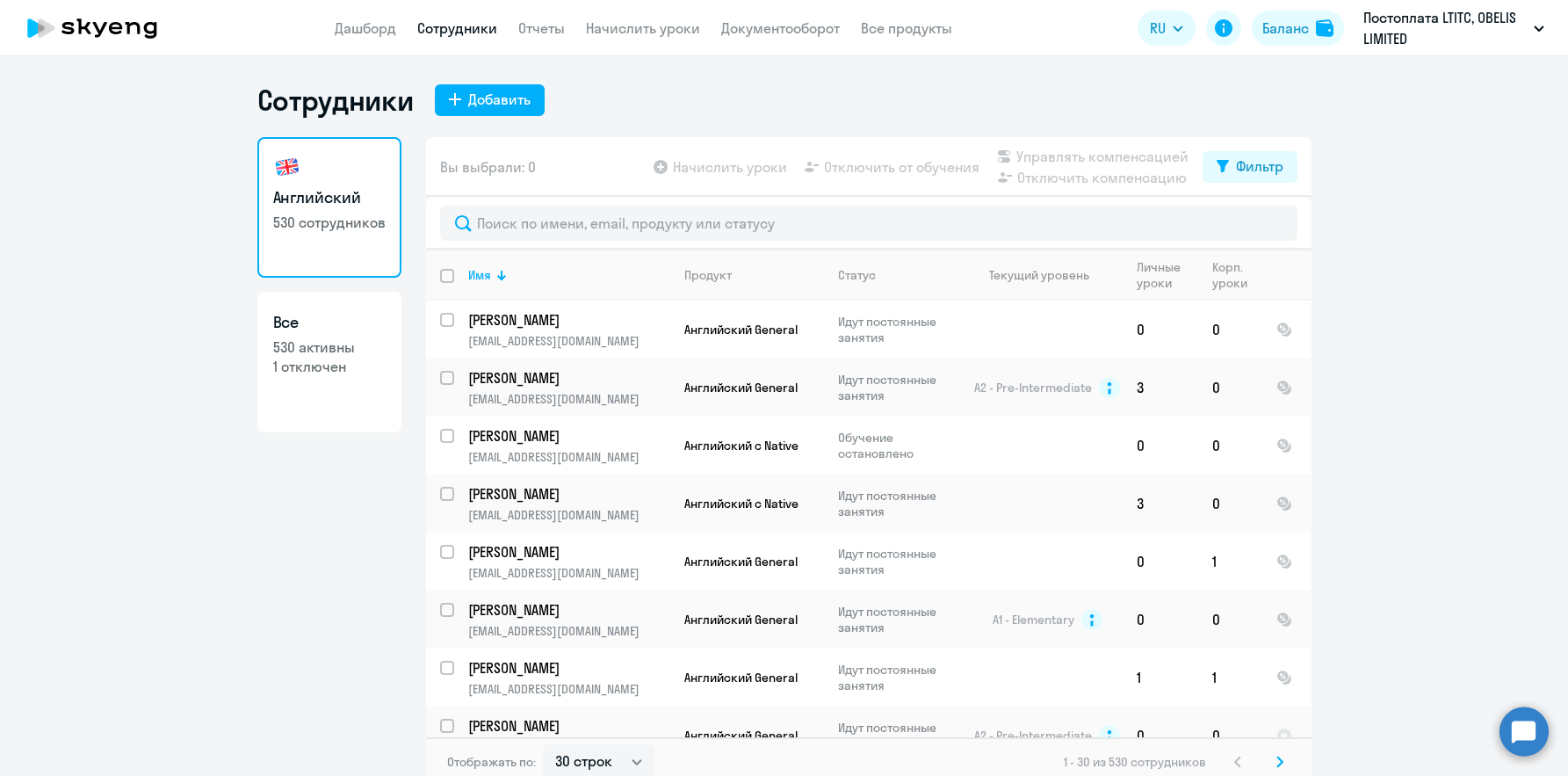
click at [1435, 271] on ng-component "Сотрудники Добавить Английский 530 сотрудников Все 530 активны 1 отключен Вы вы…" at bounding box center [784, 434] width 1568 height 704
